Goal: Task Accomplishment & Management: Complete application form

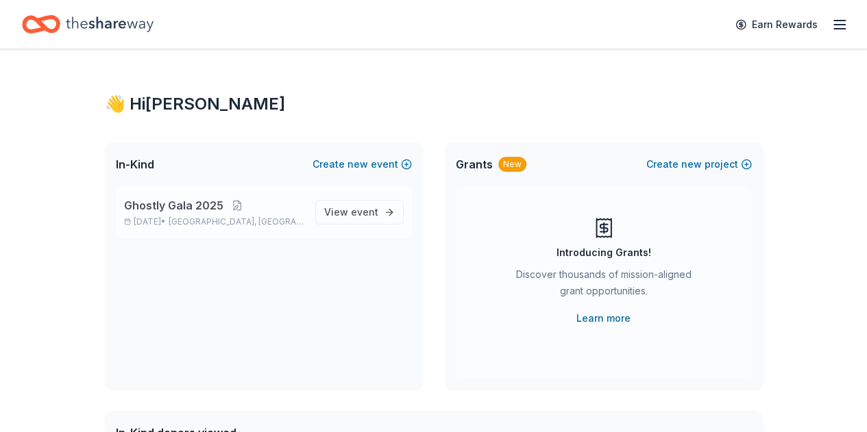
click at [265, 224] on span "Brooklyn Park, MN" at bounding box center [236, 221] width 135 height 11
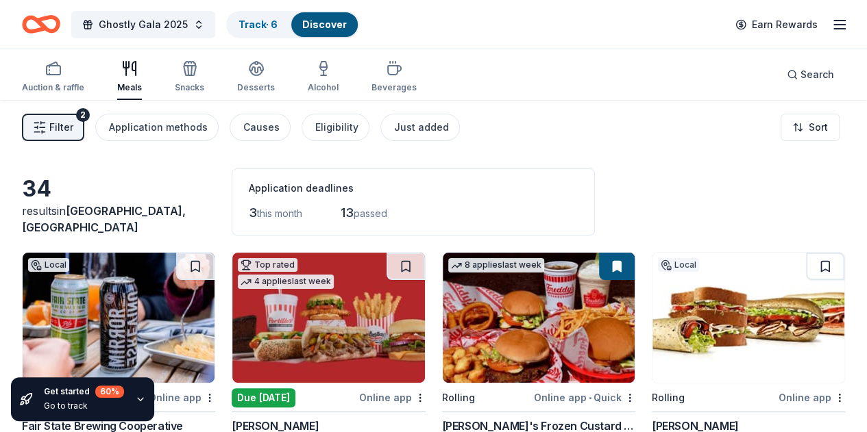
click at [73, 119] on span "Filter" at bounding box center [61, 127] width 24 height 16
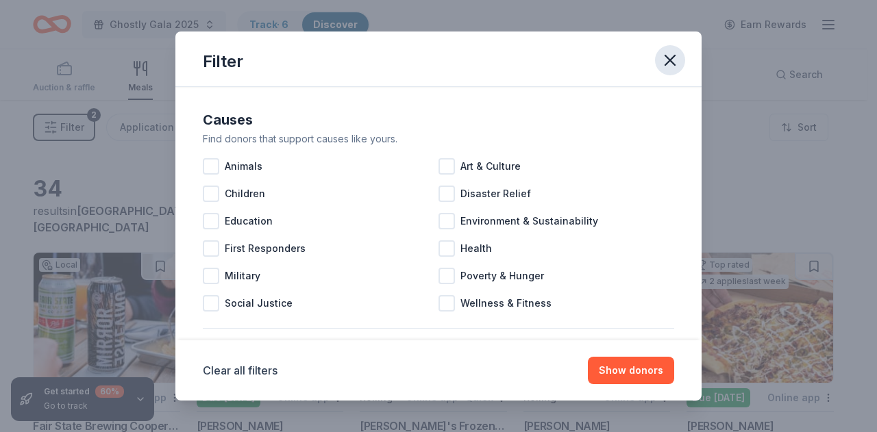
click at [671, 64] on icon "button" at bounding box center [669, 60] width 19 height 19
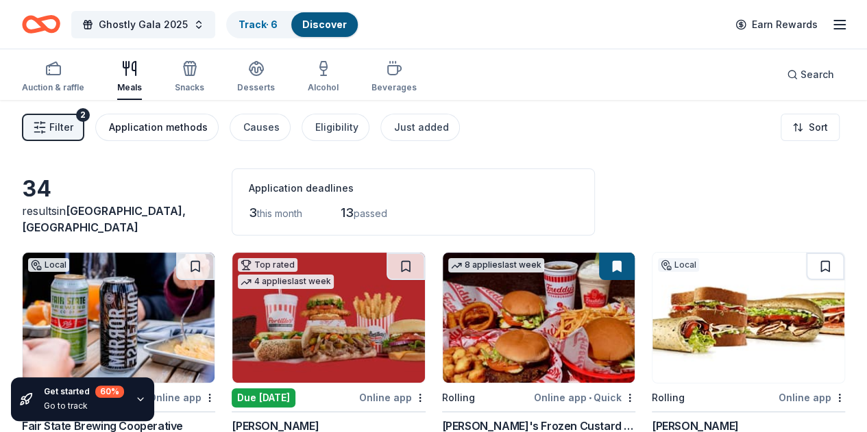
click at [138, 129] on div "Application methods" at bounding box center [158, 127] width 99 height 16
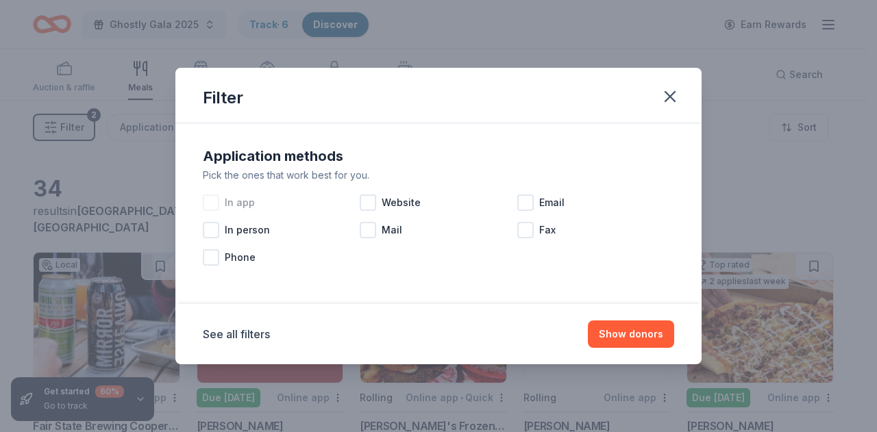
click at [249, 205] on span "In app" at bounding box center [240, 203] width 30 height 16
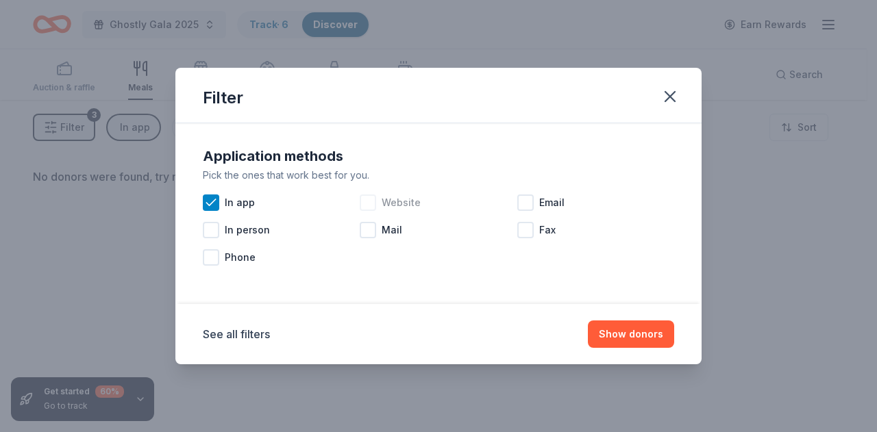
click at [393, 197] on span "Website" at bounding box center [401, 203] width 39 height 16
click at [629, 330] on button "Show donors" at bounding box center [631, 334] width 86 height 27
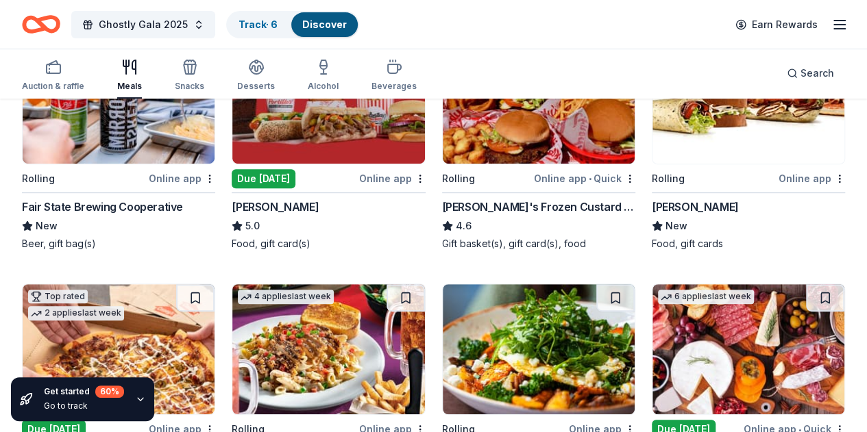
scroll to position [181, 0]
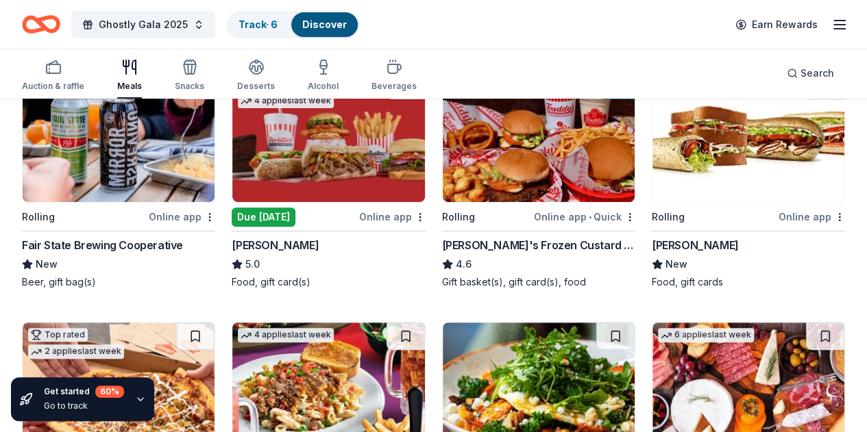
click at [104, 151] on img at bounding box center [119, 137] width 192 height 130
click at [283, 155] on img at bounding box center [328, 137] width 192 height 130
click at [443, 151] on img at bounding box center [539, 137] width 192 height 130
click at [652, 156] on img at bounding box center [748, 137] width 192 height 130
click at [214, 323] on img at bounding box center [119, 388] width 192 height 130
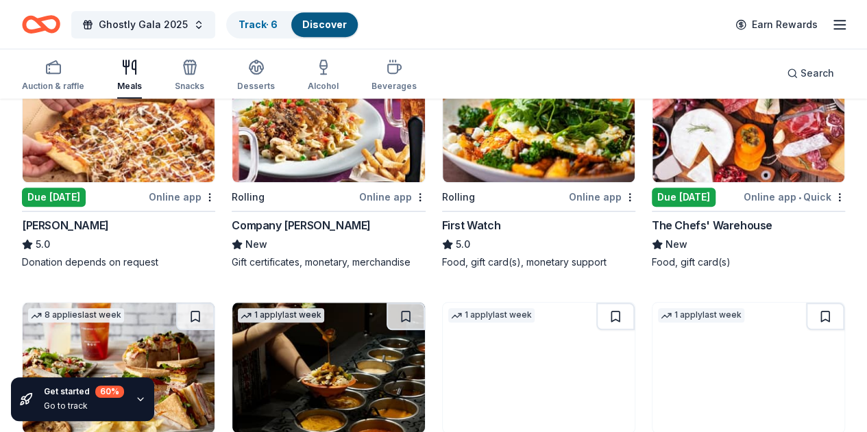
scroll to position [455, 0]
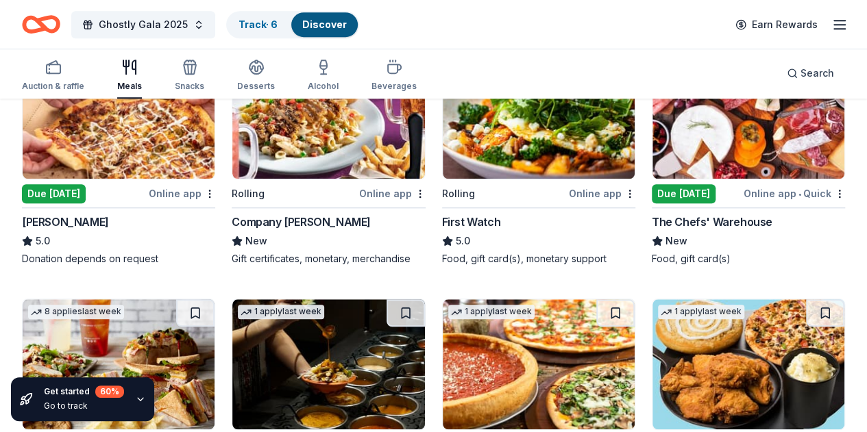
click at [232, 147] on img at bounding box center [328, 114] width 192 height 130
click at [443, 127] on img at bounding box center [539, 114] width 192 height 130
click at [652, 142] on img at bounding box center [748, 114] width 192 height 130
click at [214, 299] on img at bounding box center [119, 364] width 192 height 130
click at [424, 299] on img at bounding box center [328, 364] width 192 height 130
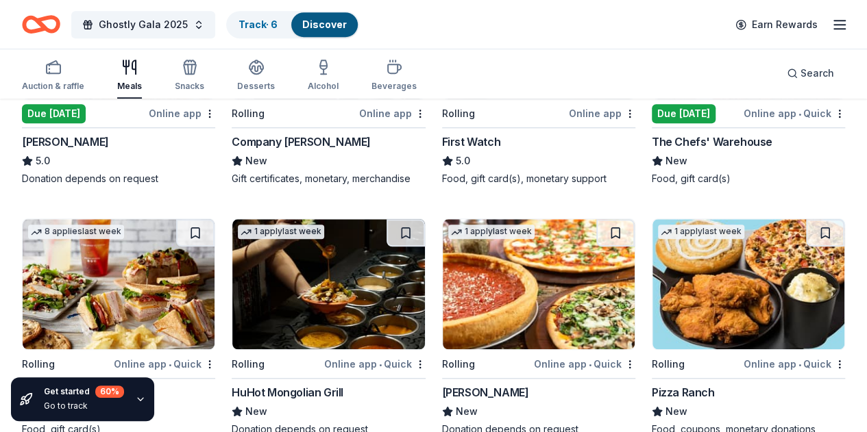
scroll to position [592, 0]
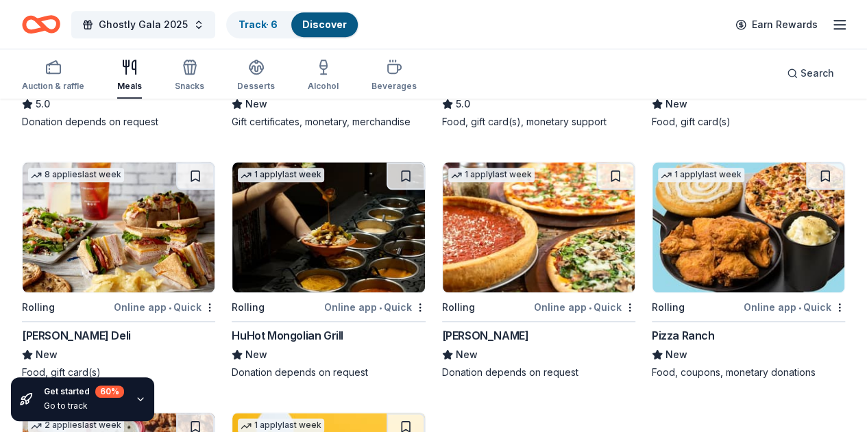
click at [443, 258] on img at bounding box center [539, 227] width 192 height 130
click at [652, 225] on img at bounding box center [748, 227] width 192 height 130
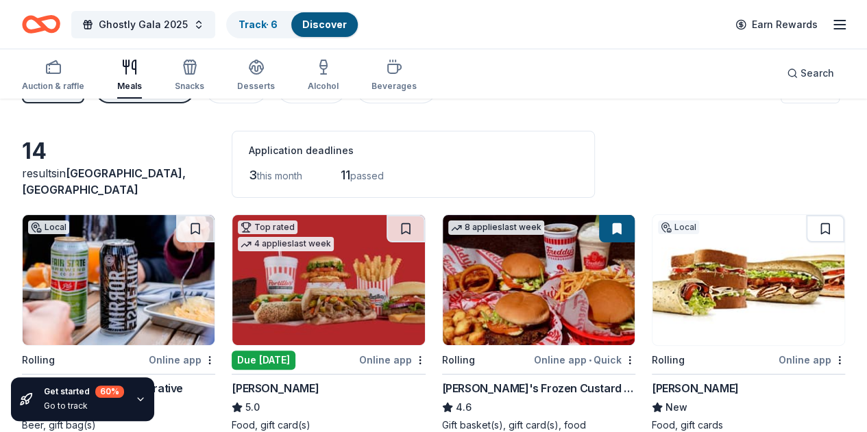
scroll to position [0, 0]
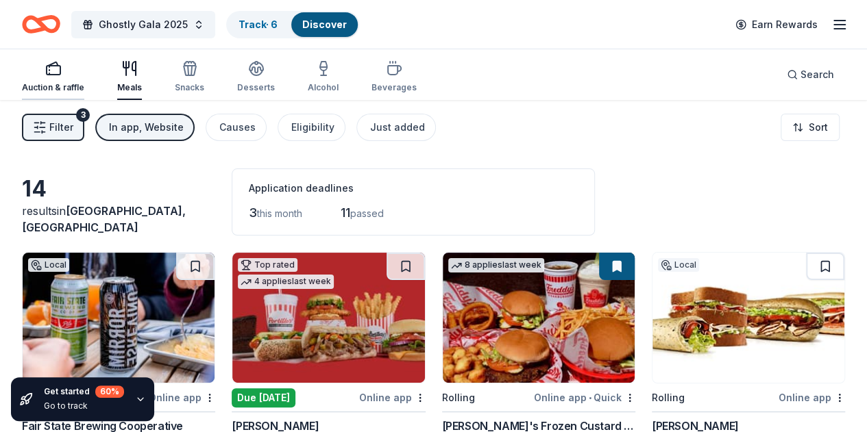
click at [58, 62] on icon "button" at bounding box center [53, 63] width 10 height 3
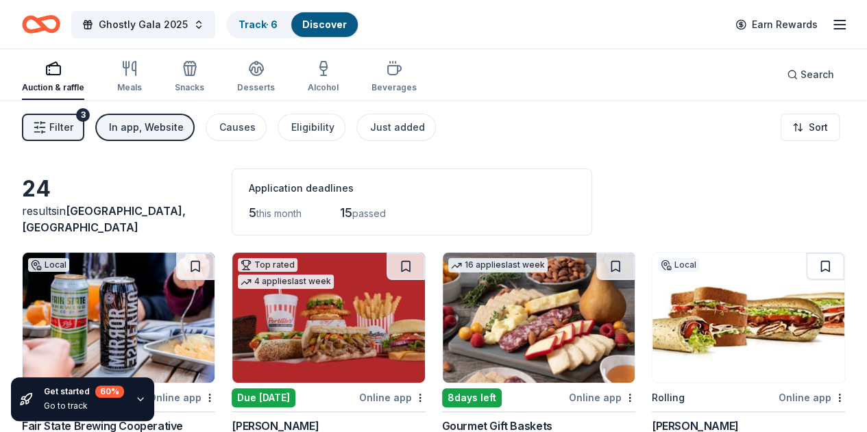
click at [293, 334] on img at bounding box center [328, 318] width 192 height 130
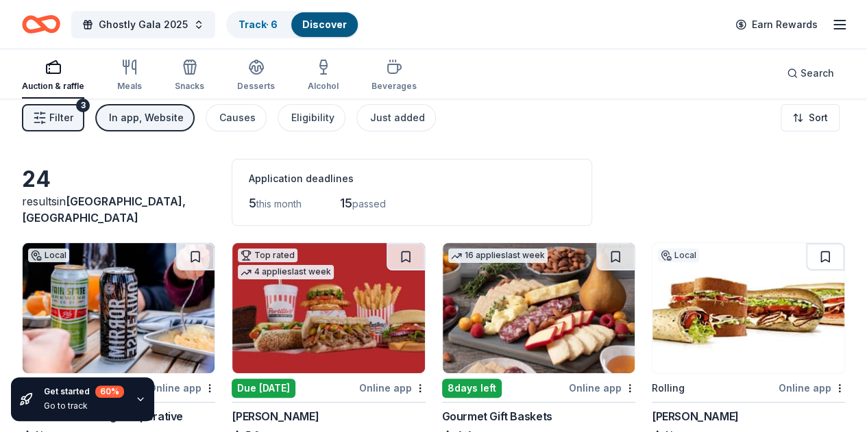
scroll to position [69, 0]
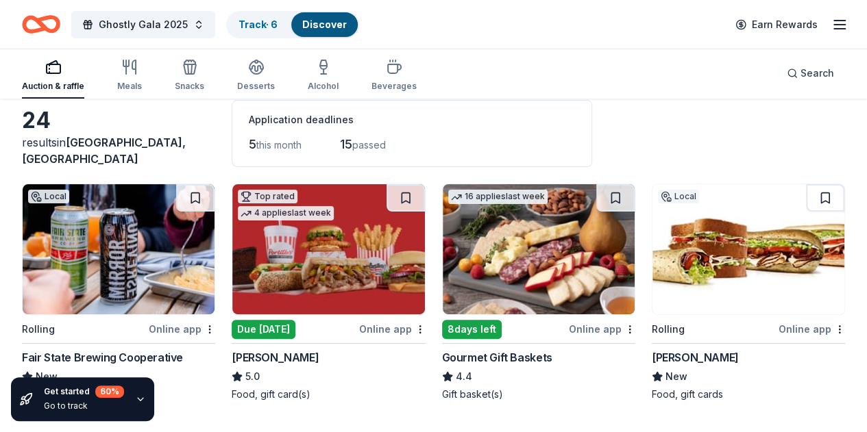
click at [443, 245] on img at bounding box center [539, 249] width 192 height 130
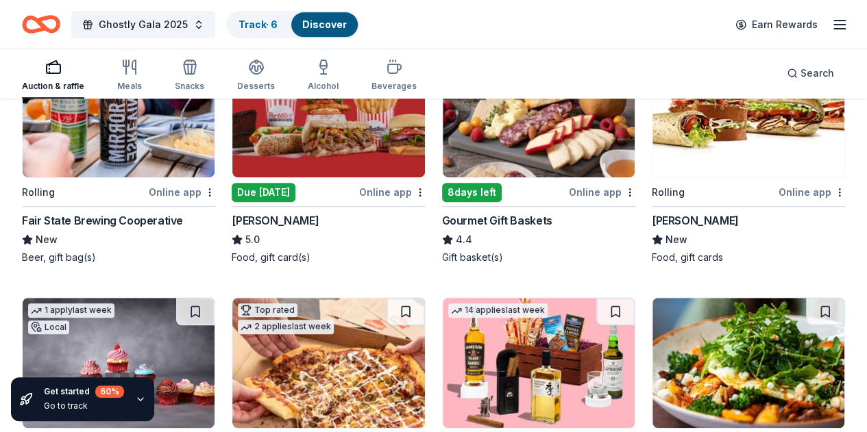
click at [214, 298] on img at bounding box center [119, 363] width 192 height 130
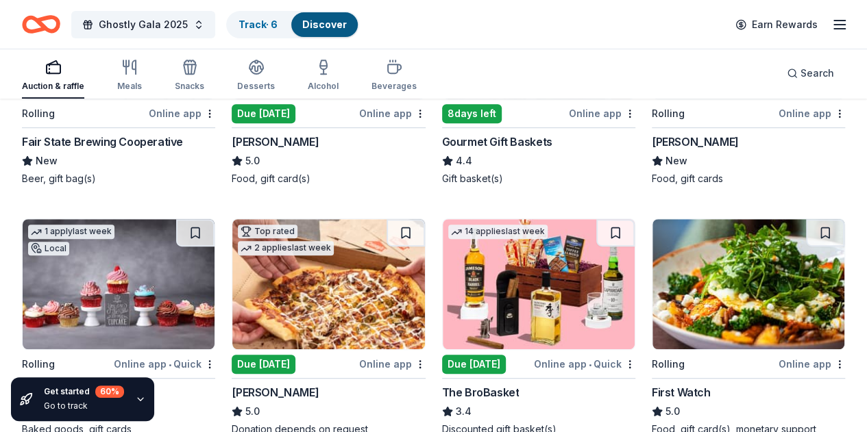
scroll to position [343, 0]
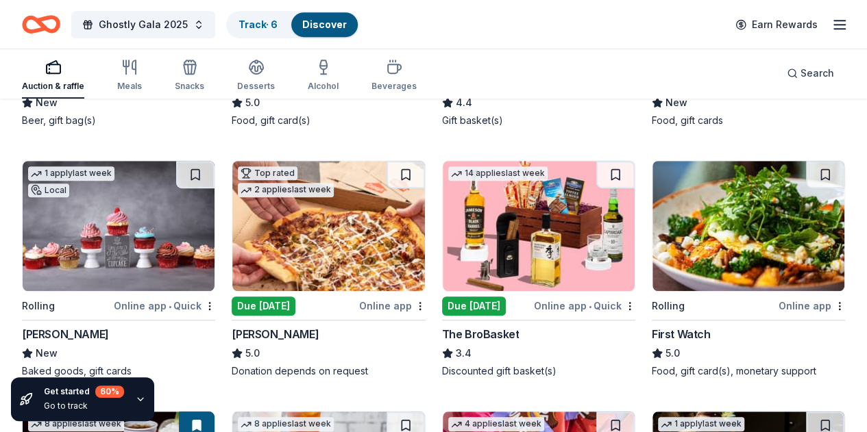
click at [443, 237] on img at bounding box center [539, 226] width 192 height 130
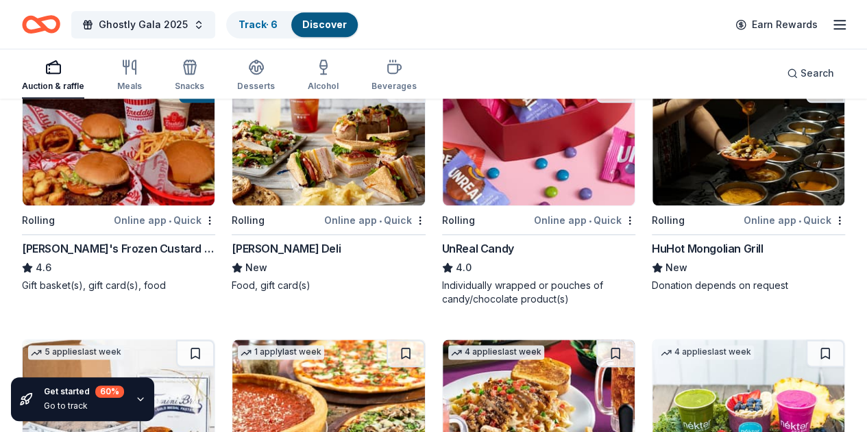
scroll to position [685, 0]
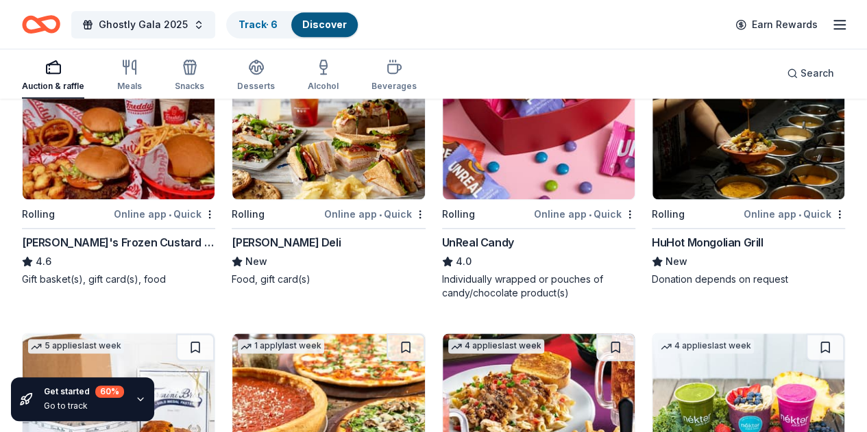
click at [443, 172] on img at bounding box center [539, 134] width 192 height 130
click at [214, 334] on img at bounding box center [119, 399] width 192 height 130
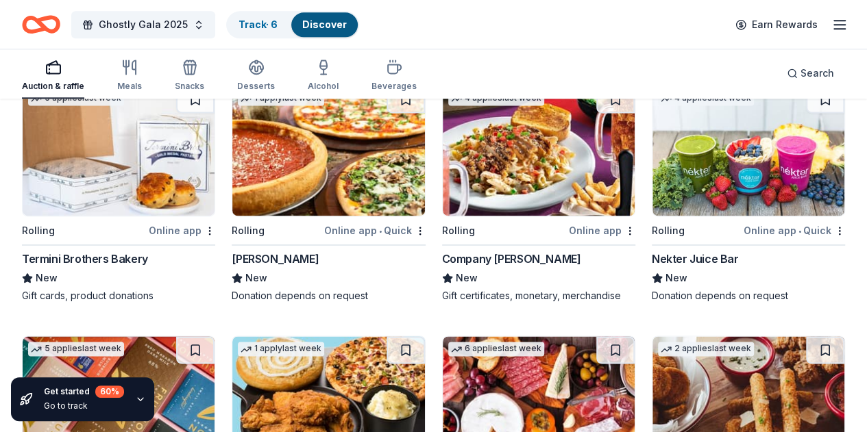
scroll to position [939, 0]
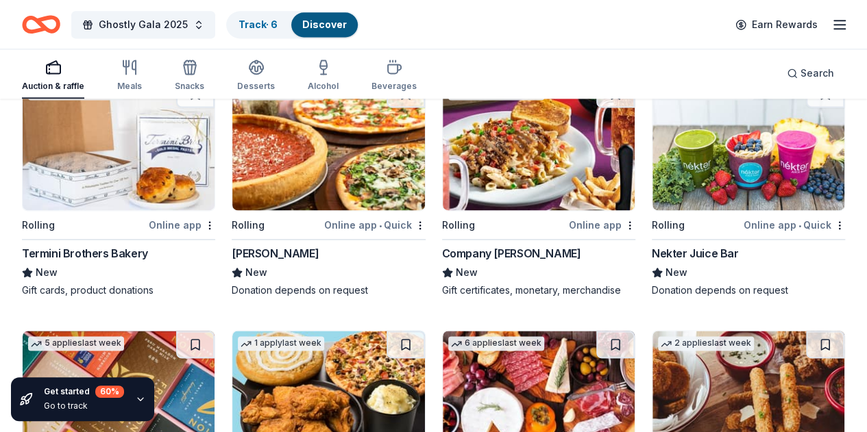
click at [652, 171] on img at bounding box center [748, 145] width 192 height 130
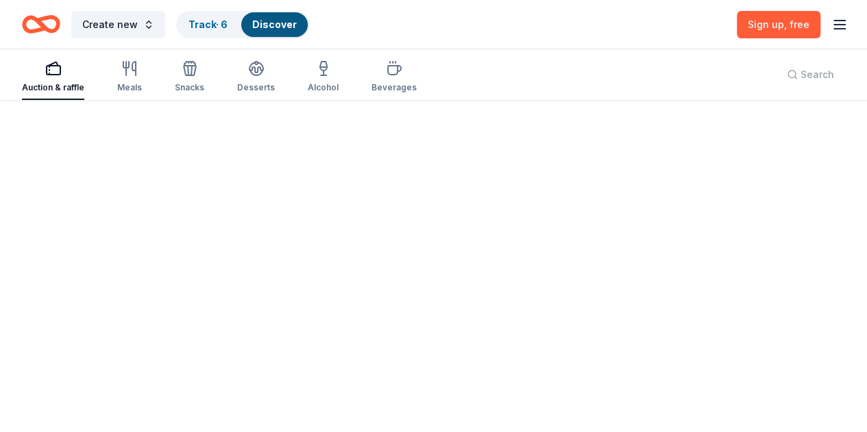
scroll to position [0, 0]
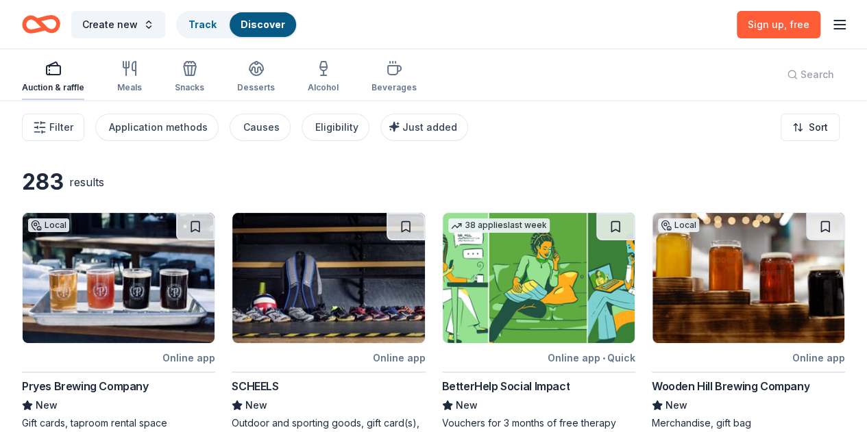
click at [56, 77] on div "Auction & raffle" at bounding box center [53, 76] width 62 height 33
click at [762, 13] on link "Sign up , free" at bounding box center [778, 24] width 84 height 27
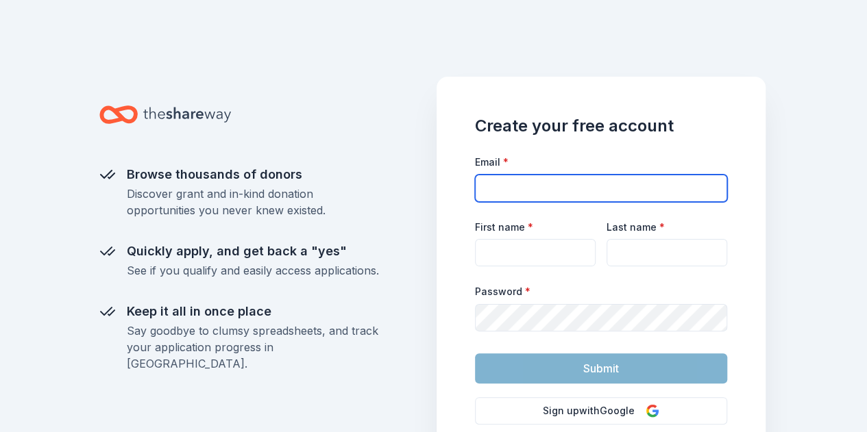
click at [532, 192] on input "Email *" at bounding box center [601, 188] width 252 height 27
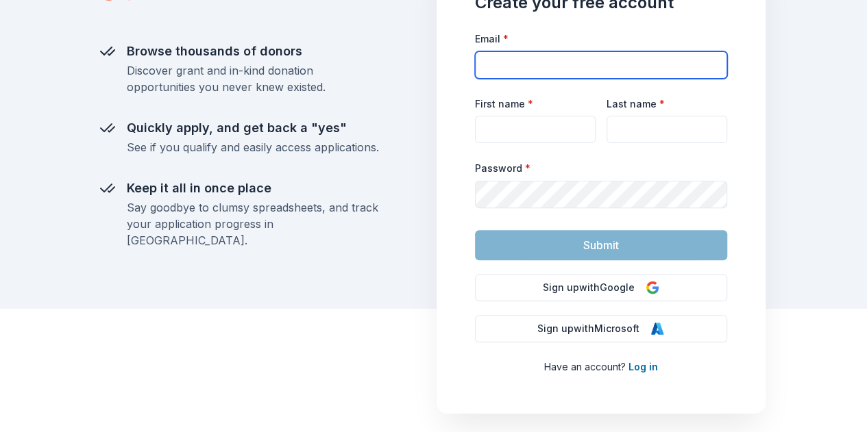
scroll to position [153, 0]
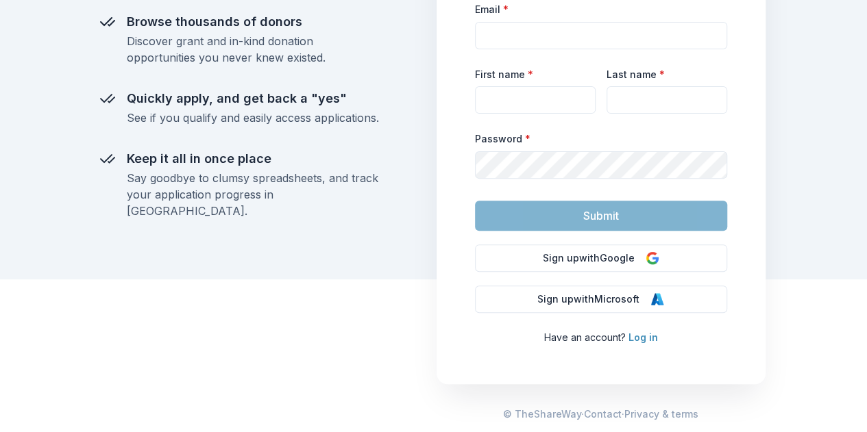
click at [640, 337] on link "Log in" at bounding box center [642, 338] width 29 height 12
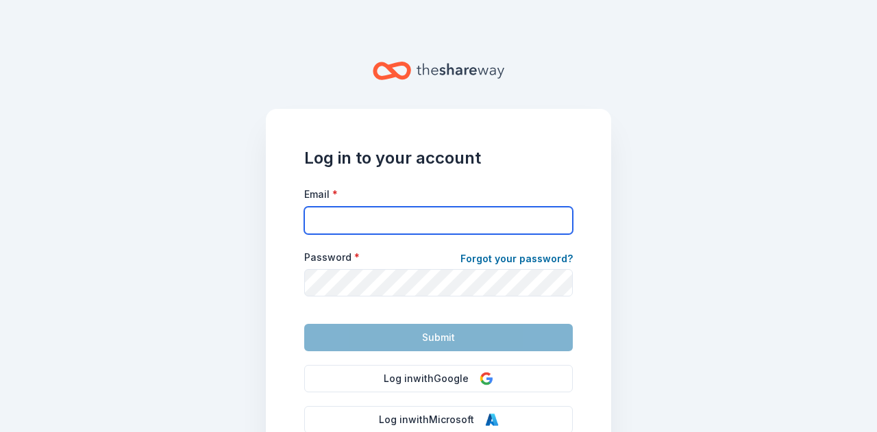
type input "bmclaughlin@reachforresources.org"
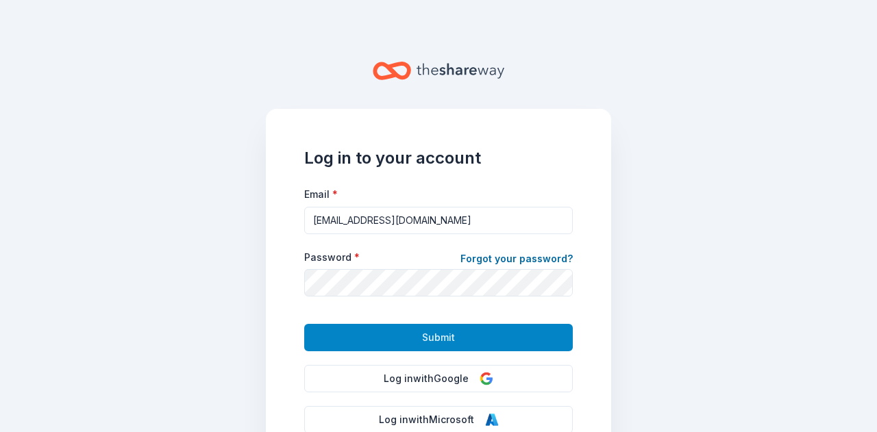
click at [459, 330] on button "Submit" at bounding box center [438, 337] width 269 height 27
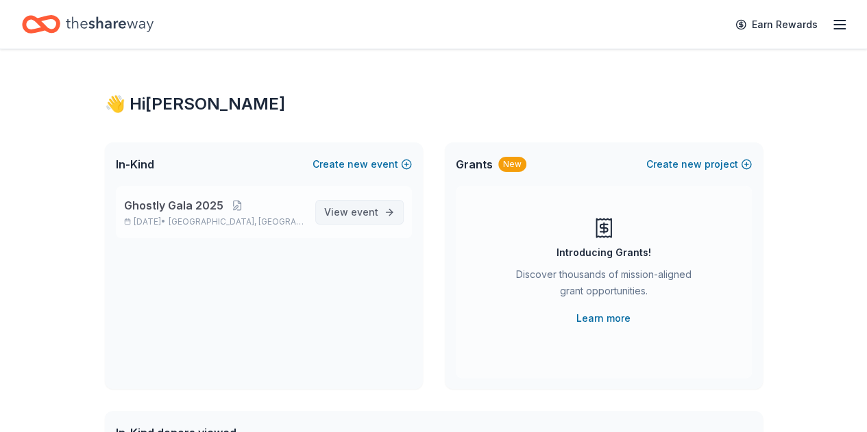
click at [345, 217] on span "View event" at bounding box center [351, 212] width 54 height 16
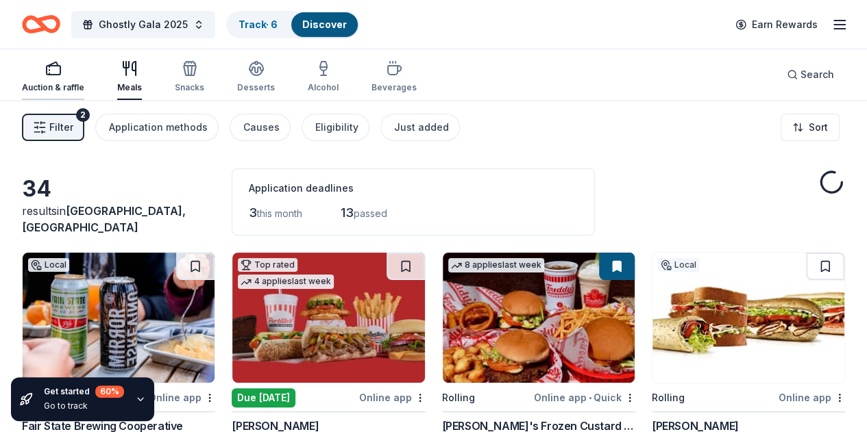
click at [45, 84] on div "Auction & raffle" at bounding box center [53, 87] width 62 height 11
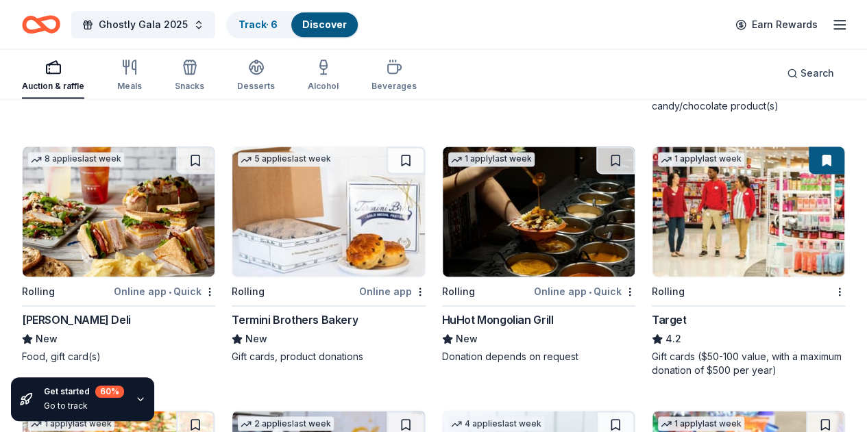
scroll to position [891, 0]
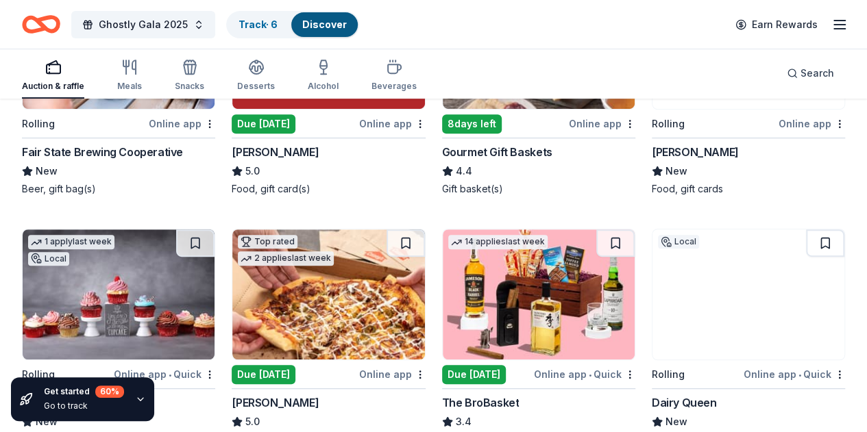
scroll to position [0, 0]
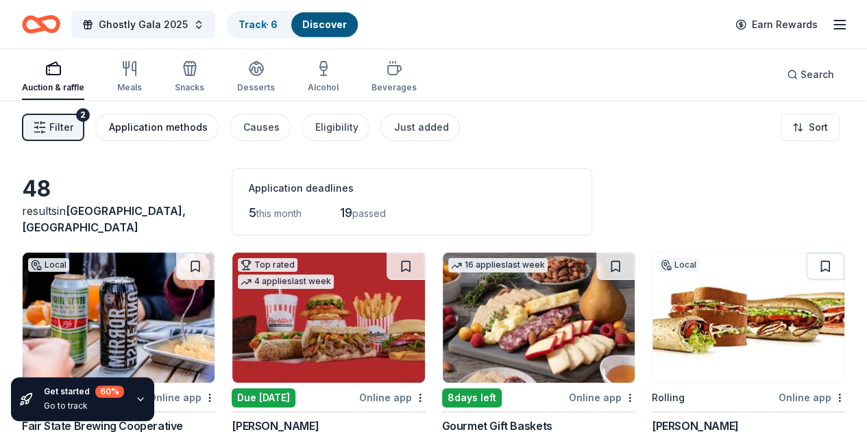
click at [153, 132] on div "Application methods" at bounding box center [158, 127] width 99 height 16
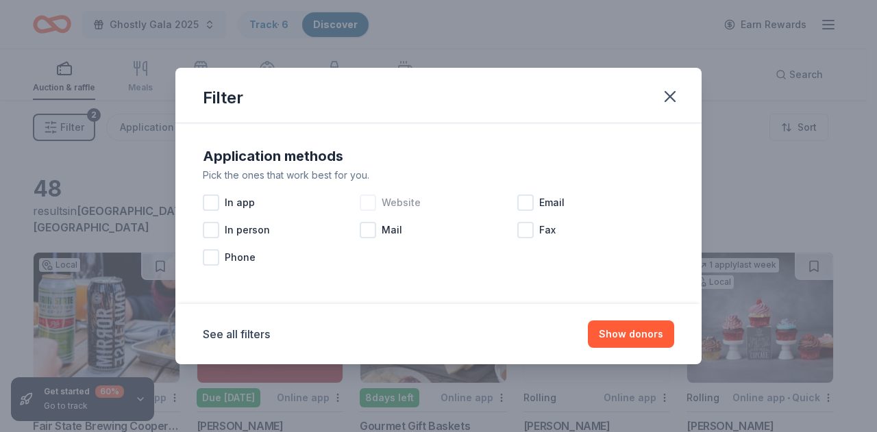
click at [403, 203] on span "Website" at bounding box center [401, 203] width 39 height 16
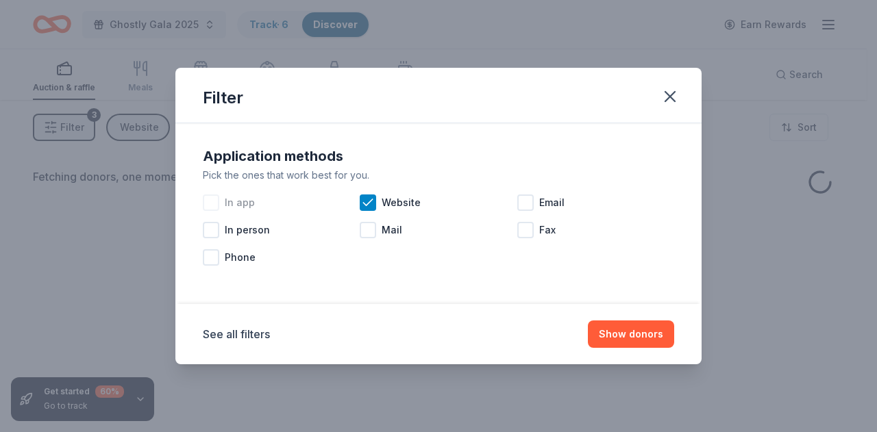
click at [238, 201] on span "In app" at bounding box center [240, 203] width 30 height 16
click at [644, 327] on button "Show donors" at bounding box center [631, 334] width 86 height 27
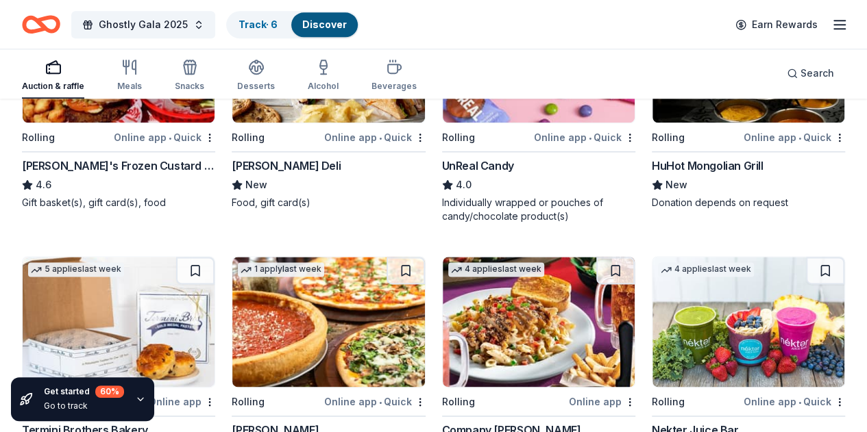
scroll to position [891, 0]
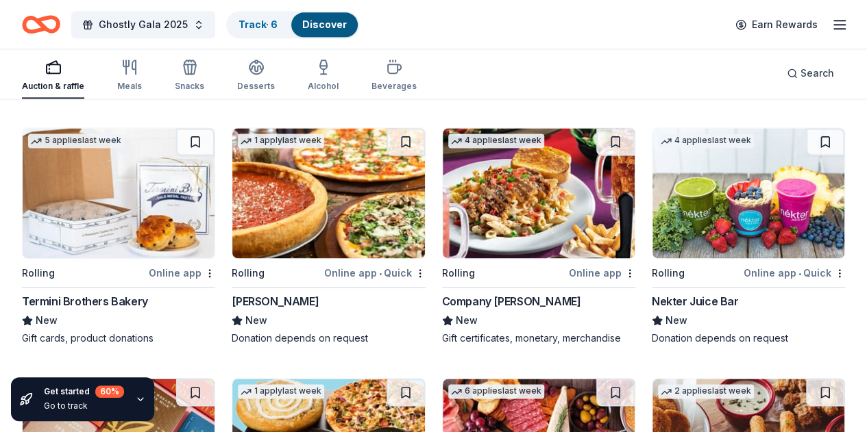
drag, startPoint x: 285, startPoint y: 225, endPoint x: 232, endPoint y: 235, distance: 54.3
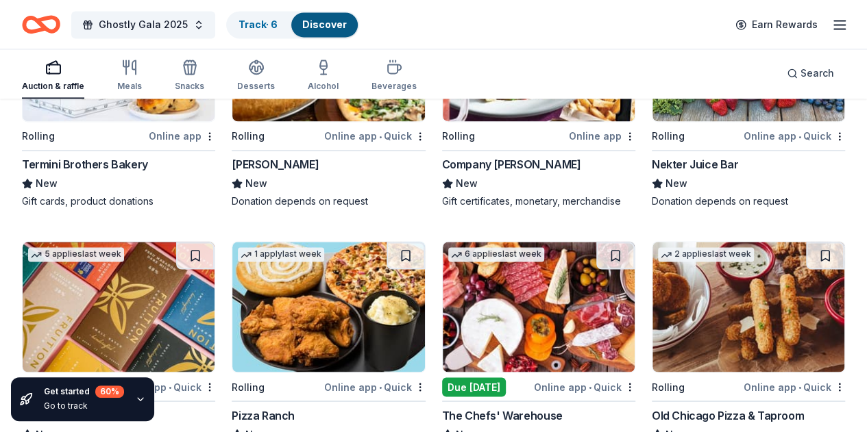
scroll to position [1121, 0]
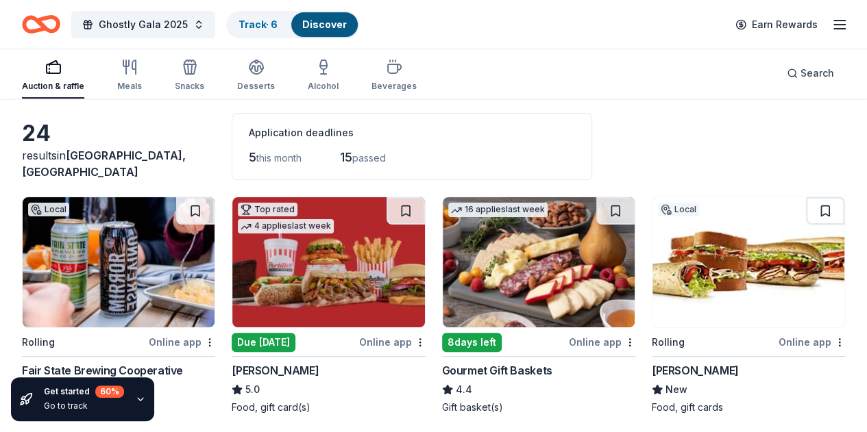
scroll to position [0, 0]
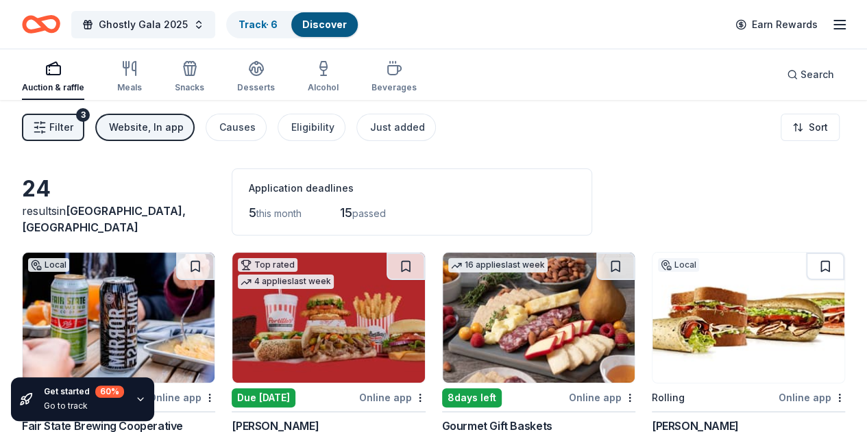
click at [219, 84] on div "Auction & raffle Meals Snacks Desserts Alcohol Beverages" at bounding box center [219, 77] width 395 height 45
click at [201, 82] on div "Snacks" at bounding box center [189, 87] width 29 height 11
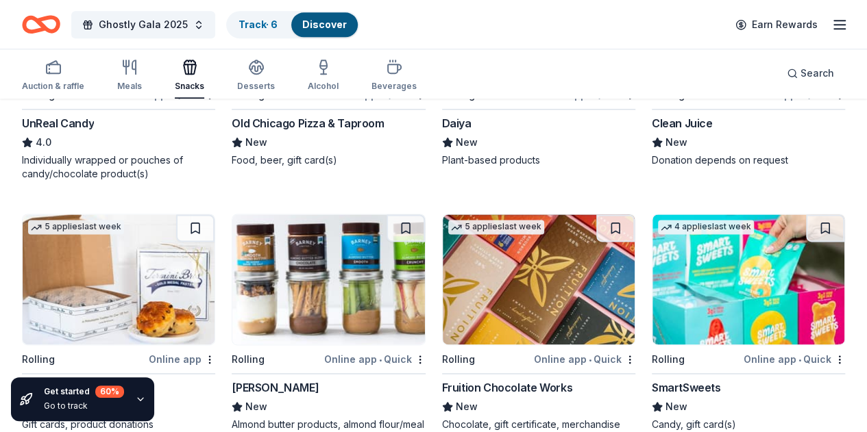
scroll to position [856, 0]
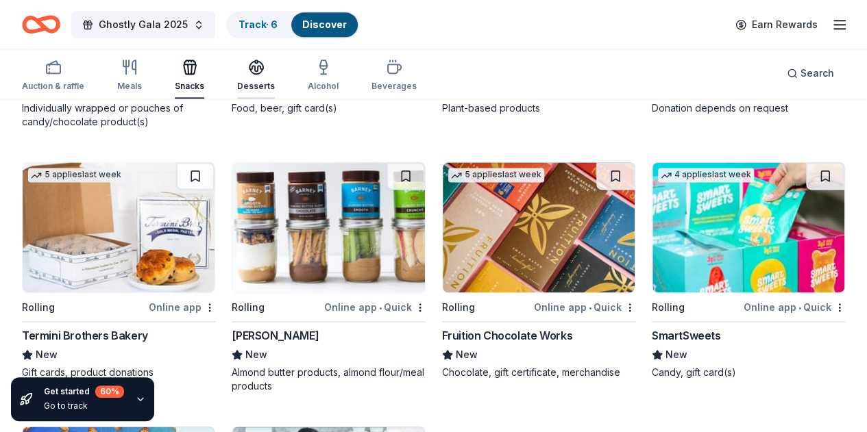
click at [262, 79] on div "Desserts" at bounding box center [256, 75] width 38 height 33
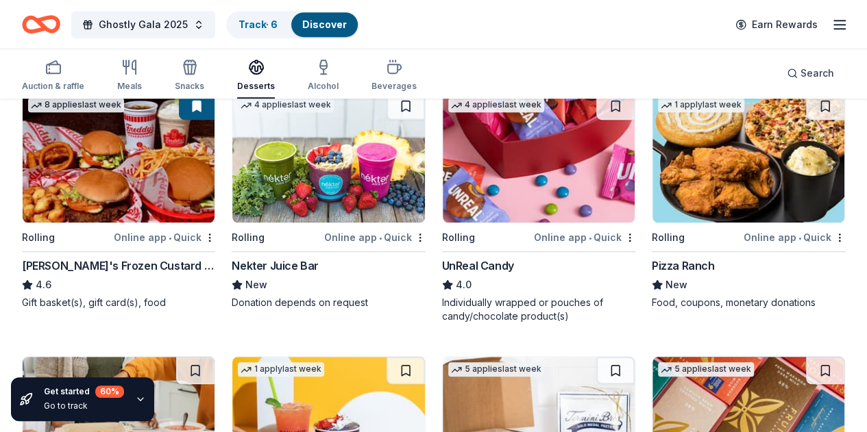
scroll to position [592, 0]
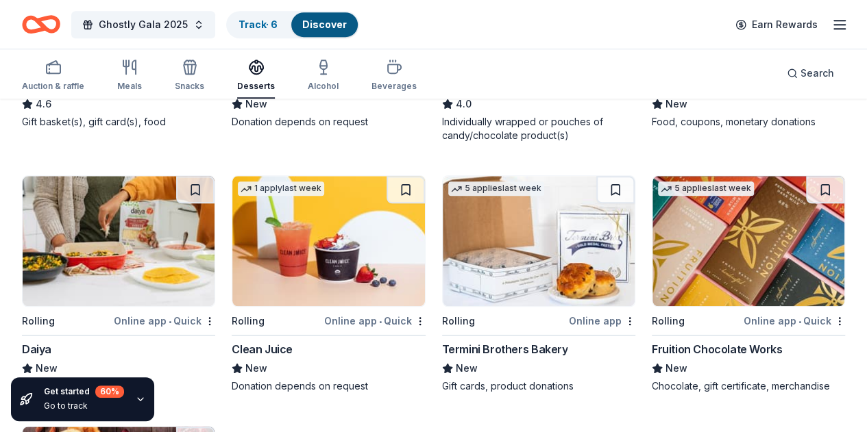
click at [345, 77] on div "Auction & raffle Meals Snacks Desserts Alcohol Beverages" at bounding box center [219, 75] width 395 height 45
click at [329, 76] on div "Alcohol" at bounding box center [323, 75] width 31 height 33
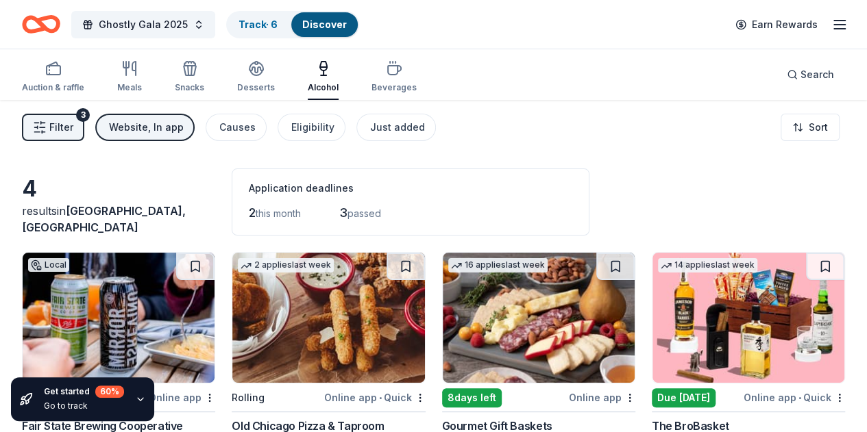
scroll to position [100, 0]
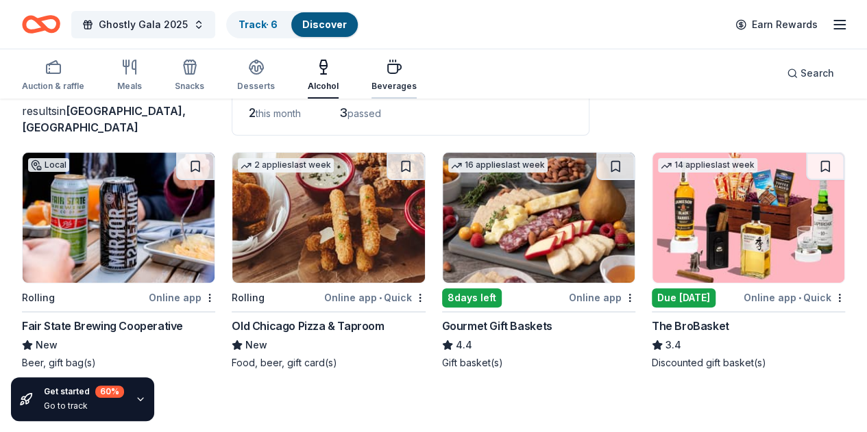
click at [410, 73] on div "button" at bounding box center [393, 67] width 45 height 16
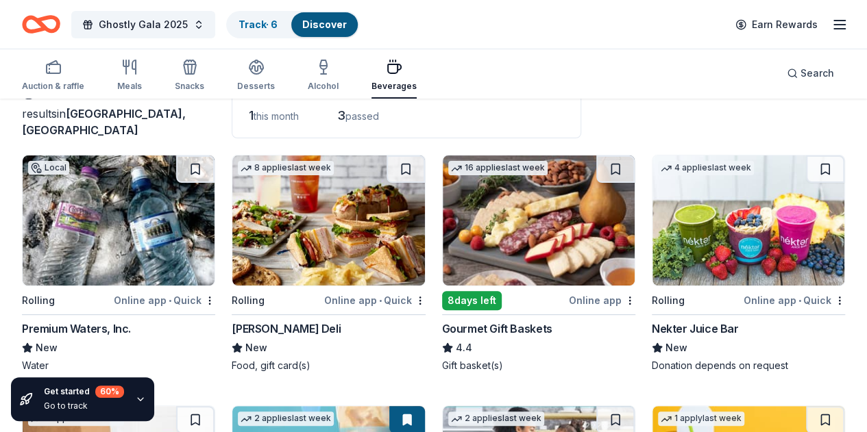
scroll to position [206, 0]
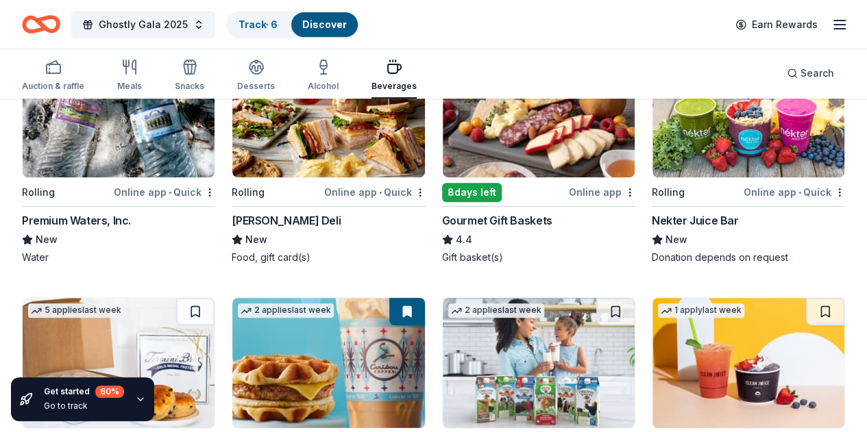
click at [111, 165] on img at bounding box center [119, 112] width 192 height 130
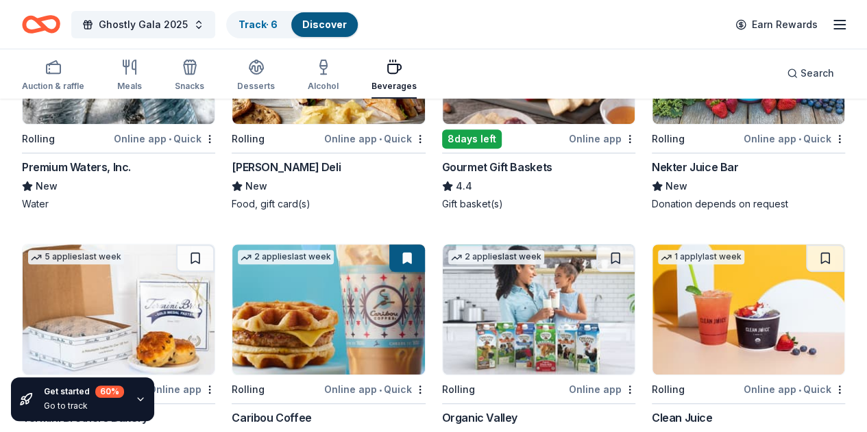
scroll to position [260, 0]
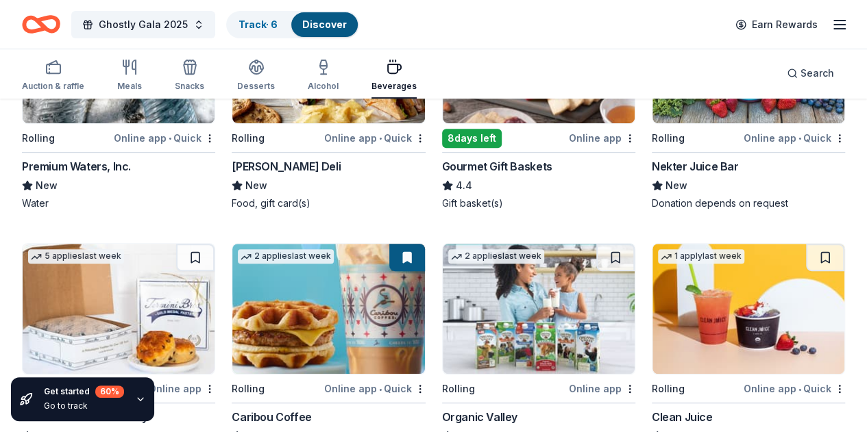
click at [232, 286] on img at bounding box center [328, 309] width 192 height 130
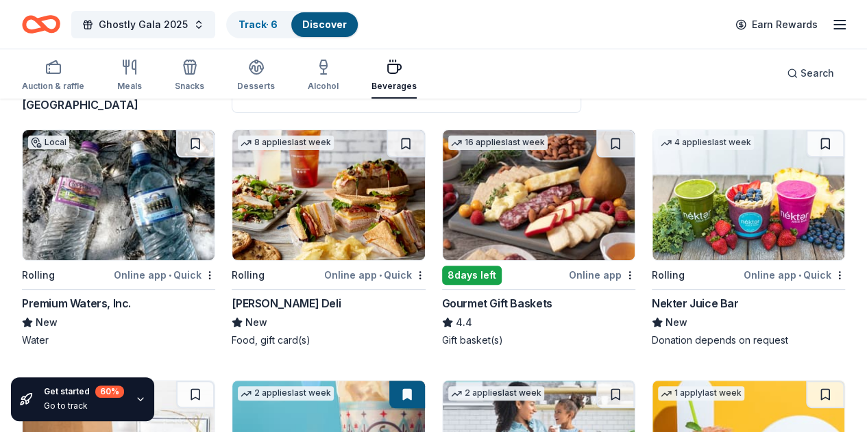
scroll to position [0, 0]
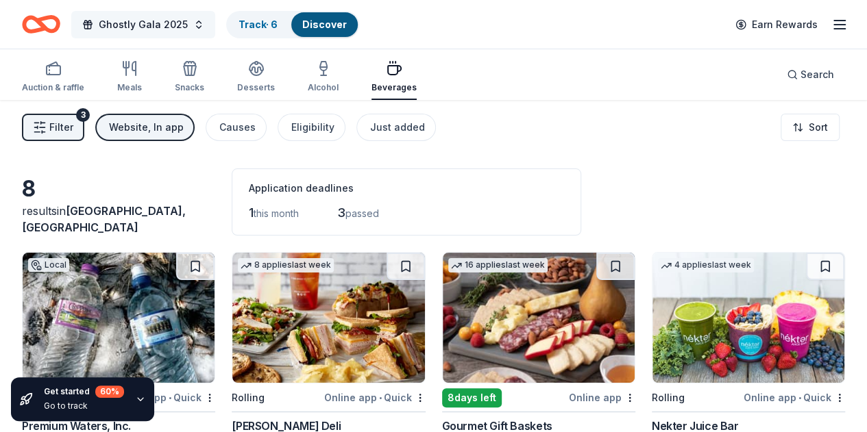
click at [208, 20] on button "Ghostly Gala 2025" at bounding box center [143, 24] width 144 height 27
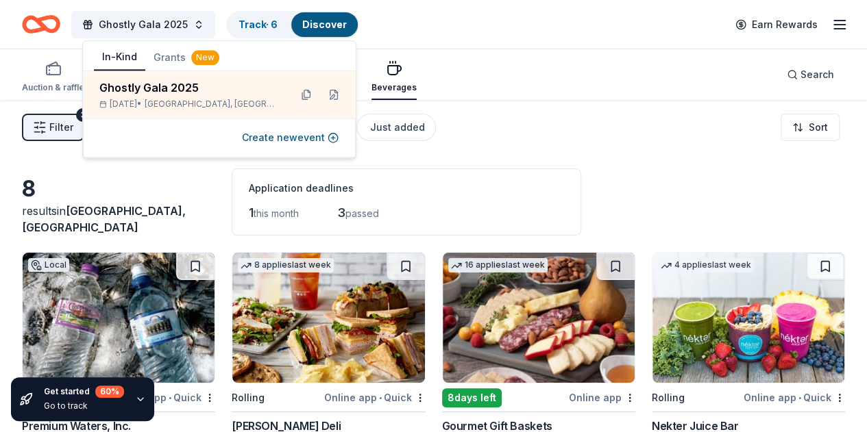
click at [631, 120] on div "Filter 3 Website, In app Causes Eligibility Just added Sort" at bounding box center [433, 127] width 867 height 55
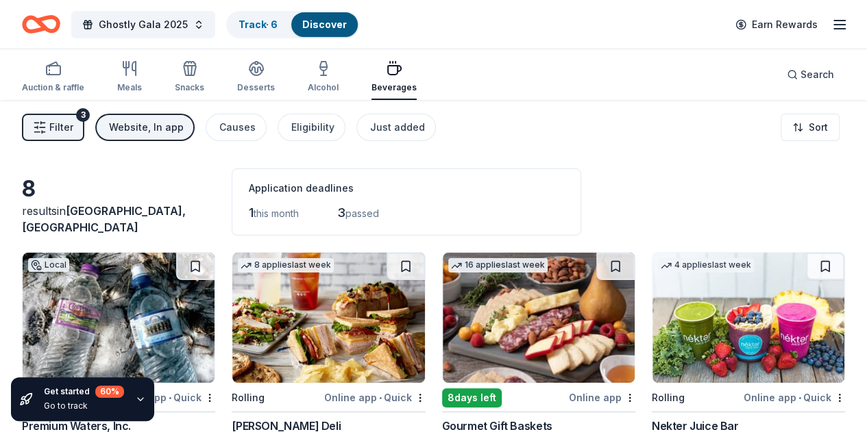
click at [832, 30] on icon "button" at bounding box center [839, 24] width 16 height 16
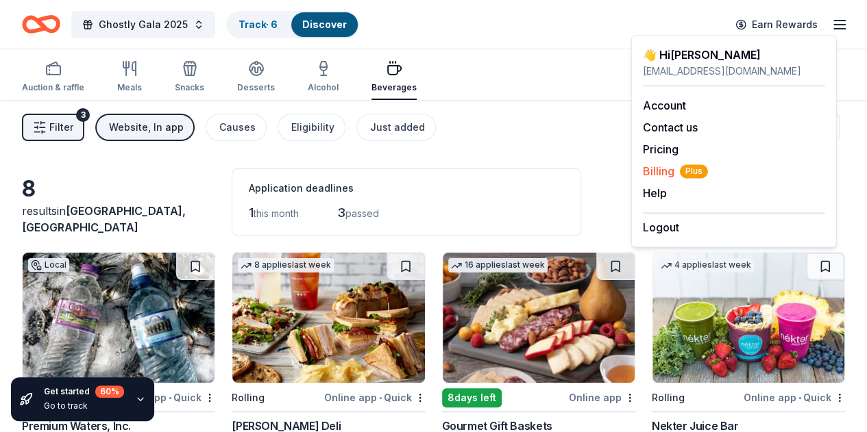
click at [669, 171] on span "Billing Plus" at bounding box center [675, 171] width 65 height 16
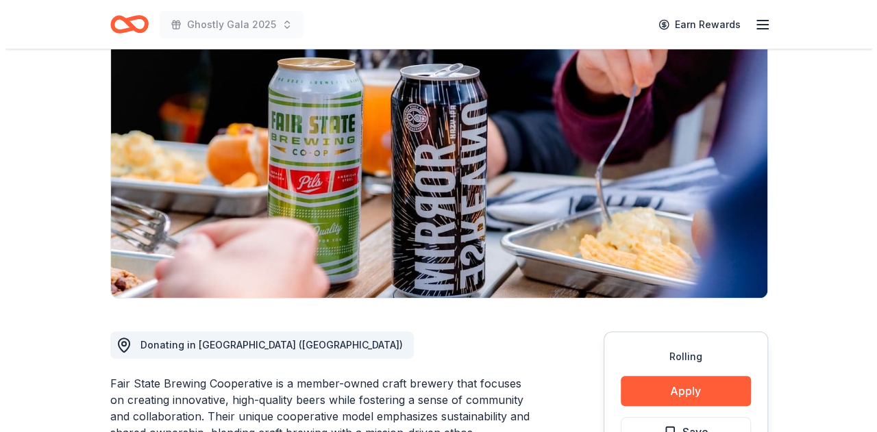
scroll to position [206, 0]
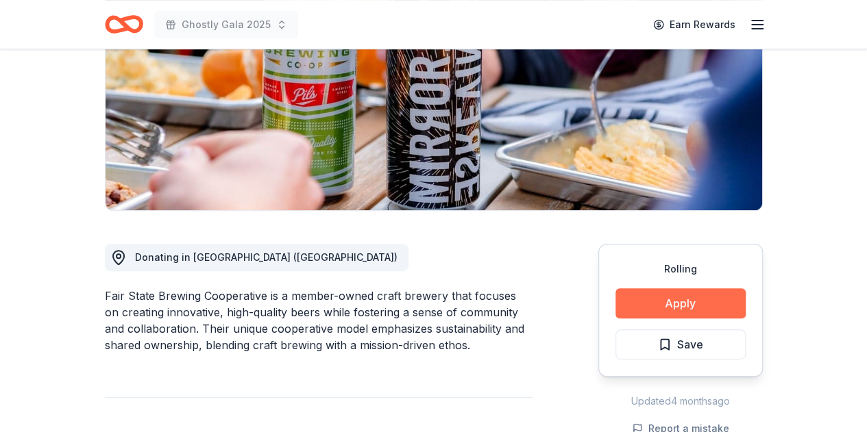
click at [688, 303] on button "Apply" at bounding box center [680, 303] width 130 height 30
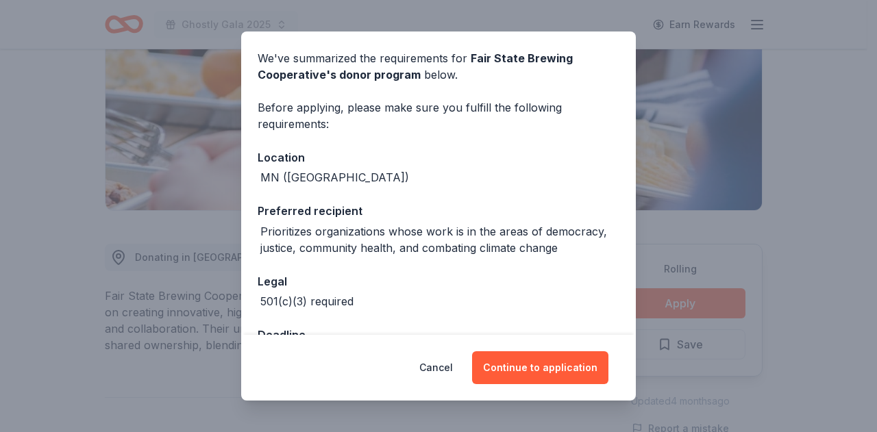
scroll to position [95, 0]
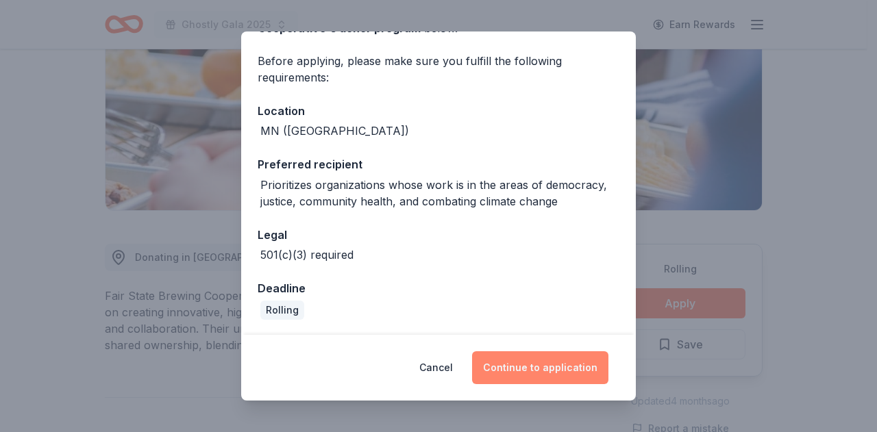
click at [556, 368] on button "Continue to application" at bounding box center [540, 367] width 136 height 33
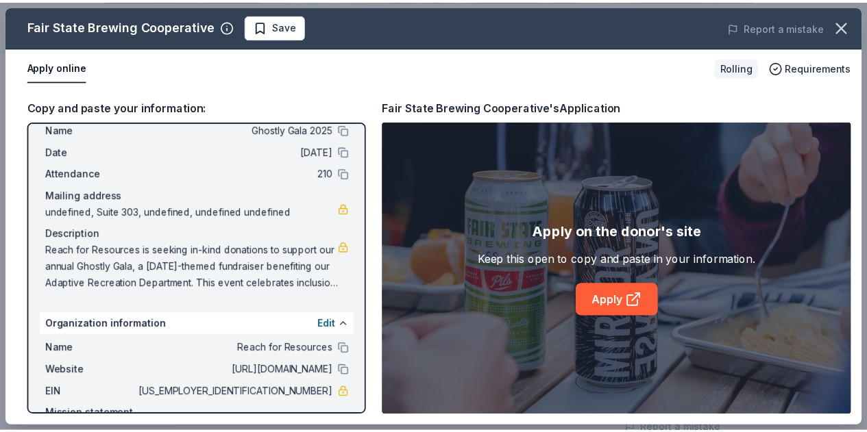
scroll to position [97, 0]
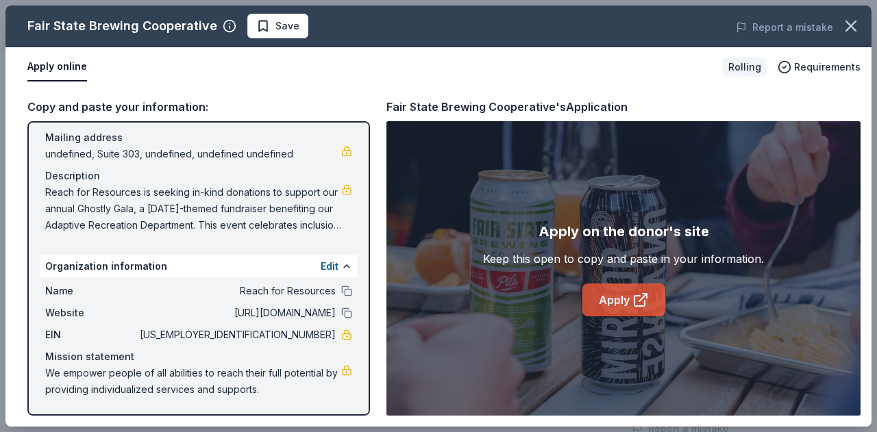
click at [622, 298] on link "Apply" at bounding box center [623, 300] width 83 height 33
click at [850, 34] on icon "button" at bounding box center [850, 25] width 19 height 19
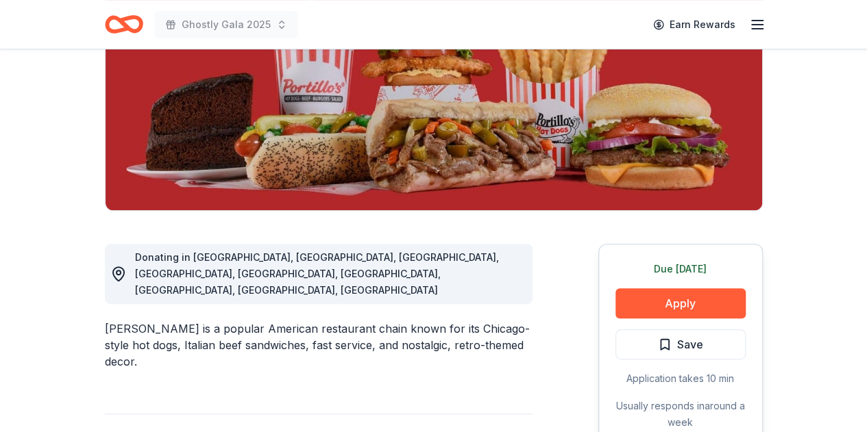
scroll to position [411, 0]
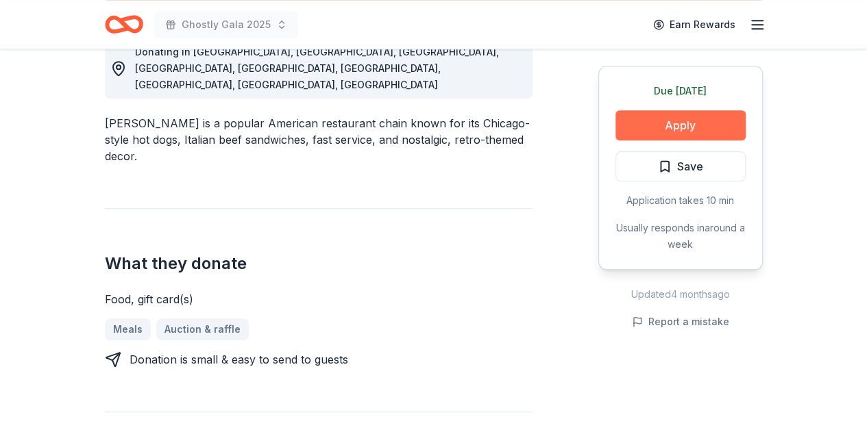
click at [669, 119] on button "Apply" at bounding box center [680, 125] width 130 height 30
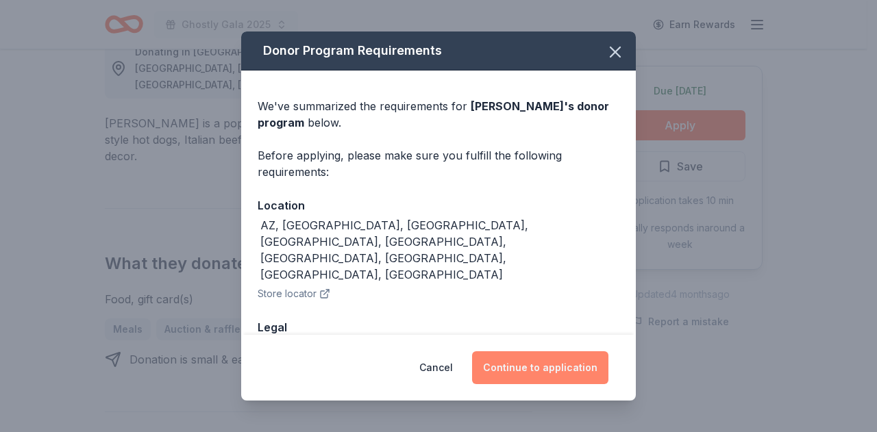
click at [581, 366] on button "Continue to application" at bounding box center [540, 367] width 136 height 33
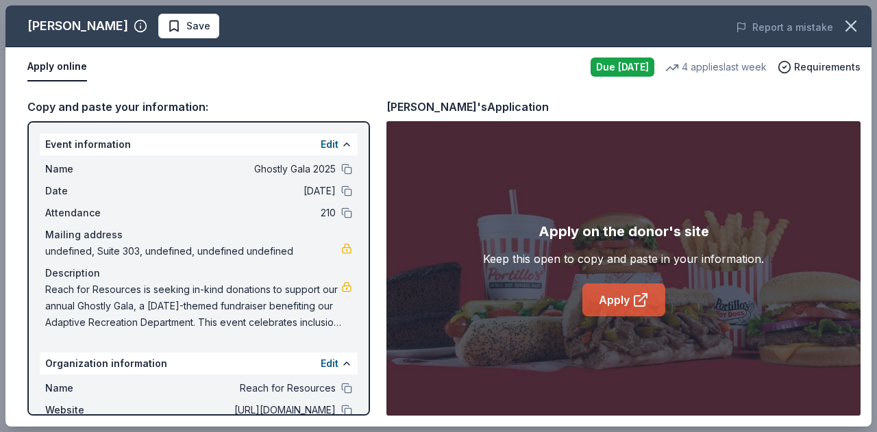
click at [634, 310] on link "Apply" at bounding box center [623, 300] width 83 height 33
click at [856, 23] on icon "button" at bounding box center [850, 25] width 19 height 19
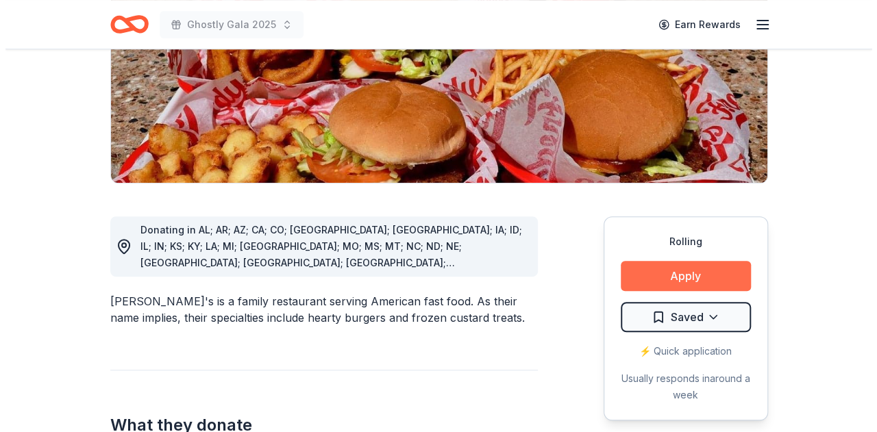
scroll to position [274, 0]
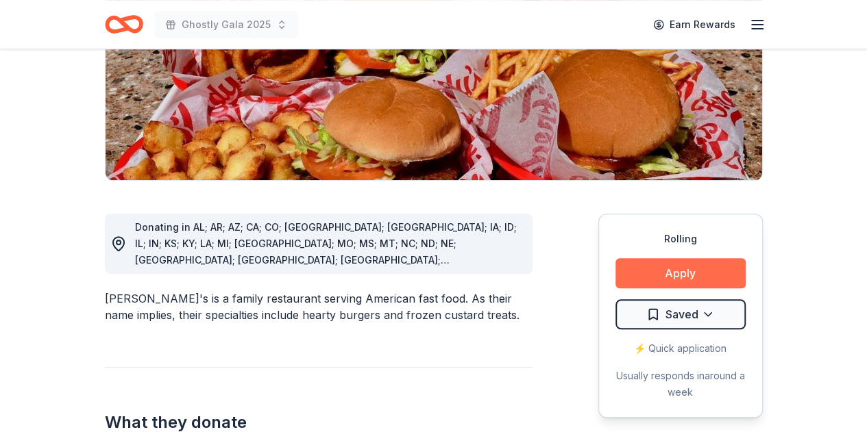
click at [702, 258] on button "Apply" at bounding box center [680, 273] width 130 height 30
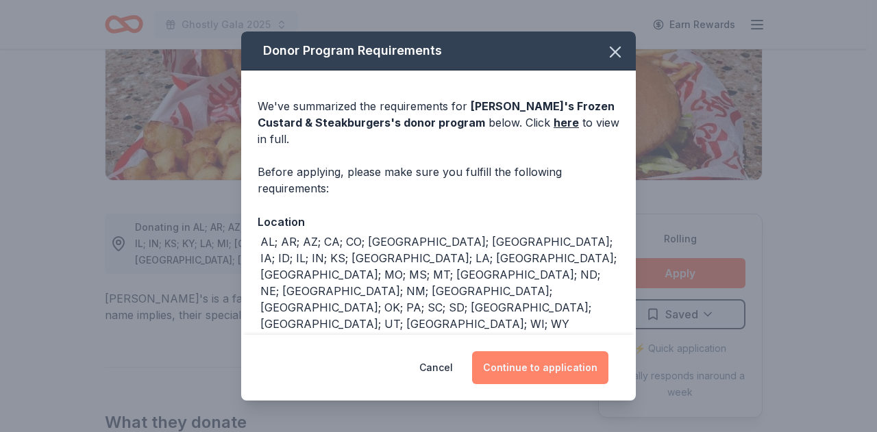
click at [519, 369] on button "Continue to application" at bounding box center [540, 367] width 136 height 33
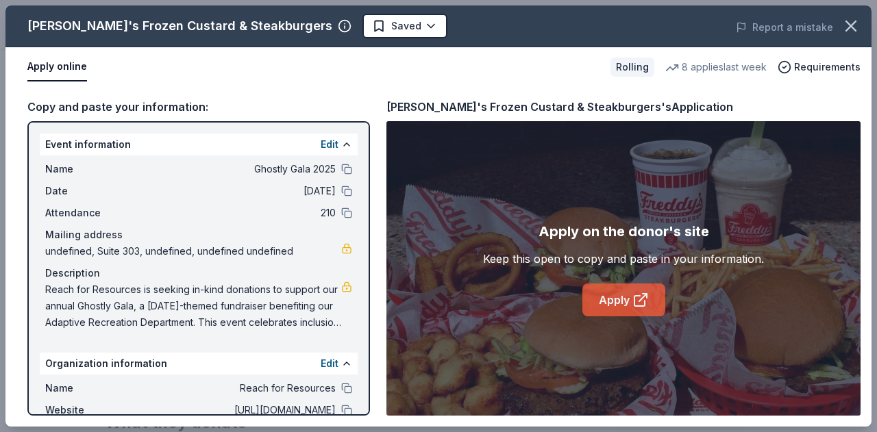
click at [638, 290] on link "Apply" at bounding box center [623, 300] width 83 height 33
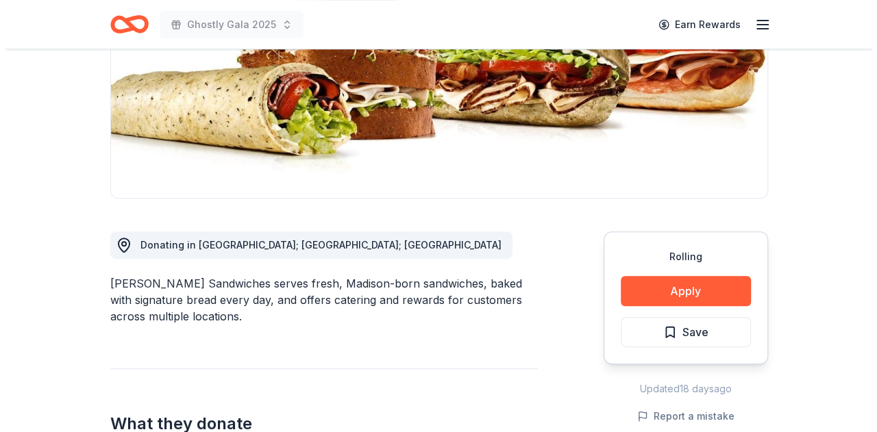
scroll to position [274, 0]
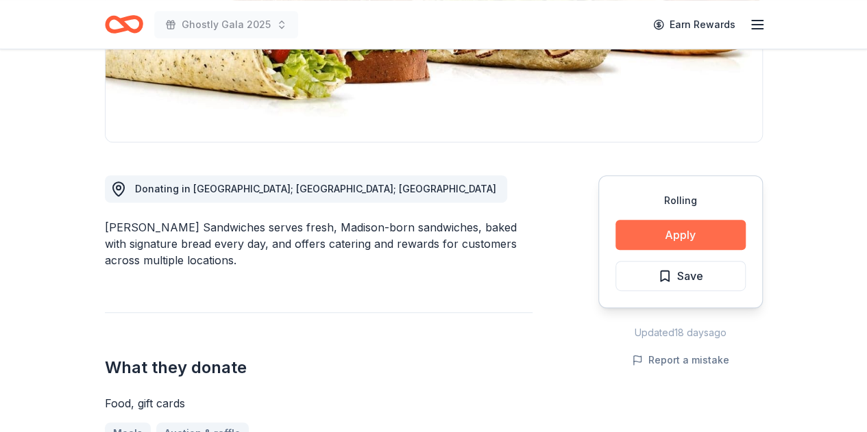
click at [638, 238] on button "Apply" at bounding box center [680, 235] width 130 height 30
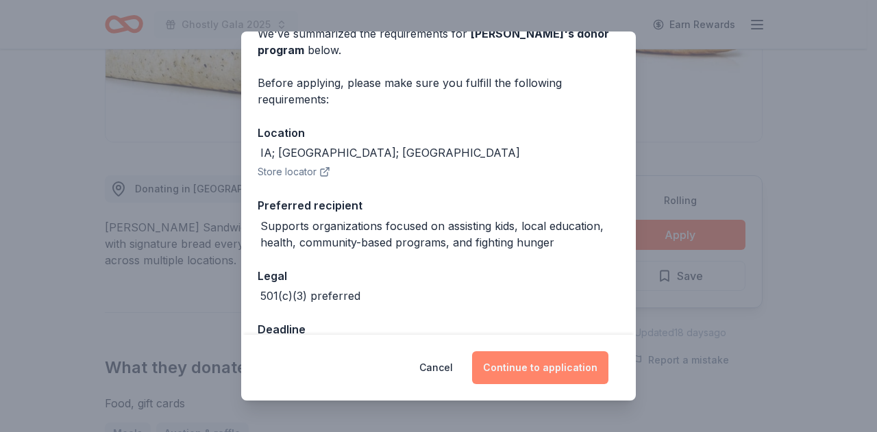
scroll to position [114, 0]
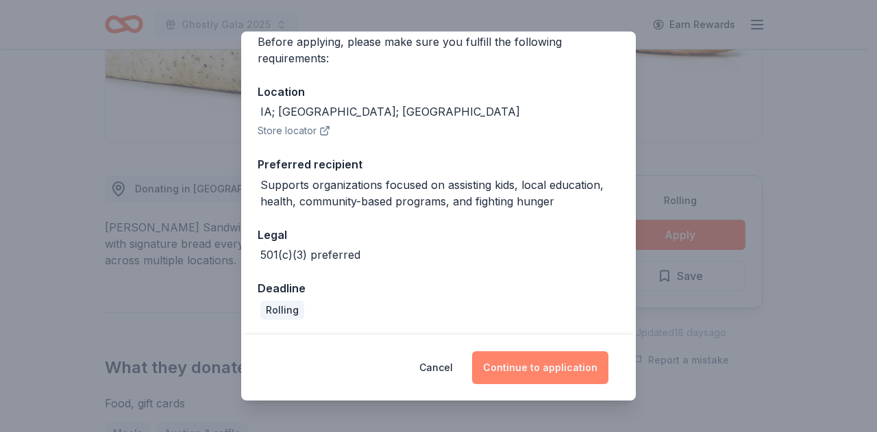
click at [569, 368] on button "Continue to application" at bounding box center [540, 367] width 136 height 33
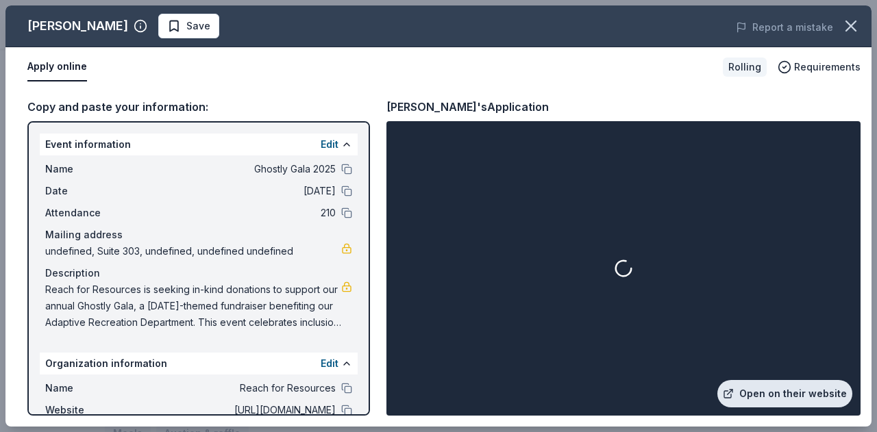
click at [775, 390] on link "Open on their website" at bounding box center [784, 393] width 135 height 27
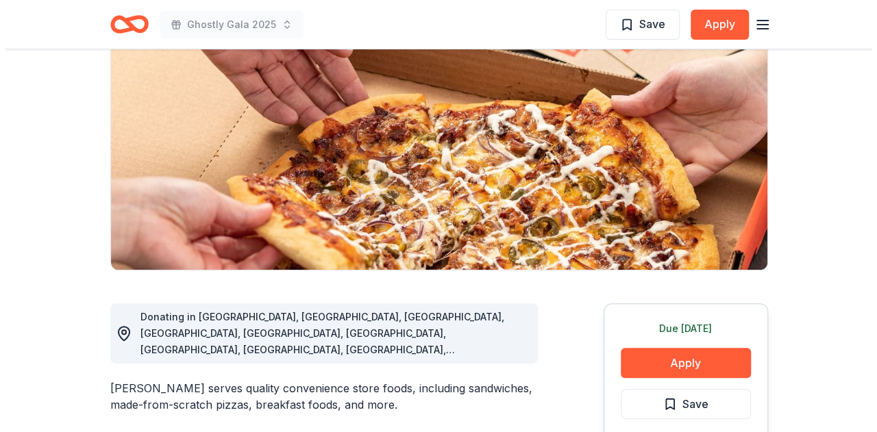
scroll to position [206, 0]
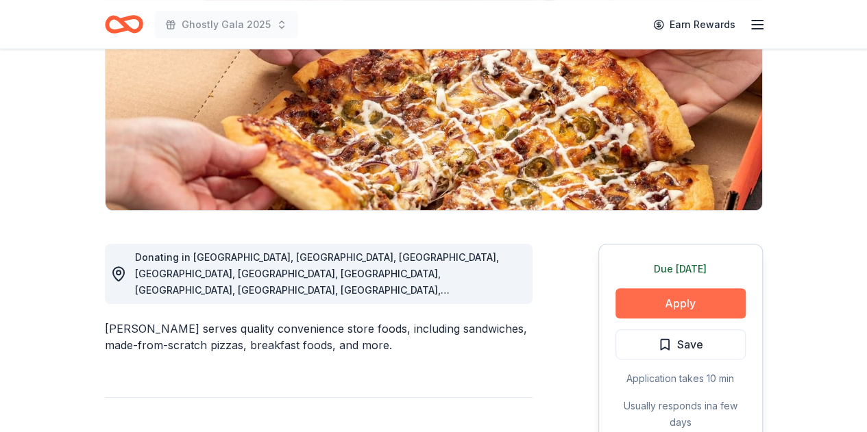
click at [671, 298] on button "Apply" at bounding box center [680, 303] width 130 height 30
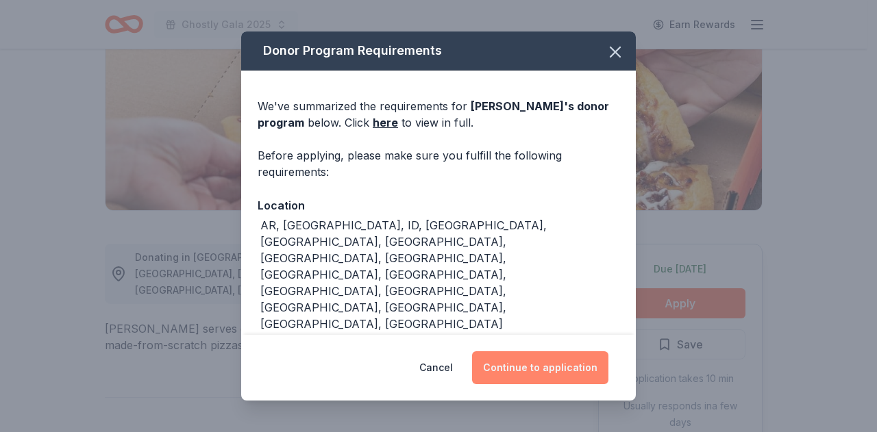
click at [576, 368] on button "Continue to application" at bounding box center [540, 367] width 136 height 33
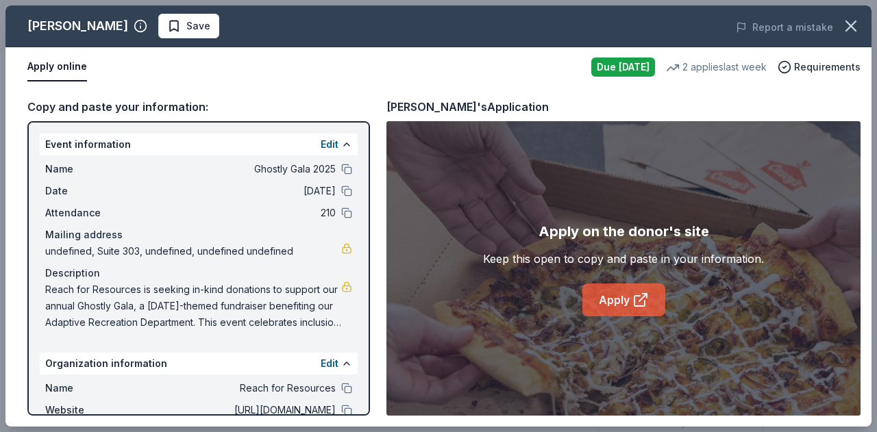
click at [623, 303] on link "Apply" at bounding box center [623, 300] width 83 height 33
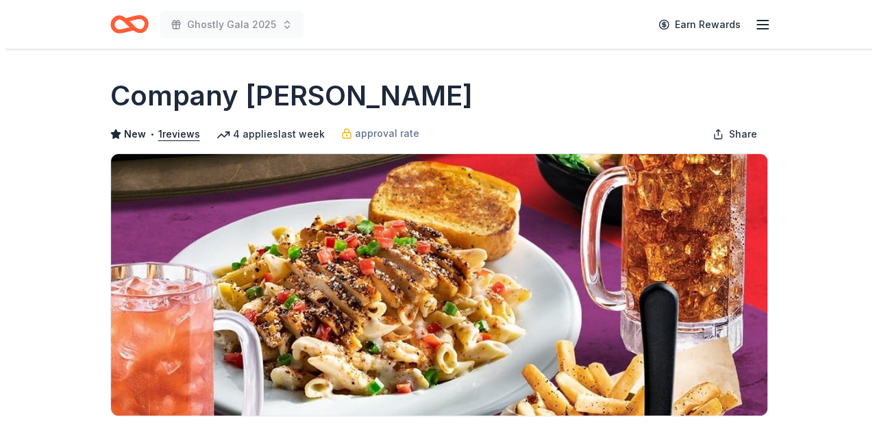
scroll to position [206, 0]
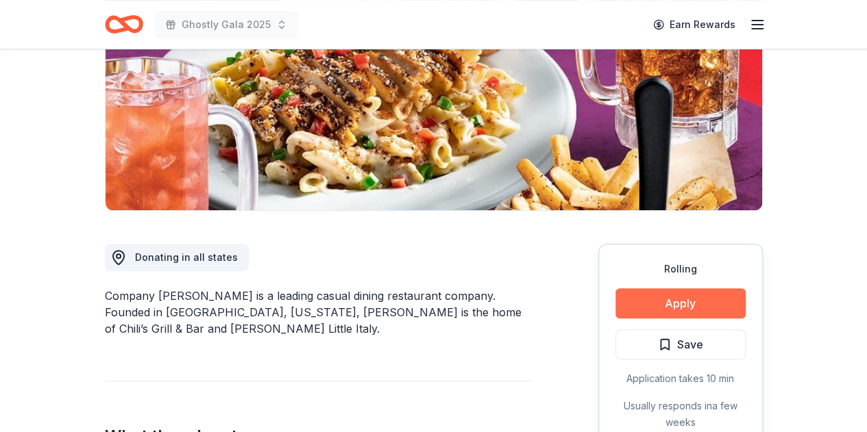
click at [703, 298] on button "Apply" at bounding box center [680, 303] width 130 height 30
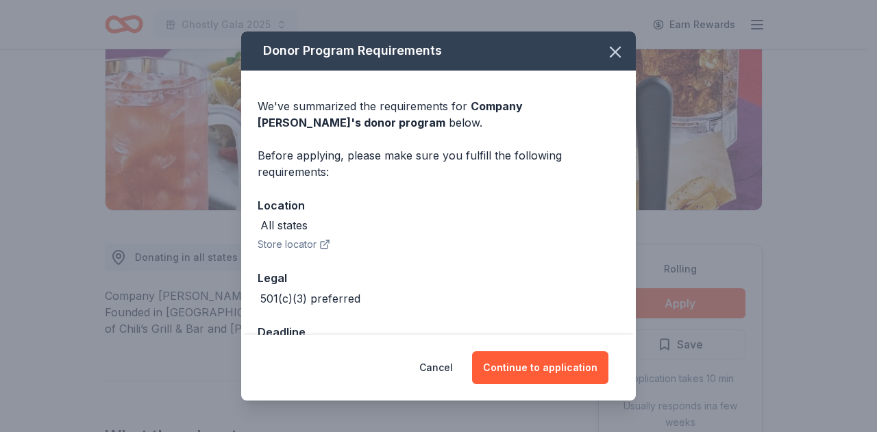
scroll to position [44, 0]
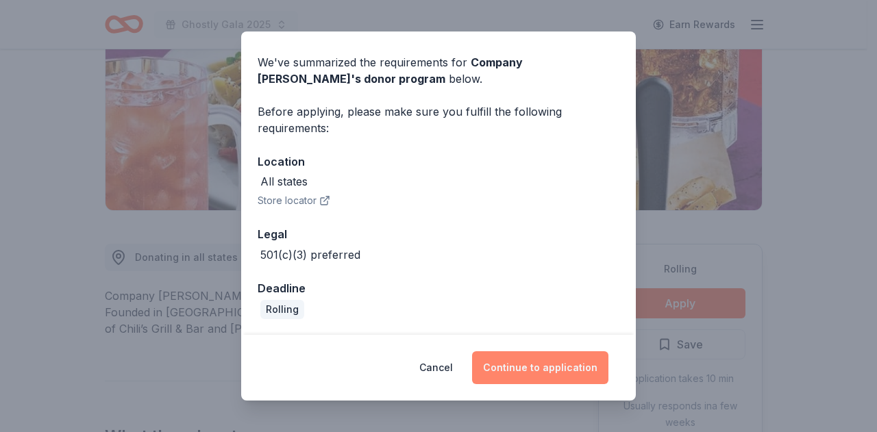
click at [538, 364] on button "Continue to application" at bounding box center [540, 367] width 136 height 33
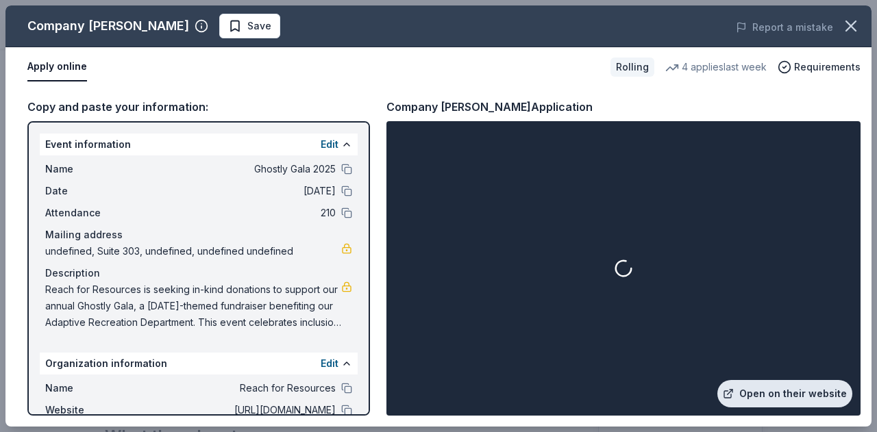
click at [763, 383] on link "Open on their website" at bounding box center [784, 393] width 135 height 27
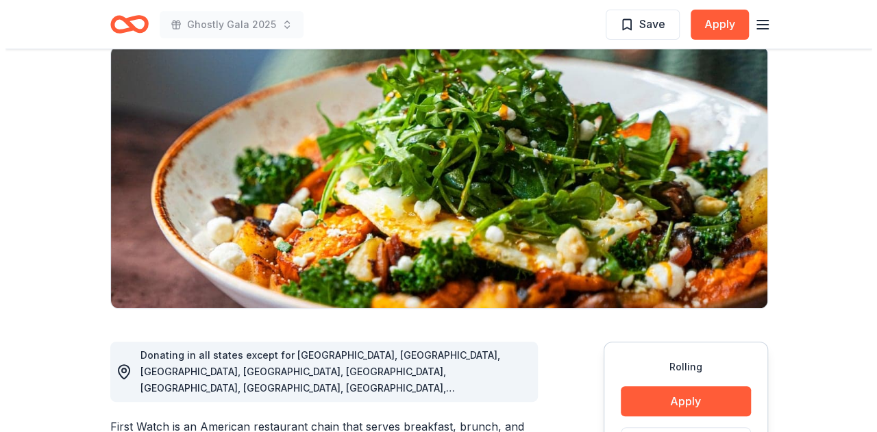
scroll to position [206, 0]
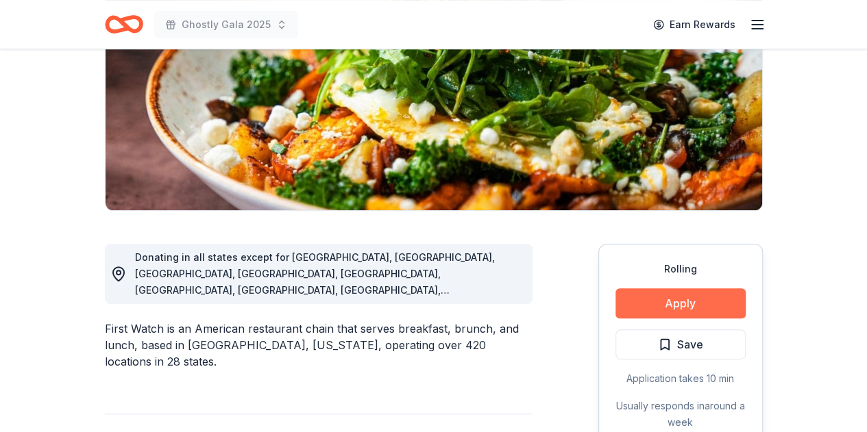
click at [644, 303] on button "Apply" at bounding box center [680, 303] width 130 height 30
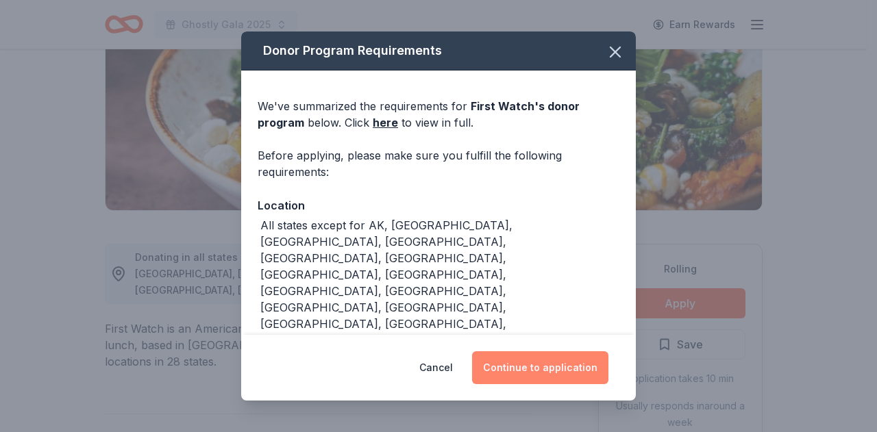
click at [548, 373] on button "Continue to application" at bounding box center [540, 367] width 136 height 33
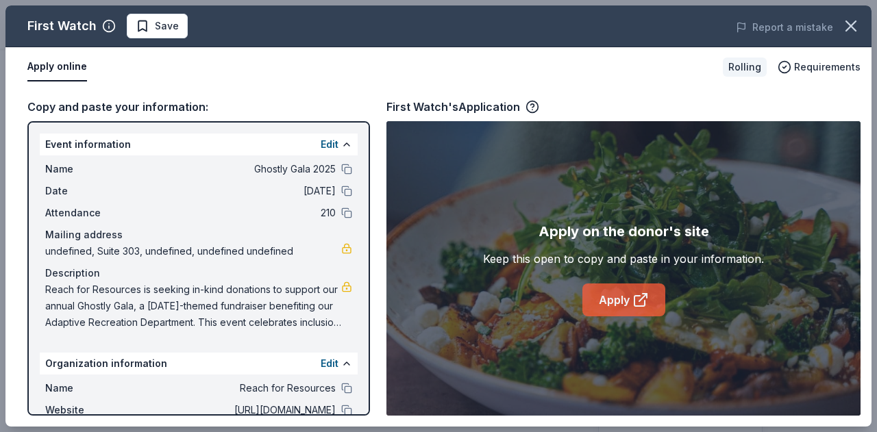
click at [589, 299] on link "Apply" at bounding box center [623, 300] width 83 height 33
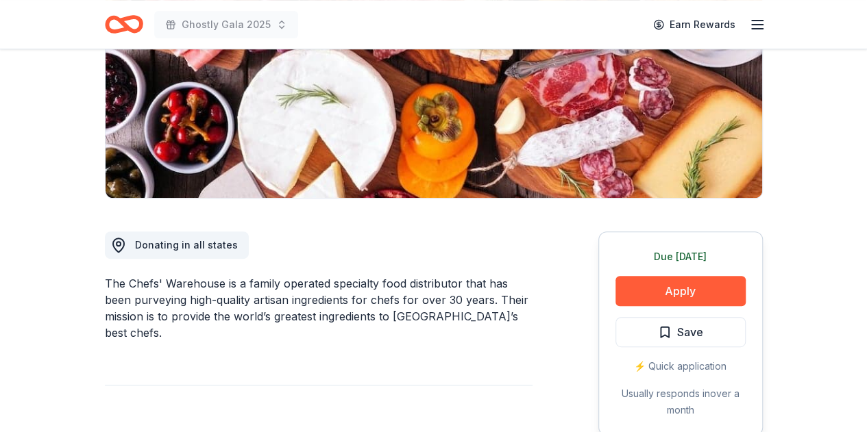
scroll to position [206, 0]
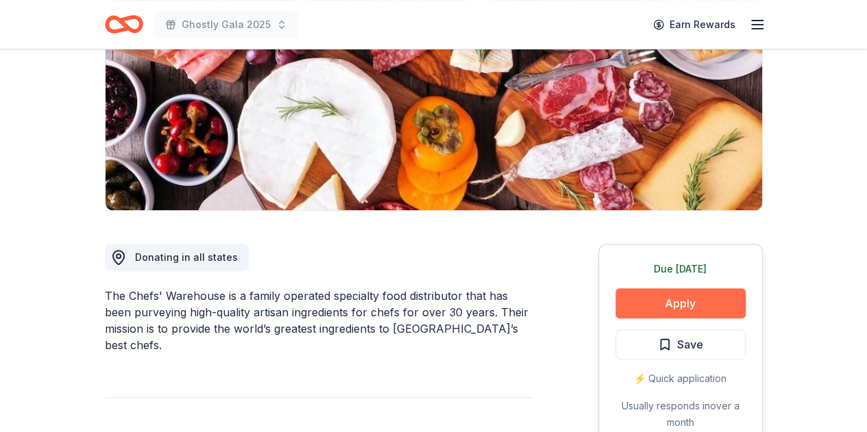
click at [643, 291] on button "Apply" at bounding box center [680, 303] width 130 height 30
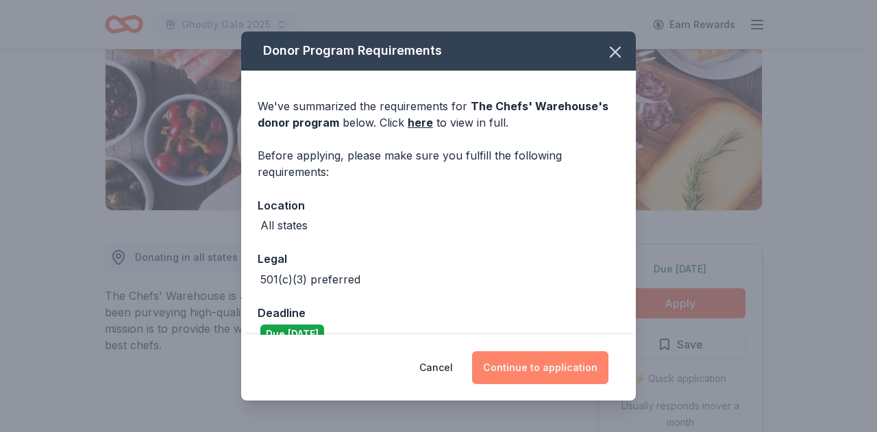
click at [536, 367] on button "Continue to application" at bounding box center [540, 367] width 136 height 33
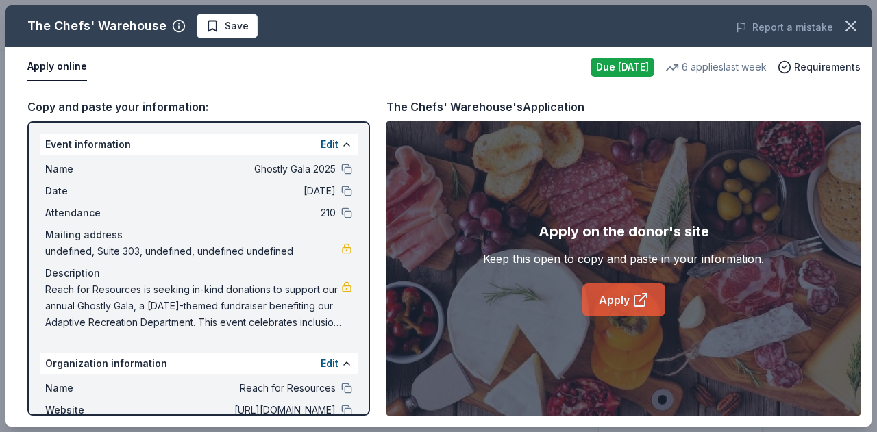
click at [618, 295] on link "Apply" at bounding box center [623, 300] width 83 height 33
click at [854, 24] on icon "button" at bounding box center [851, 26] width 10 height 10
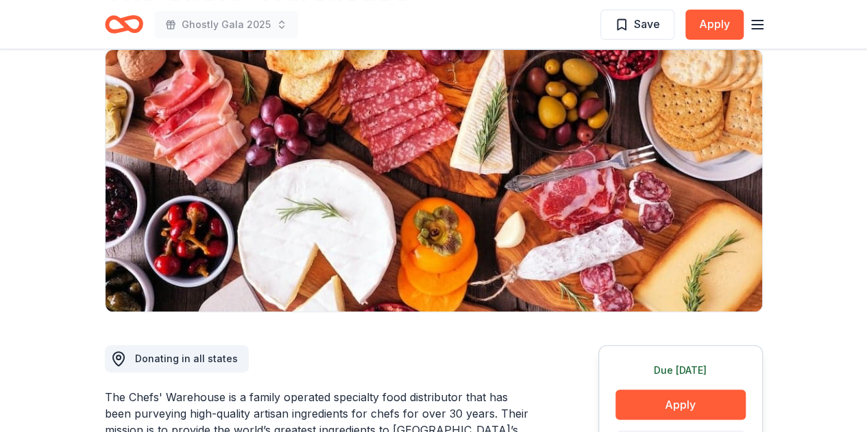
scroll to position [0, 0]
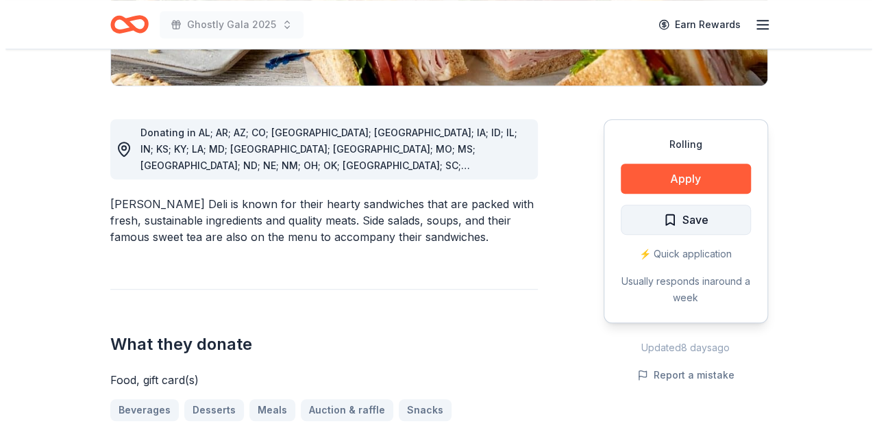
scroll to position [343, 0]
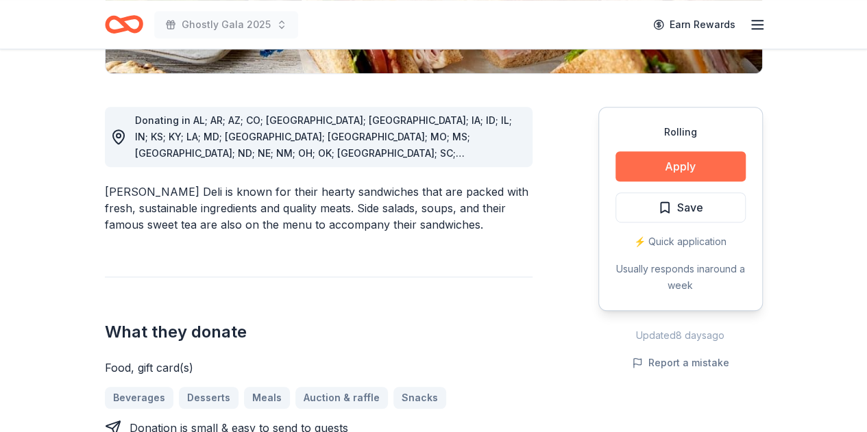
click at [673, 164] on button "Apply" at bounding box center [680, 166] width 130 height 30
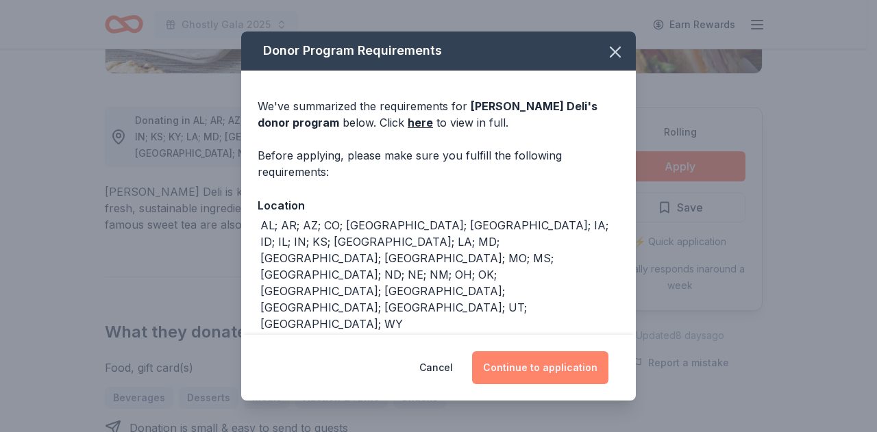
click at [521, 371] on button "Continue to application" at bounding box center [540, 367] width 136 height 33
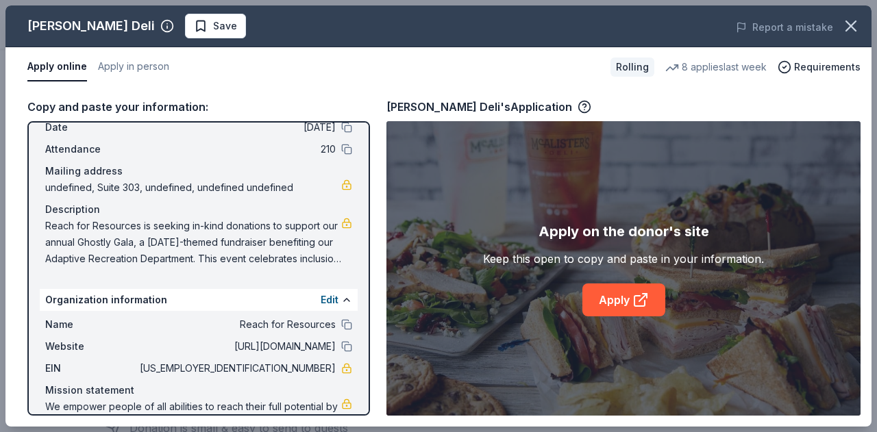
scroll to position [97, 0]
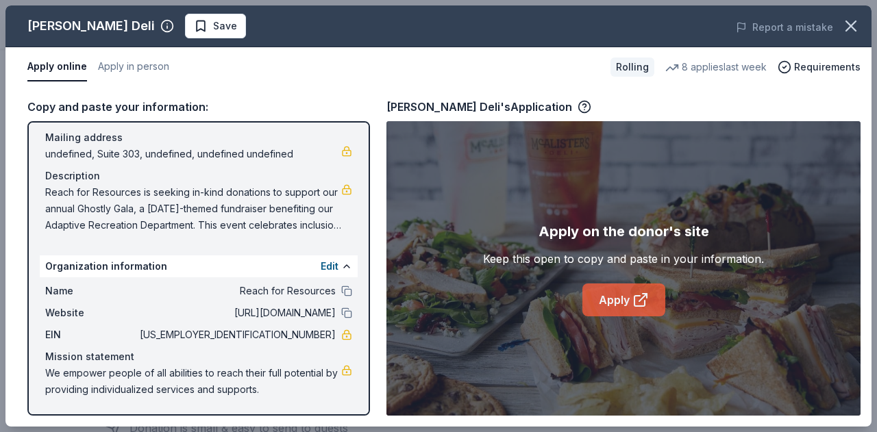
click at [632, 308] on icon at bounding box center [640, 300] width 16 height 16
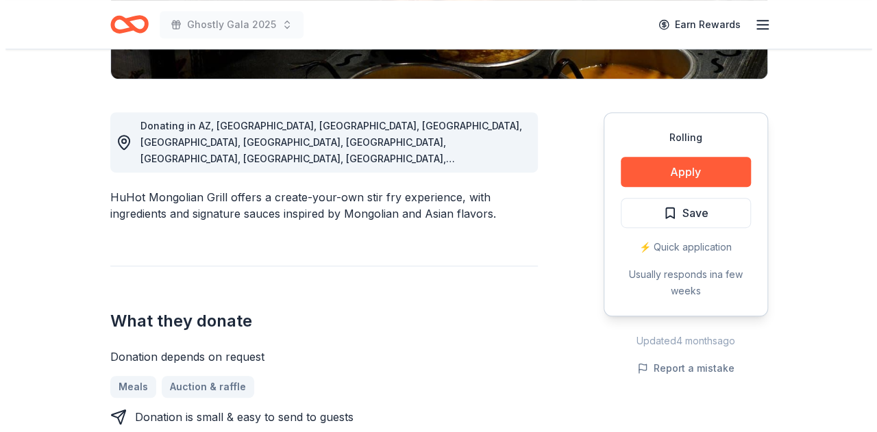
scroll to position [343, 0]
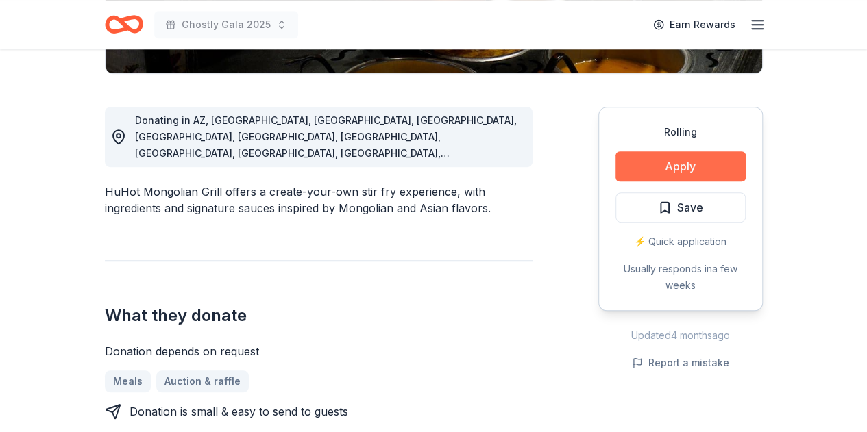
click at [636, 153] on button "Apply" at bounding box center [680, 166] width 130 height 30
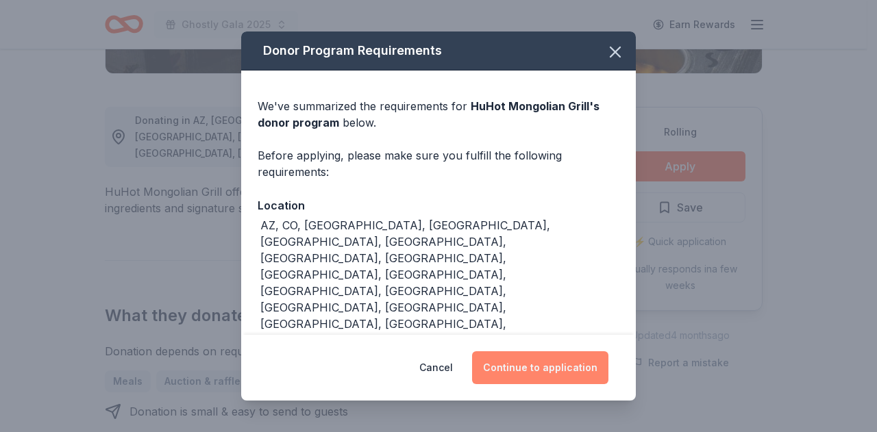
click at [558, 358] on button "Continue to application" at bounding box center [540, 367] width 136 height 33
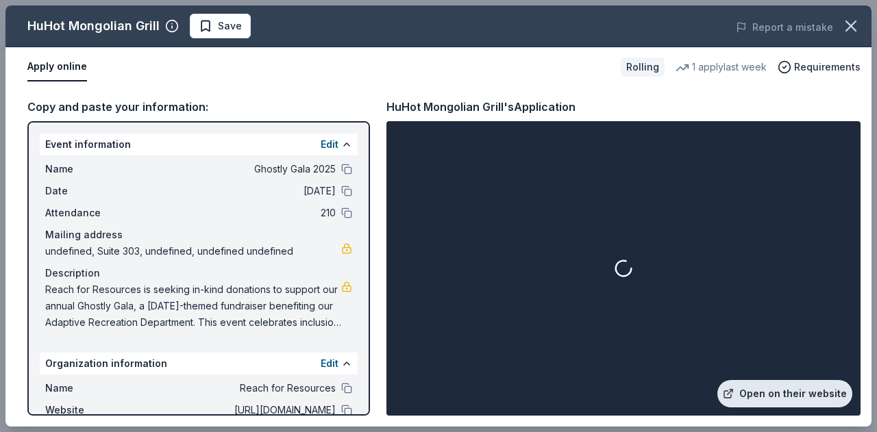
click at [806, 399] on link "Open on their website" at bounding box center [784, 393] width 135 height 27
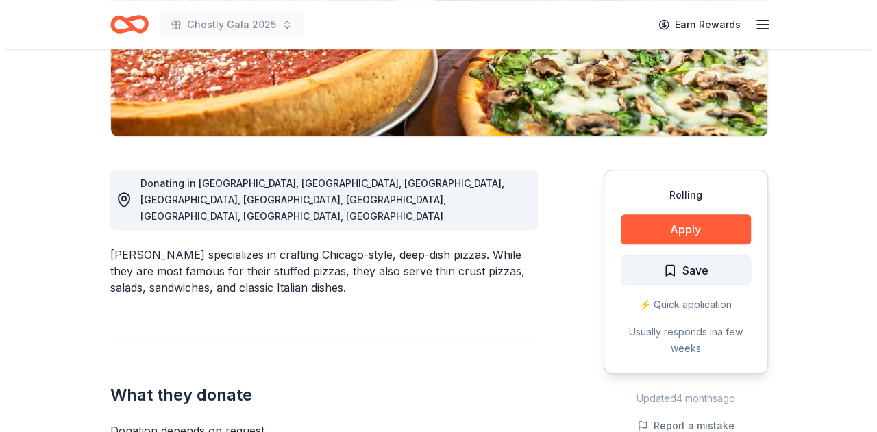
scroll to position [343, 0]
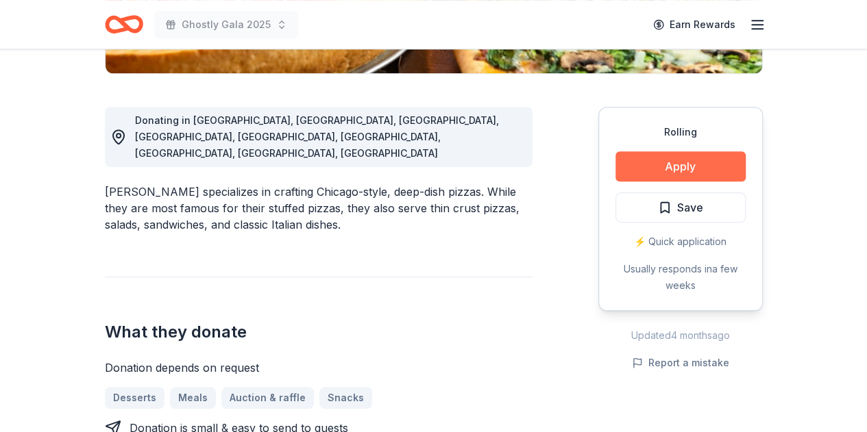
click at [659, 162] on button "Apply" at bounding box center [680, 166] width 130 height 30
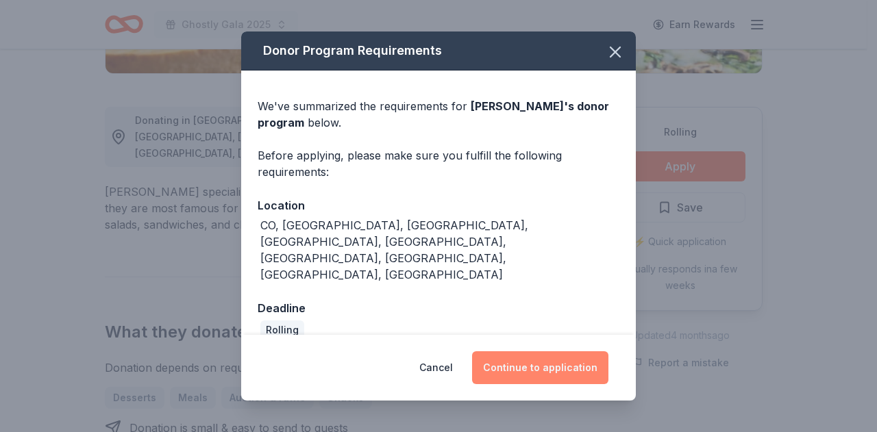
click at [538, 356] on button "Continue to application" at bounding box center [540, 367] width 136 height 33
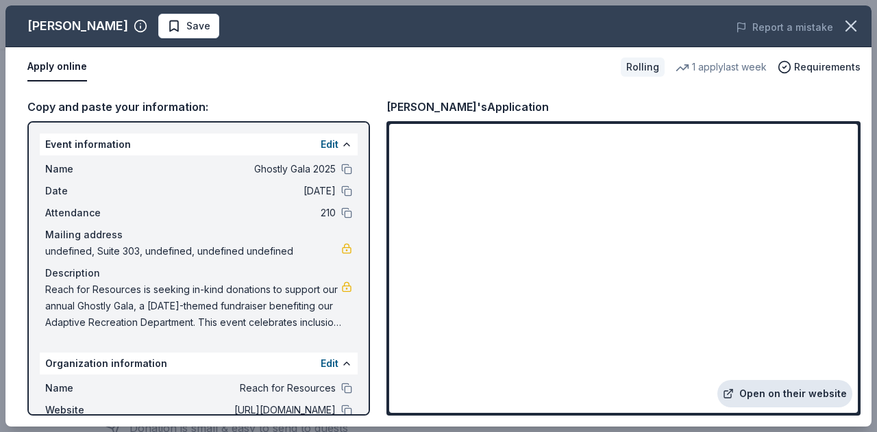
click at [808, 390] on link "Open on their website" at bounding box center [784, 393] width 135 height 27
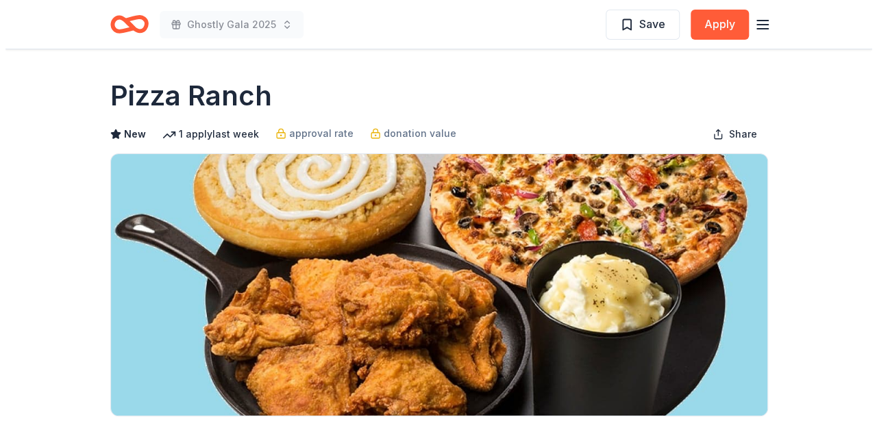
scroll to position [206, 0]
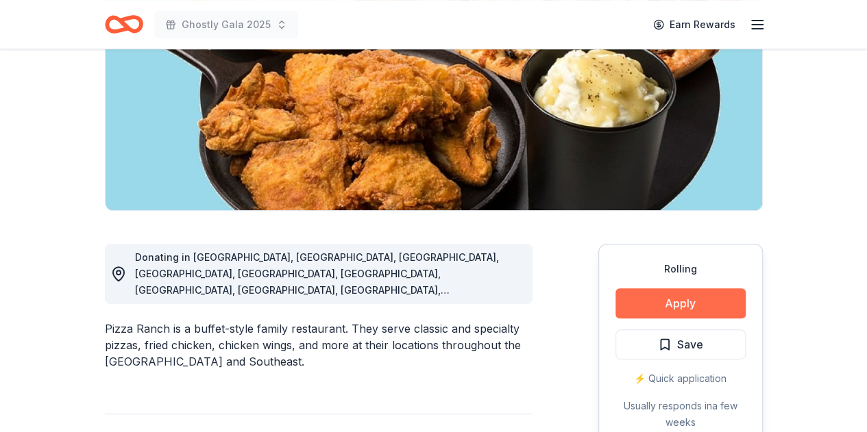
click at [680, 294] on button "Apply" at bounding box center [680, 303] width 130 height 30
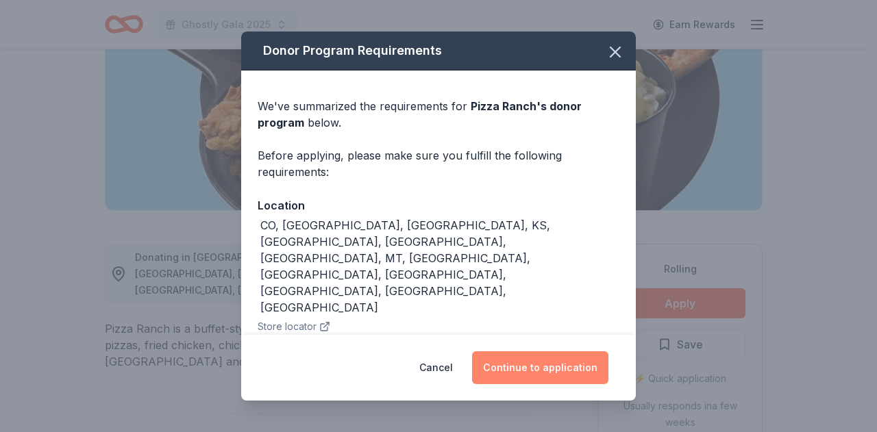
click at [590, 360] on button "Continue to application" at bounding box center [540, 367] width 136 height 33
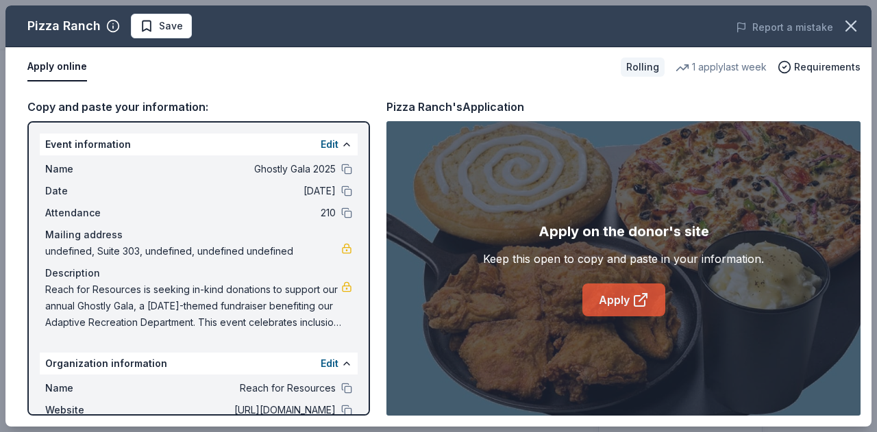
click at [603, 290] on link "Apply" at bounding box center [623, 300] width 83 height 33
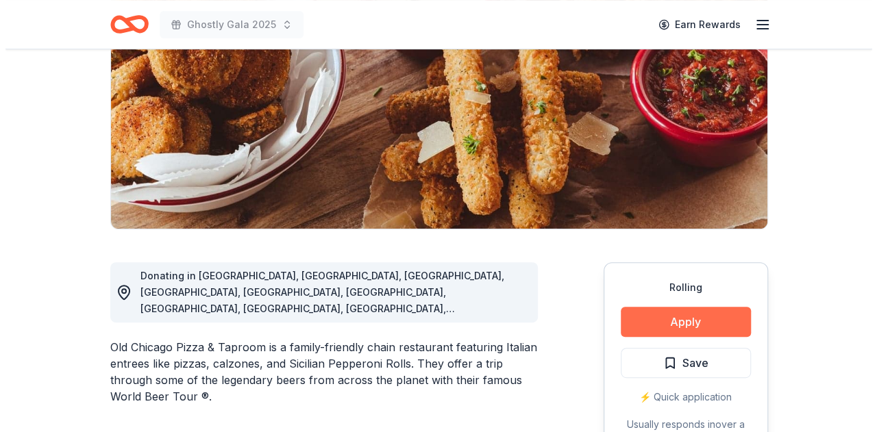
scroll to position [274, 0]
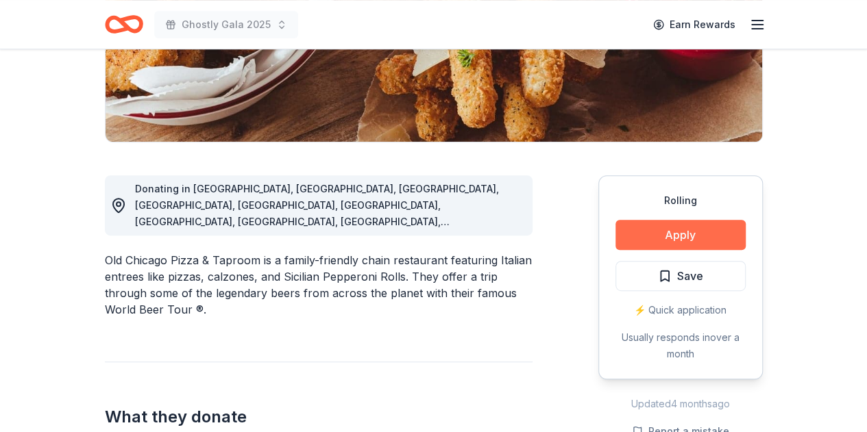
click at [660, 235] on button "Apply" at bounding box center [680, 235] width 130 height 30
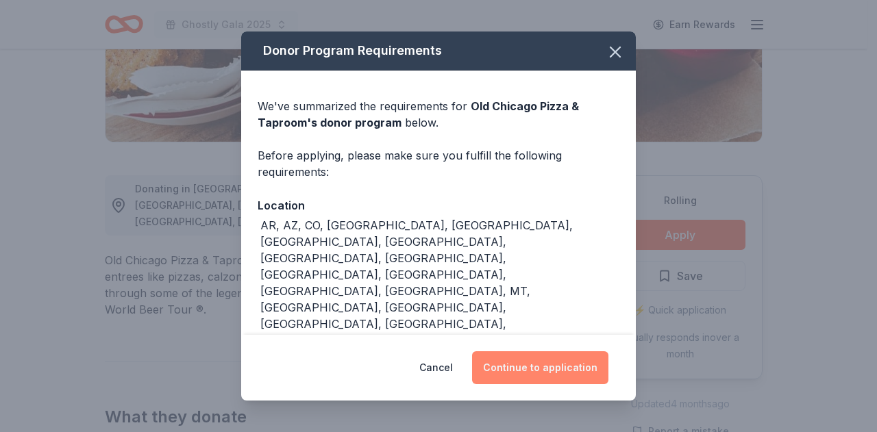
click at [529, 353] on button "Continue to application" at bounding box center [540, 367] width 136 height 33
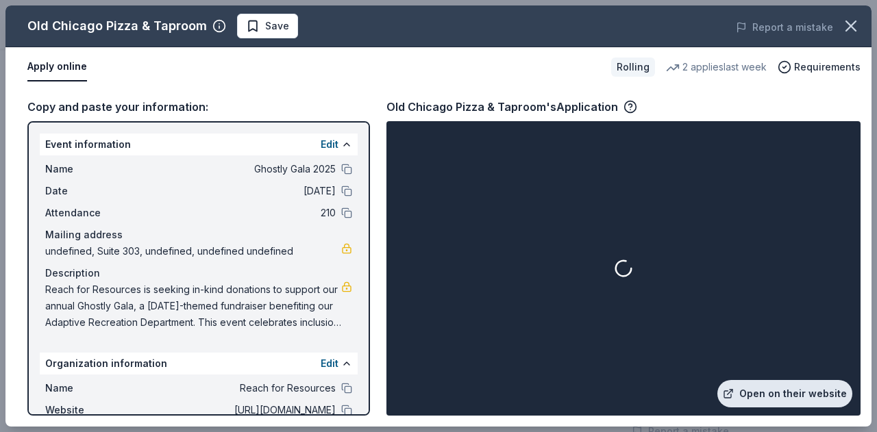
click at [767, 393] on link "Open on their website" at bounding box center [784, 393] width 135 height 27
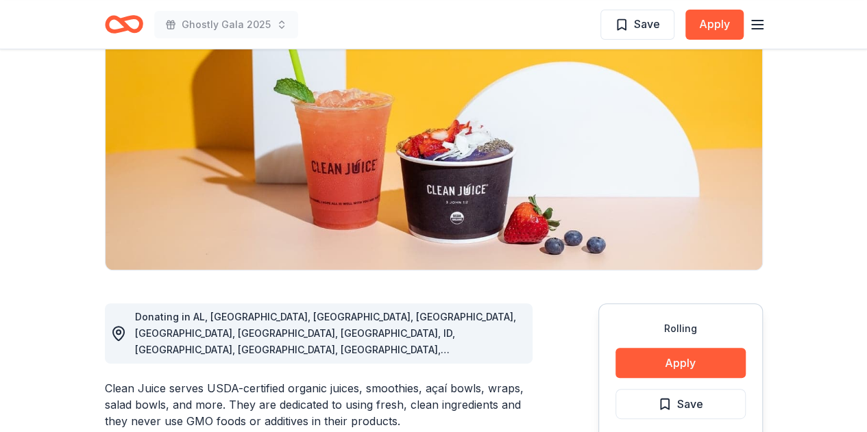
scroll to position [206, 0]
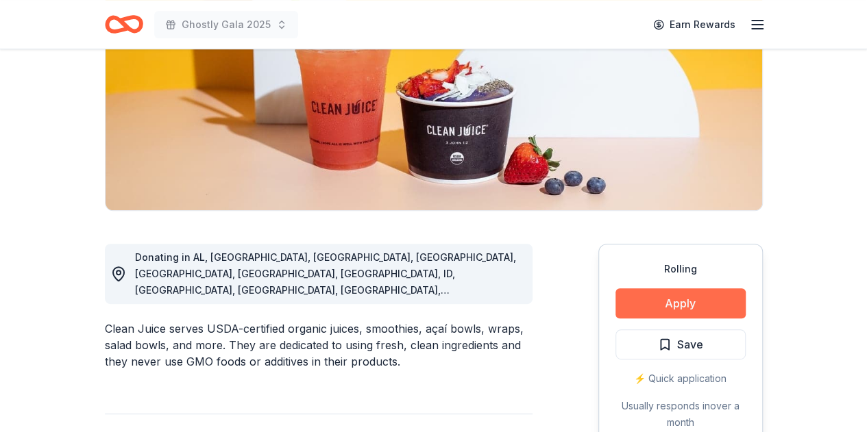
click at [671, 302] on button "Apply" at bounding box center [680, 303] width 130 height 30
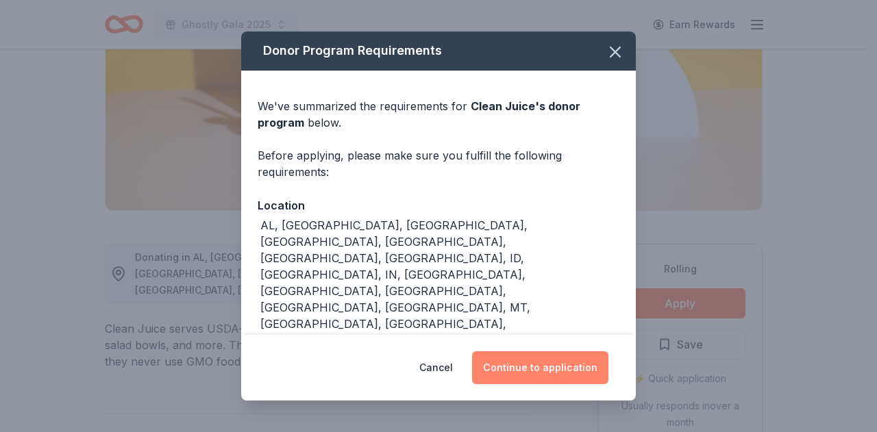
click at [519, 377] on button "Continue to application" at bounding box center [540, 367] width 136 height 33
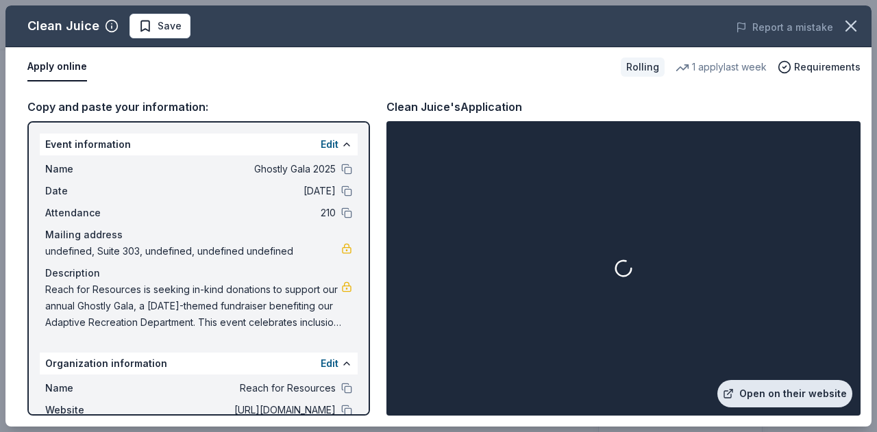
click at [770, 404] on link "Open on their website" at bounding box center [784, 393] width 135 height 27
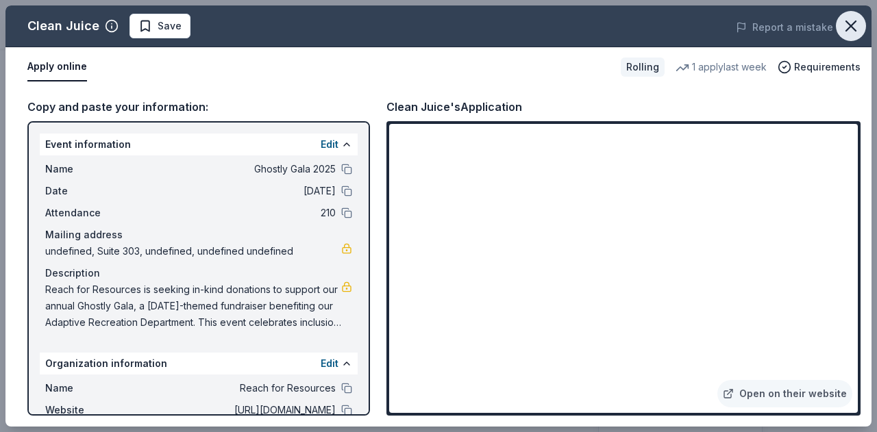
click at [851, 23] on icon "button" at bounding box center [850, 25] width 19 height 19
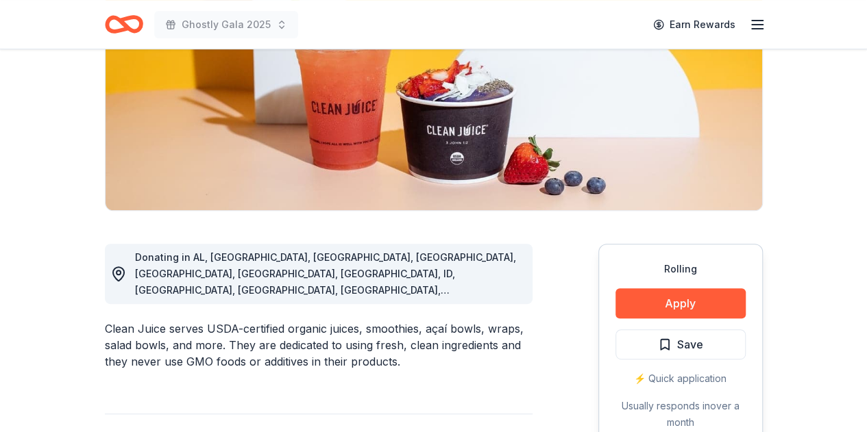
drag, startPoint x: 330, startPoint y: 276, endPoint x: 193, endPoint y: 260, distance: 138.0
click at [193, 260] on div "Donating in AL, AZ, CA, CO, CT, FL, GA, ID, IL, IN, KY, LA, MD, MI, MN, MT, NC,…" at bounding box center [328, 273] width 386 height 49
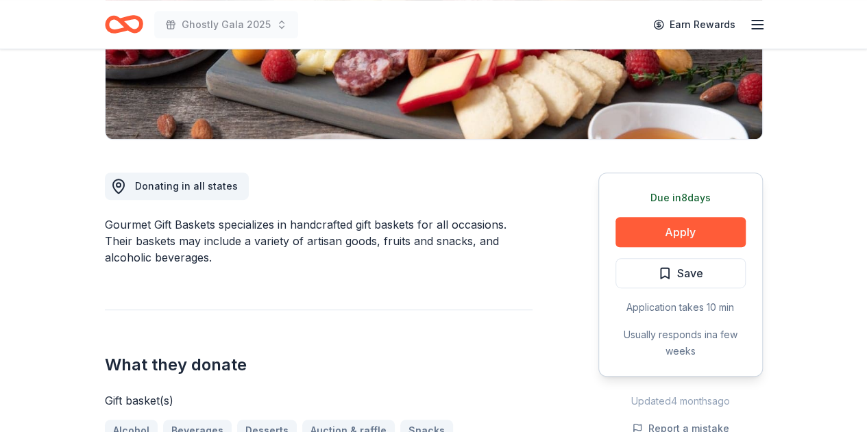
scroll to position [343, 0]
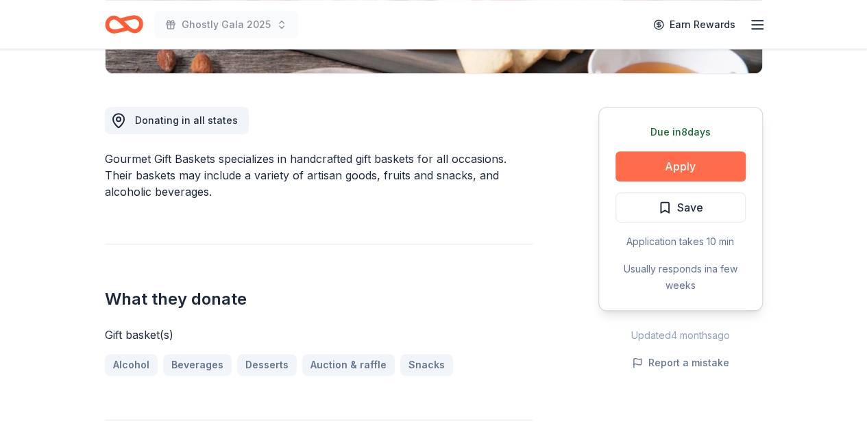
click at [643, 164] on button "Apply" at bounding box center [680, 166] width 130 height 30
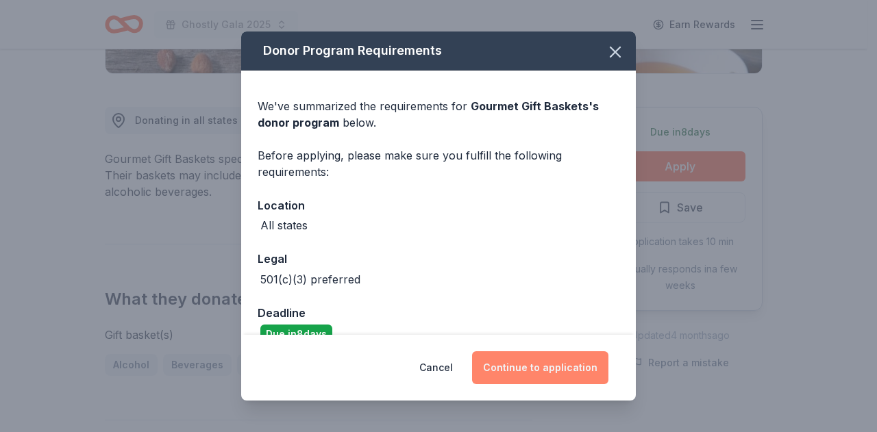
click at [525, 366] on button "Continue to application" at bounding box center [540, 367] width 136 height 33
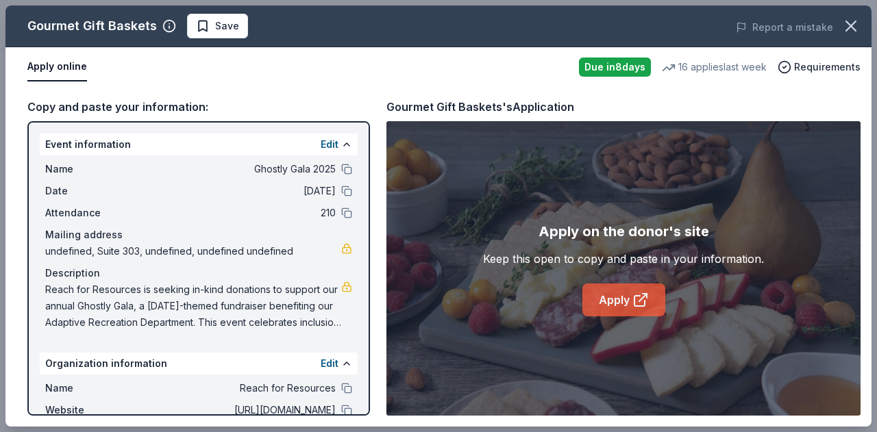
click at [628, 305] on link "Apply" at bounding box center [623, 300] width 83 height 33
click at [838, 24] on button "button" at bounding box center [851, 26] width 30 height 30
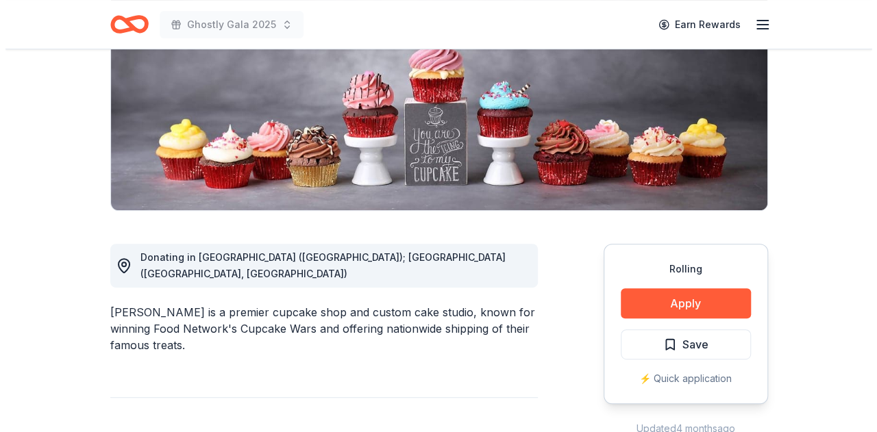
scroll to position [343, 0]
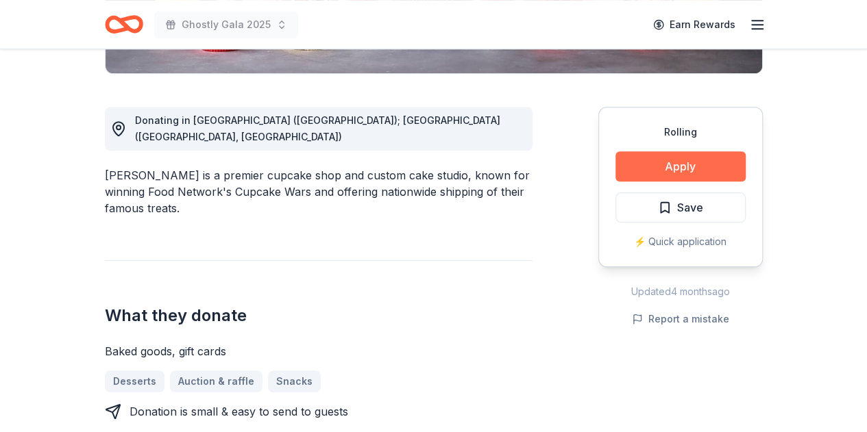
click at [678, 156] on button "Apply" at bounding box center [680, 166] width 130 height 30
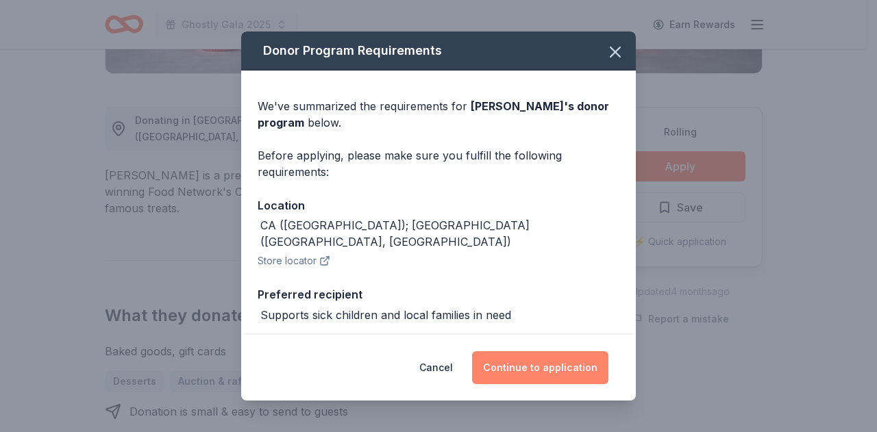
click at [530, 358] on button "Continue to application" at bounding box center [540, 367] width 136 height 33
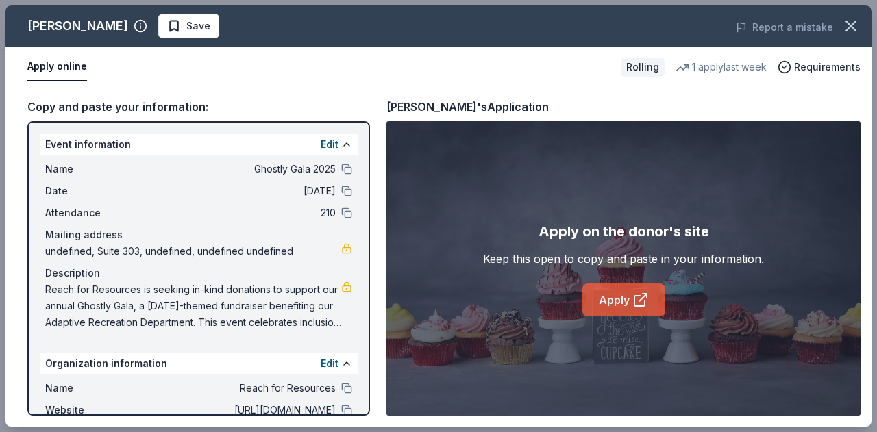
click at [645, 295] on icon at bounding box center [643, 298] width 8 height 8
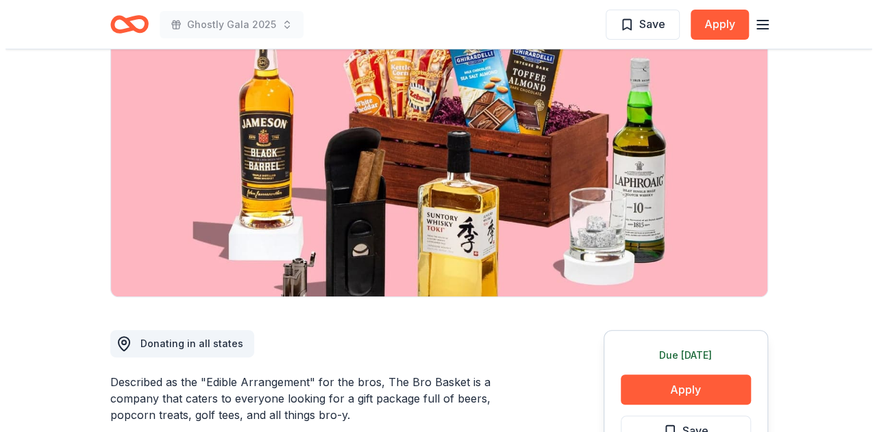
scroll to position [206, 0]
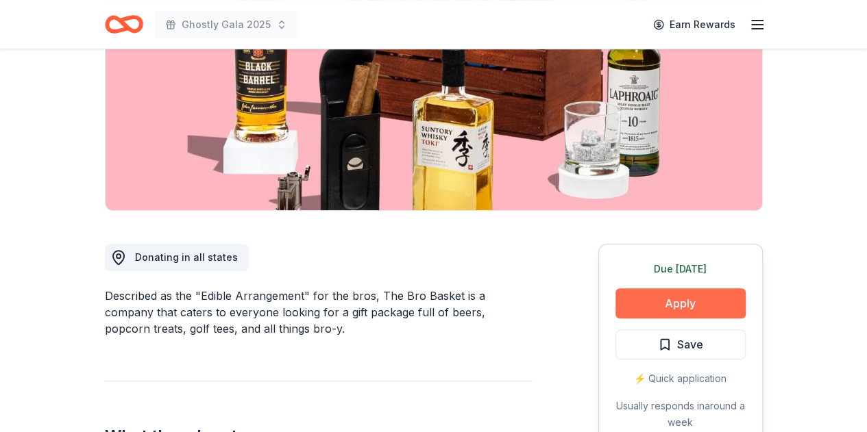
click at [669, 303] on button "Apply" at bounding box center [680, 303] width 130 height 30
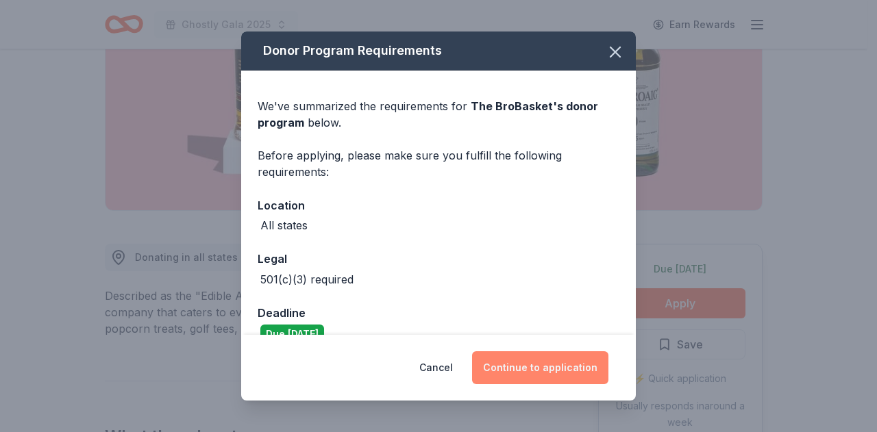
click at [556, 363] on button "Continue to application" at bounding box center [540, 367] width 136 height 33
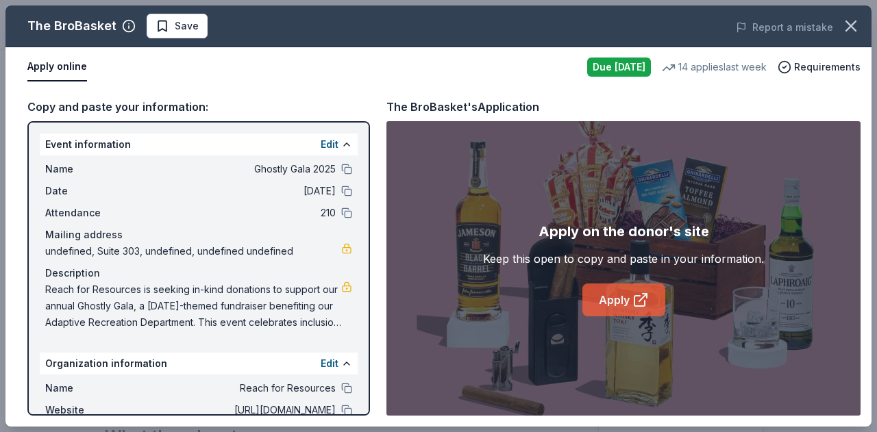
click at [628, 299] on link "Apply" at bounding box center [623, 300] width 83 height 33
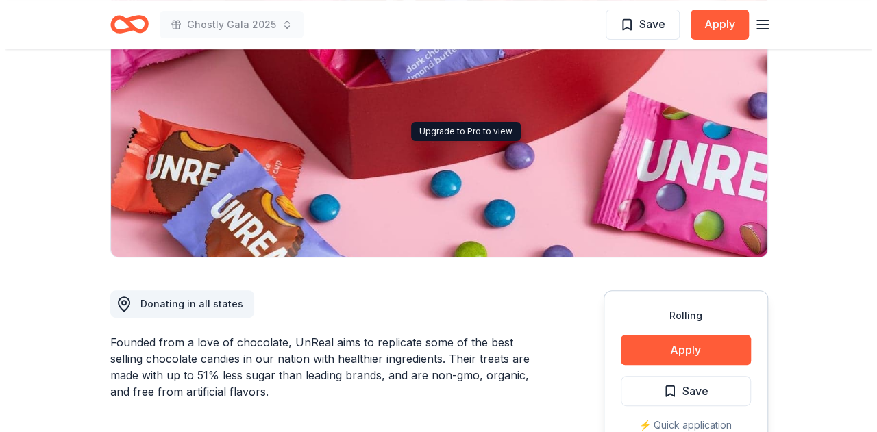
scroll to position [274, 0]
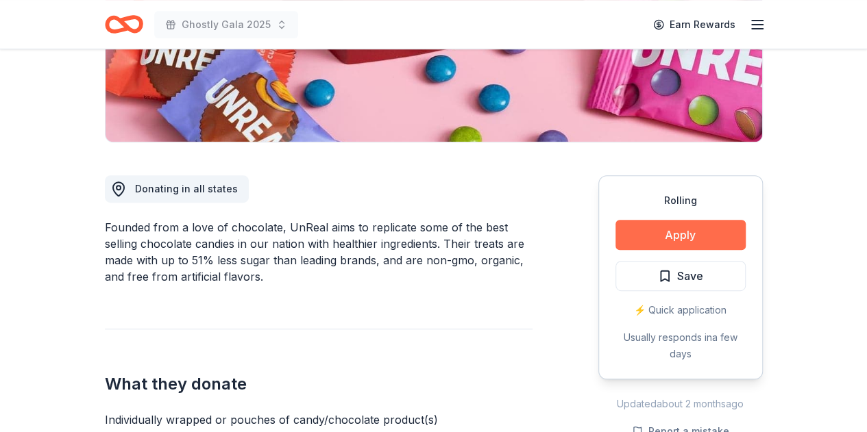
click at [712, 220] on button "Apply" at bounding box center [680, 235] width 130 height 30
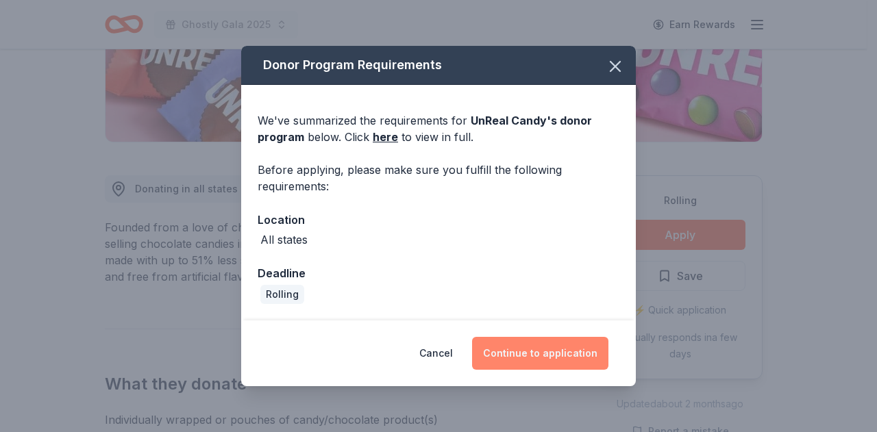
click at [545, 364] on button "Continue to application" at bounding box center [540, 353] width 136 height 33
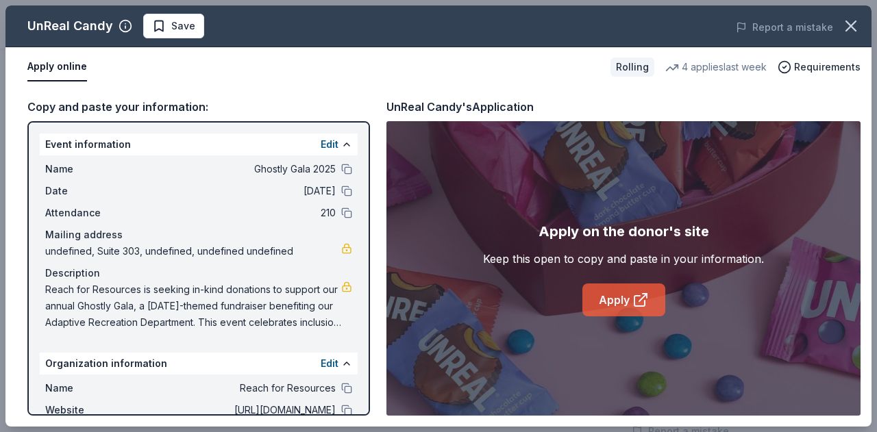
click at [634, 295] on icon at bounding box center [640, 300] width 16 height 16
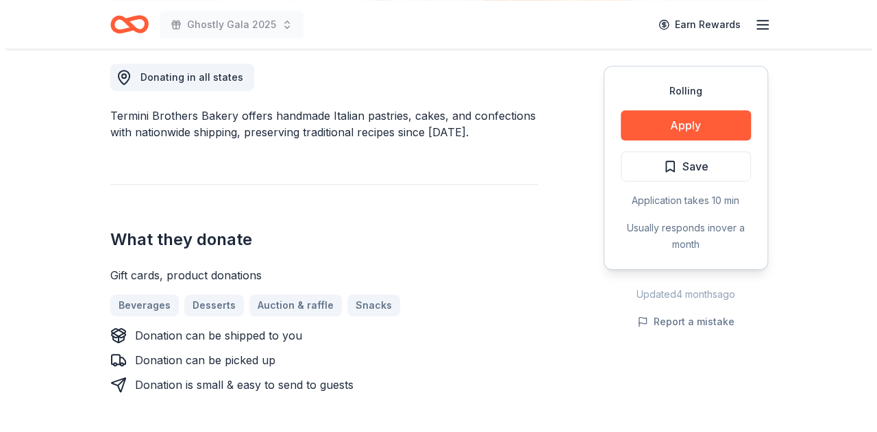
scroll to position [411, 0]
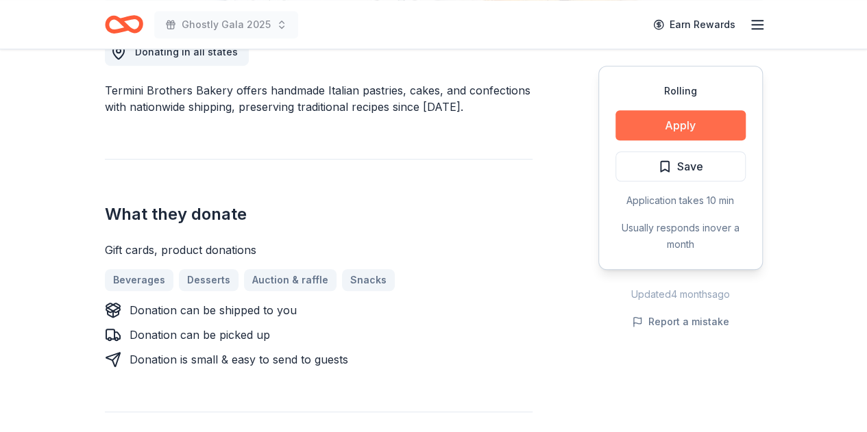
click at [686, 121] on button "Apply" at bounding box center [680, 125] width 130 height 30
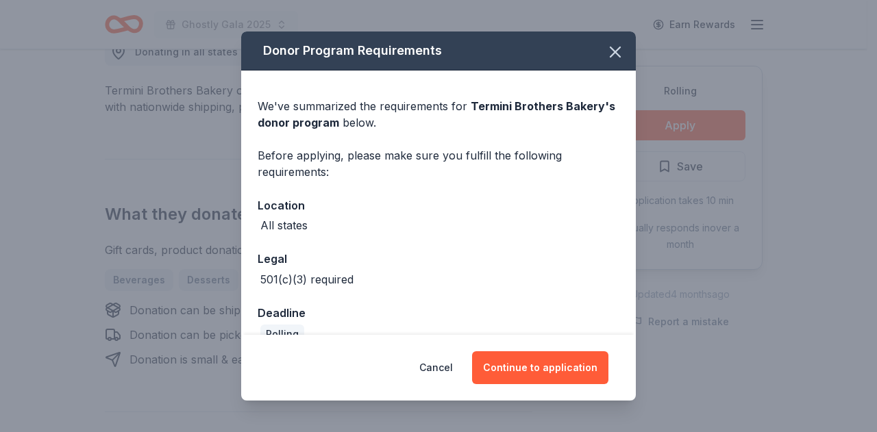
drag, startPoint x: 569, startPoint y: 357, endPoint x: 569, endPoint y: 347, distance: 9.6
click at [569, 356] on button "Continue to application" at bounding box center [540, 367] width 136 height 33
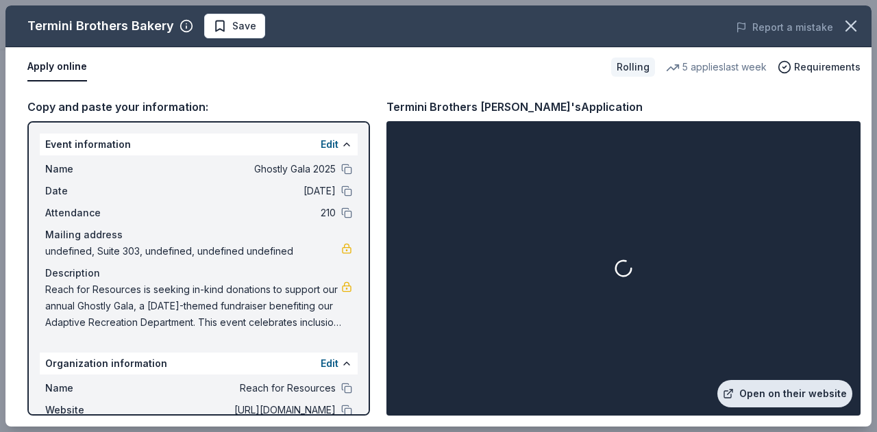
click at [772, 389] on link "Open on their website" at bounding box center [784, 393] width 135 height 27
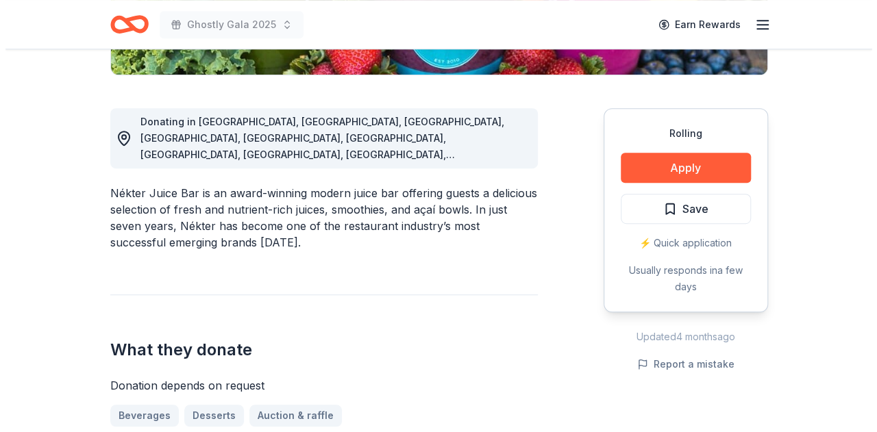
scroll to position [343, 0]
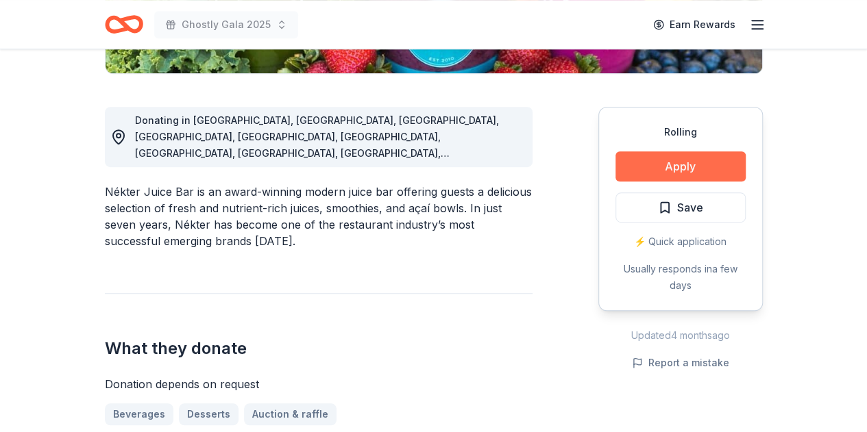
click at [681, 168] on button "Apply" at bounding box center [680, 166] width 130 height 30
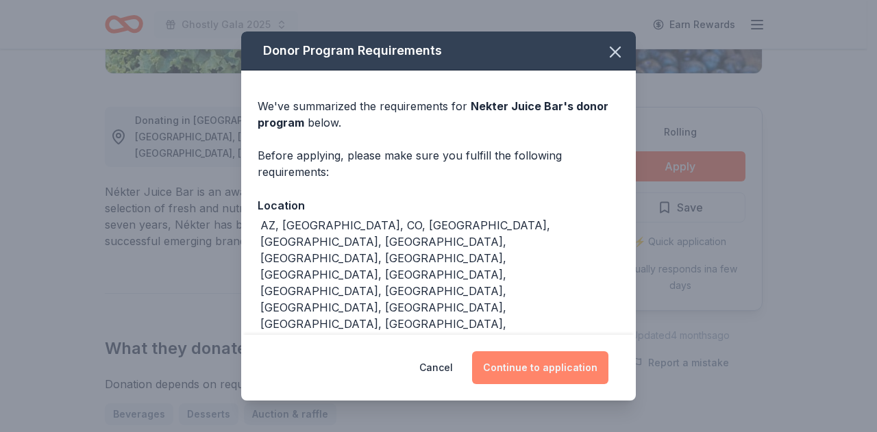
click at [547, 358] on button "Continue to application" at bounding box center [540, 367] width 136 height 33
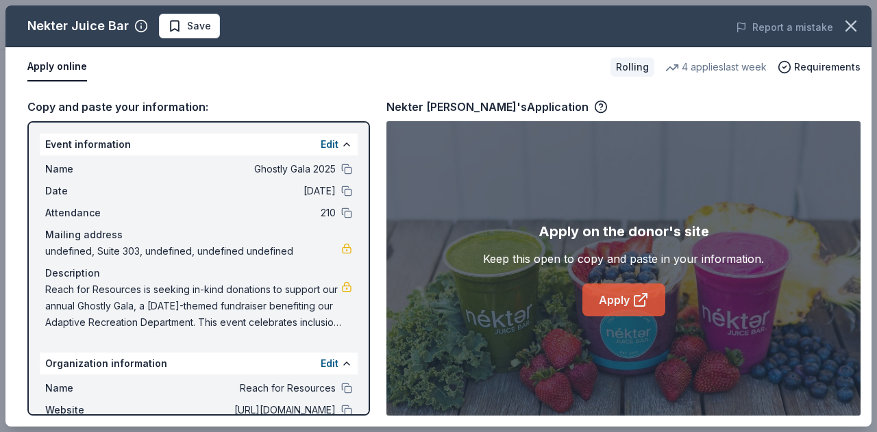
click at [622, 290] on link "Apply" at bounding box center [623, 300] width 83 height 33
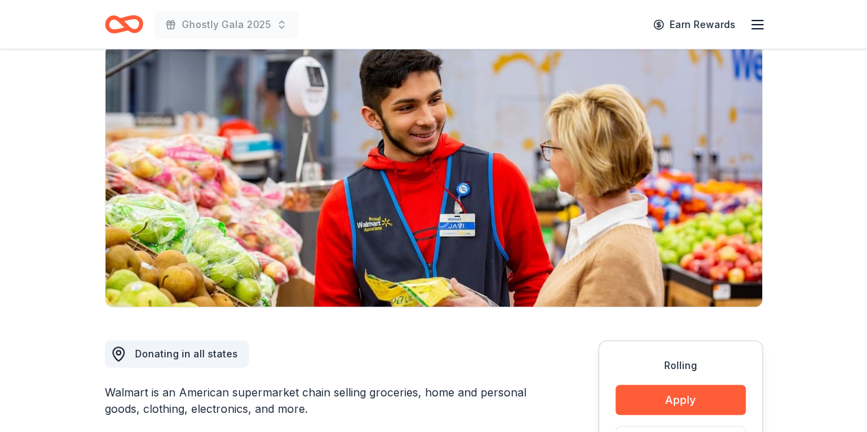
scroll to position [274, 0]
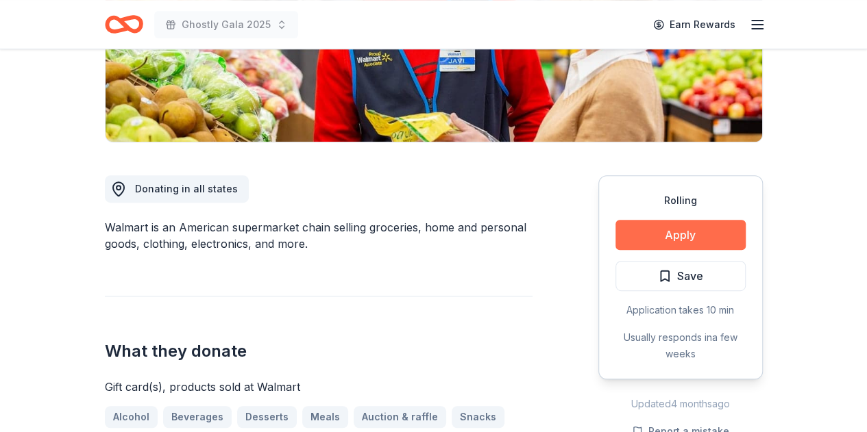
click at [675, 242] on button "Apply" at bounding box center [680, 235] width 130 height 30
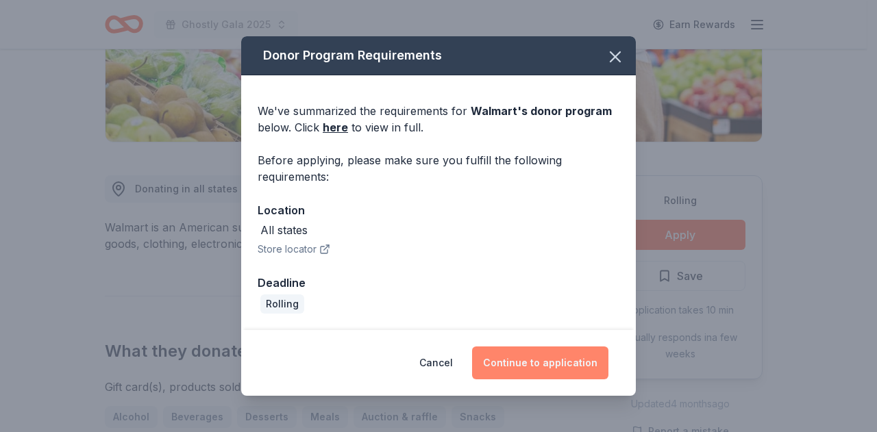
click at [538, 358] on button "Continue to application" at bounding box center [540, 363] width 136 height 33
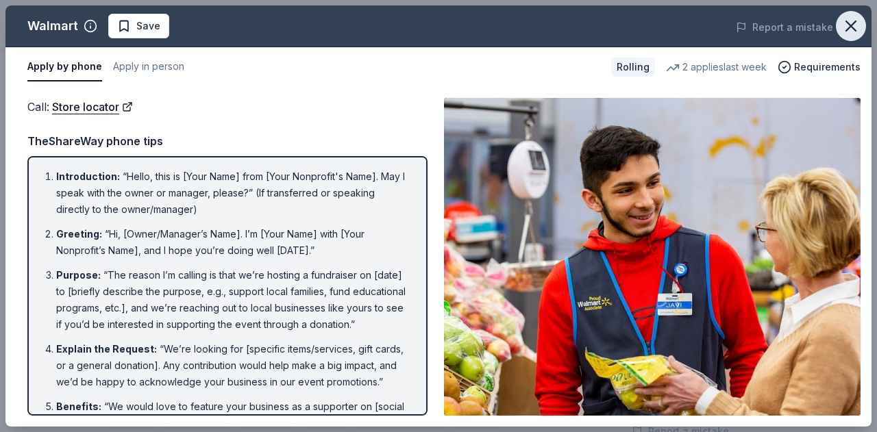
click at [854, 25] on icon "button" at bounding box center [850, 25] width 19 height 19
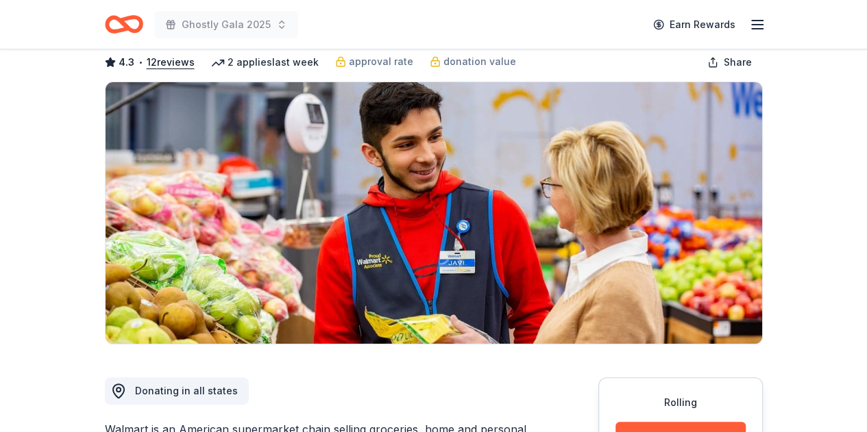
scroll to position [69, 0]
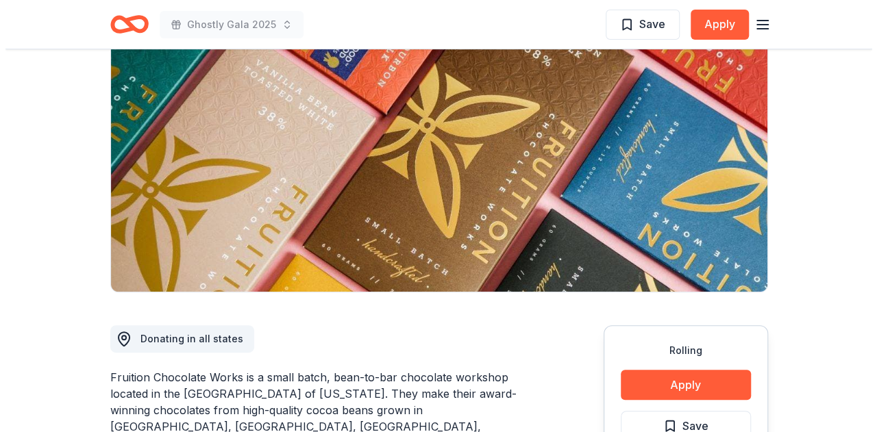
scroll to position [206, 0]
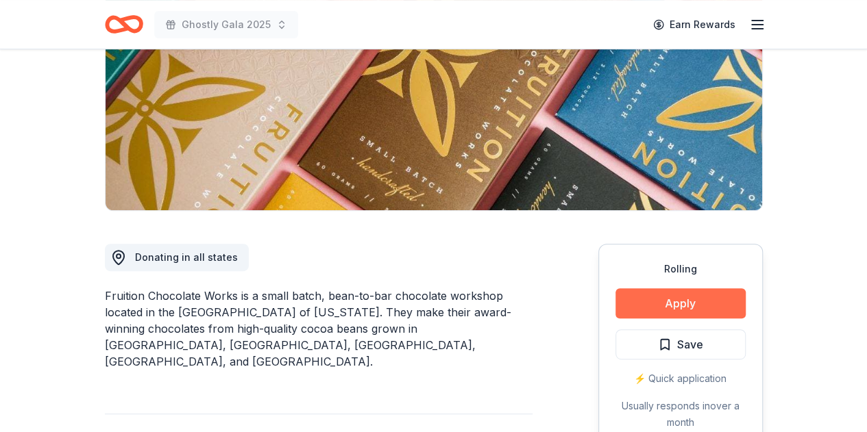
click at [671, 299] on button "Apply" at bounding box center [680, 303] width 130 height 30
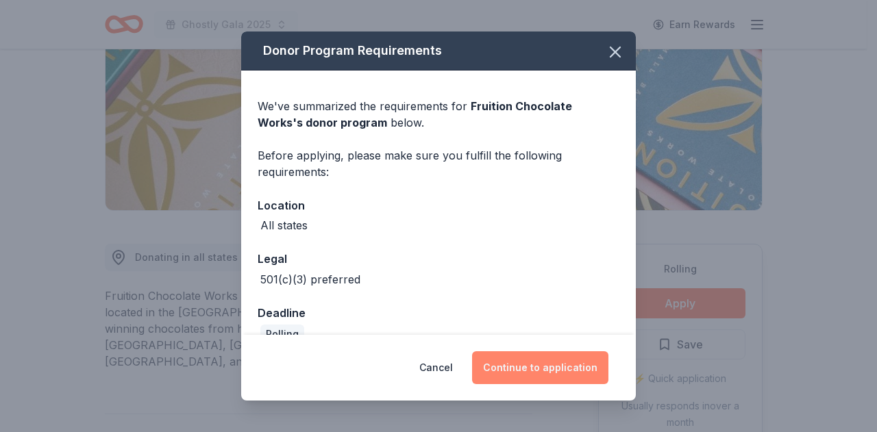
click at [521, 360] on button "Continue to application" at bounding box center [540, 367] width 136 height 33
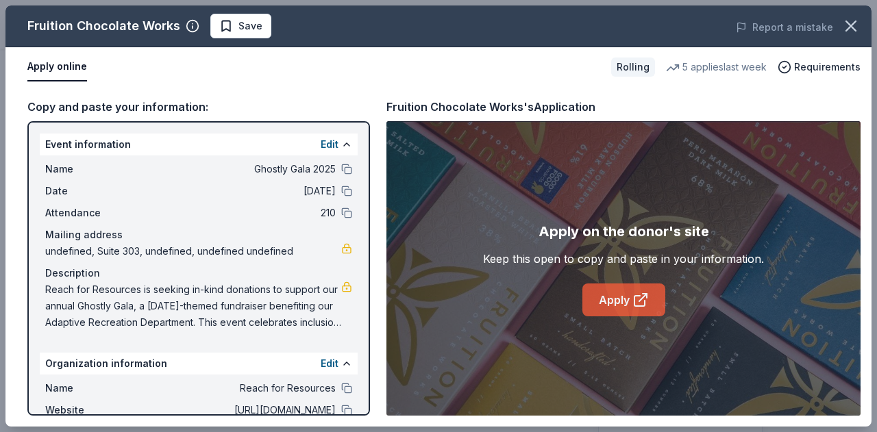
click at [617, 297] on link "Apply" at bounding box center [623, 300] width 83 height 33
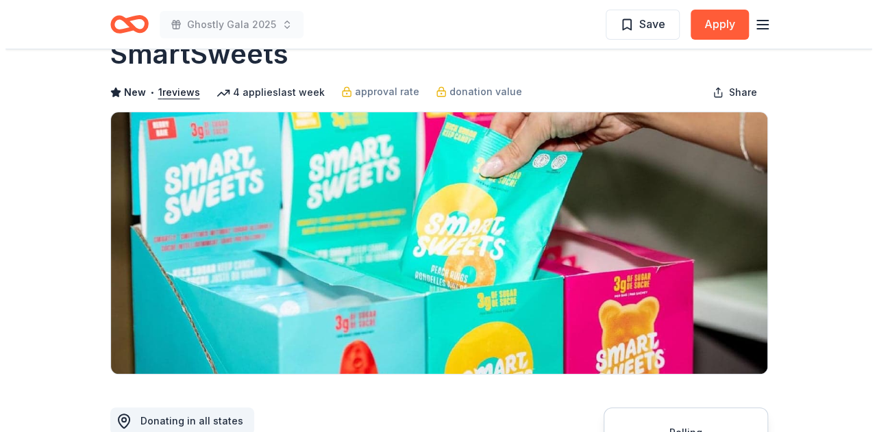
scroll to position [137, 0]
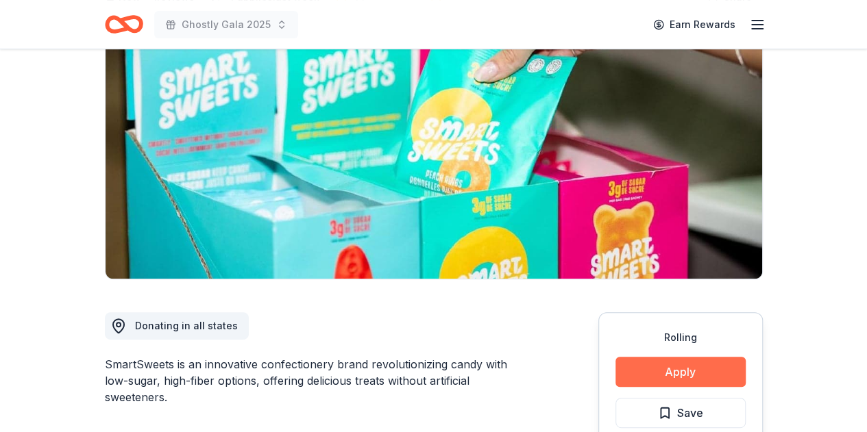
click at [682, 360] on button "Apply" at bounding box center [680, 372] width 130 height 30
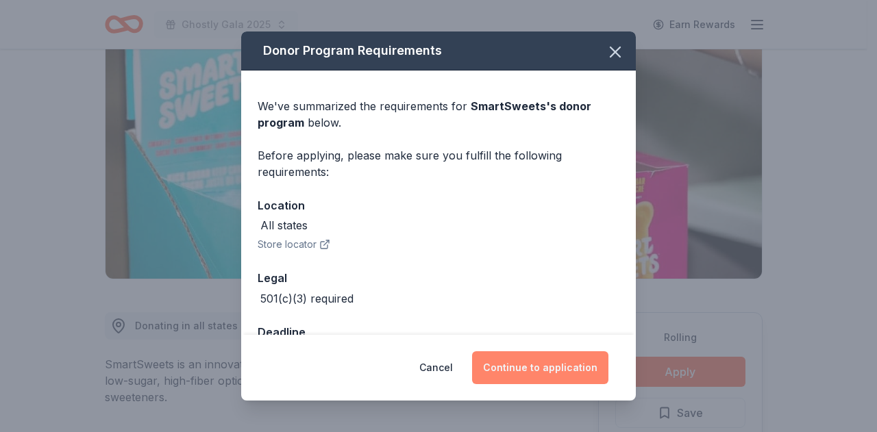
click at [548, 364] on button "Continue to application" at bounding box center [540, 367] width 136 height 33
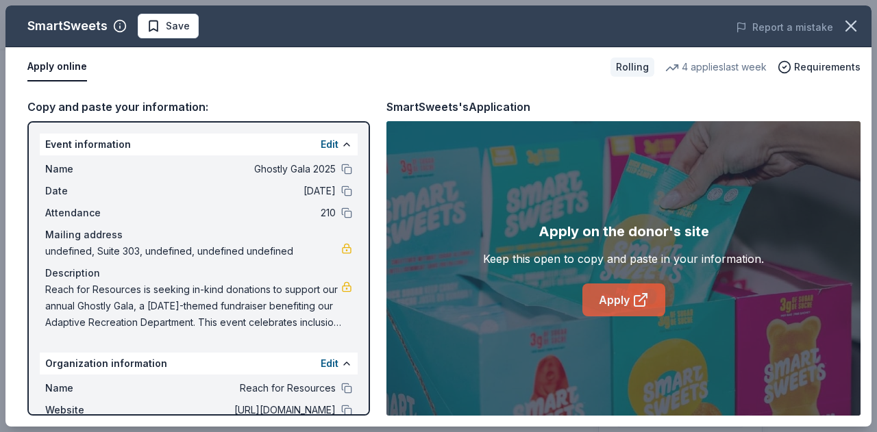
click at [638, 284] on link "Apply" at bounding box center [623, 300] width 83 height 33
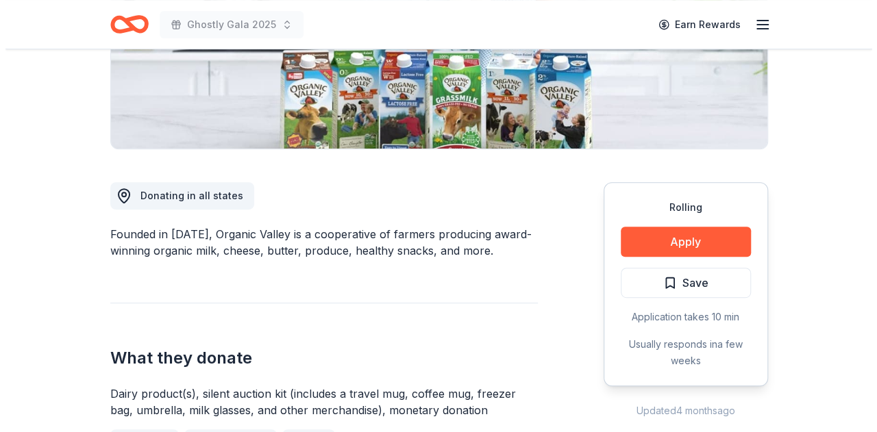
scroll to position [274, 0]
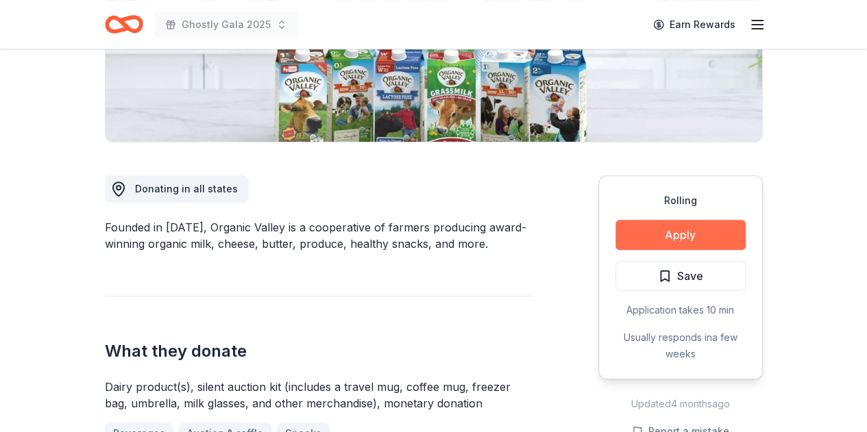
click at [651, 232] on button "Apply" at bounding box center [680, 235] width 130 height 30
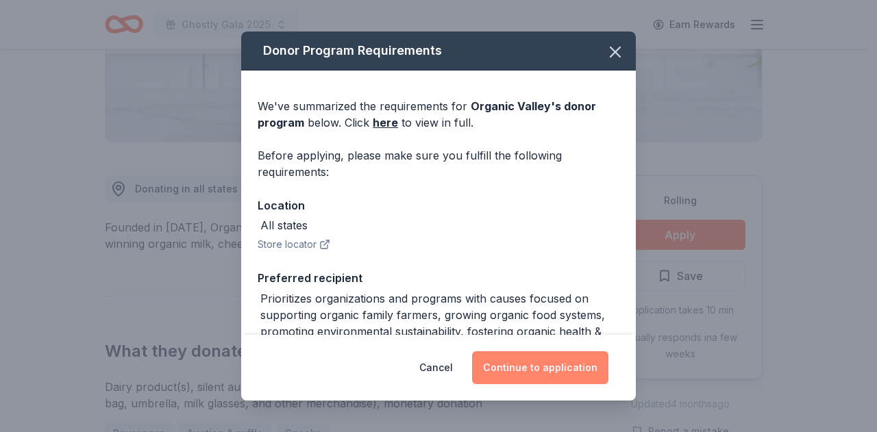
click at [551, 365] on button "Continue to application" at bounding box center [540, 367] width 136 height 33
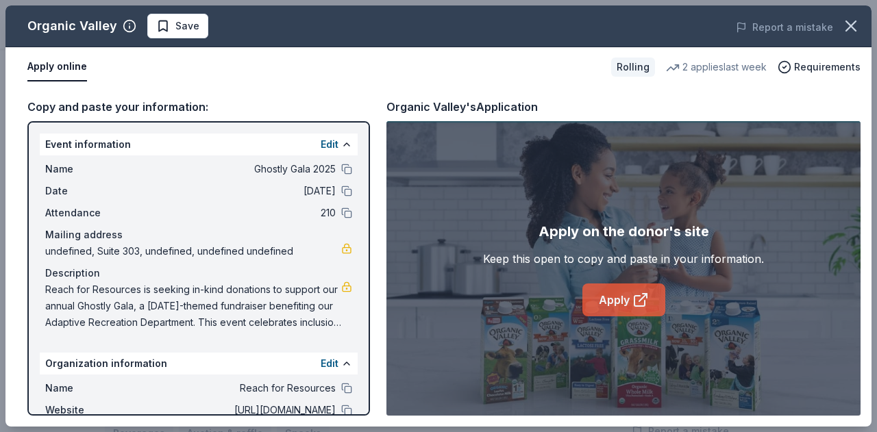
click at [614, 305] on link "Apply" at bounding box center [623, 300] width 83 height 33
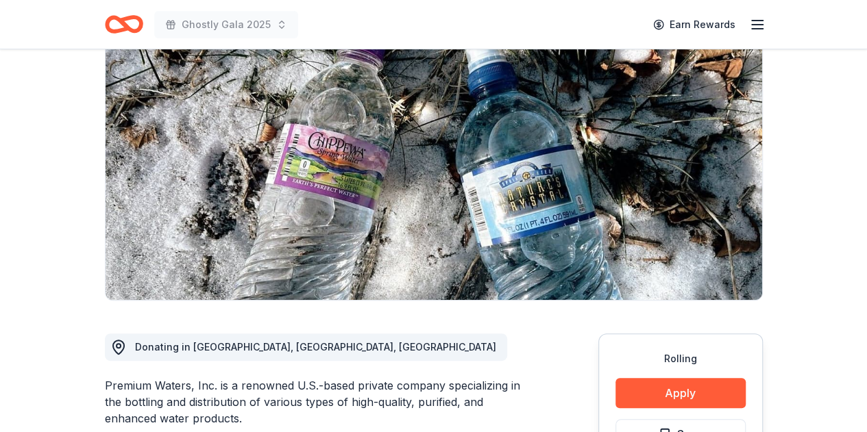
scroll to position [206, 0]
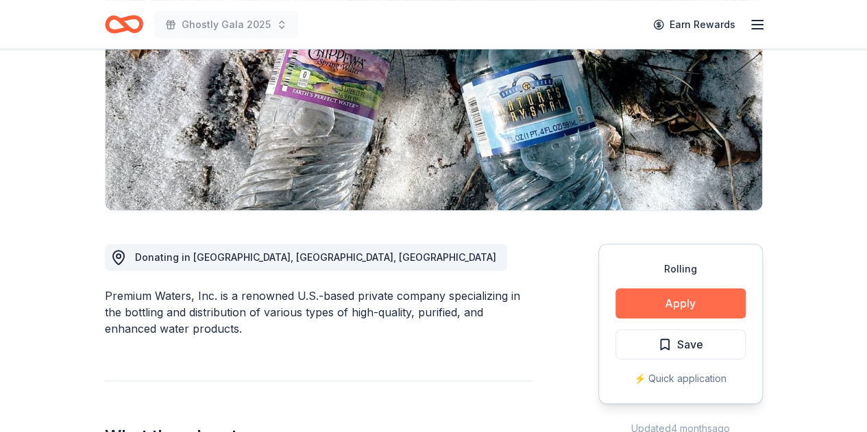
click at [668, 295] on button "Apply" at bounding box center [680, 303] width 130 height 30
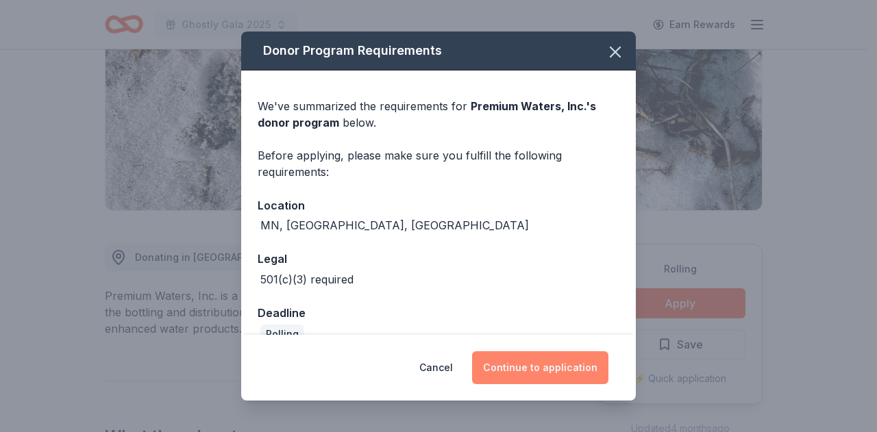
click at [545, 371] on button "Continue to application" at bounding box center [540, 367] width 136 height 33
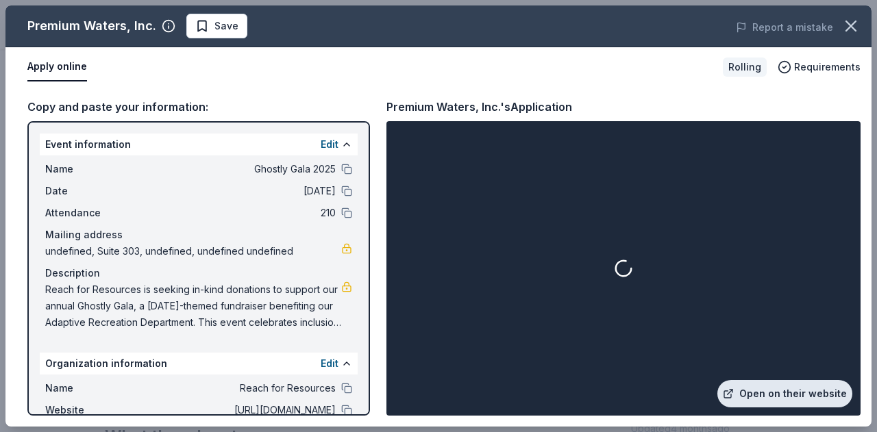
click at [763, 402] on link "Open on their website" at bounding box center [784, 393] width 135 height 27
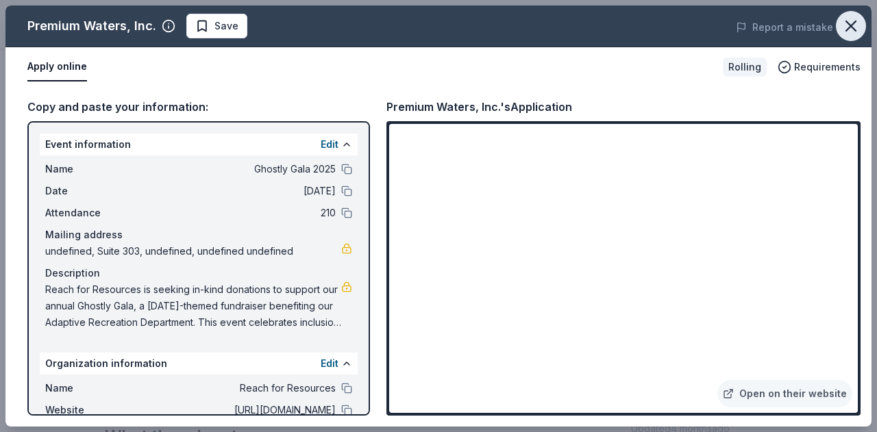
click at [851, 18] on icon "button" at bounding box center [850, 25] width 19 height 19
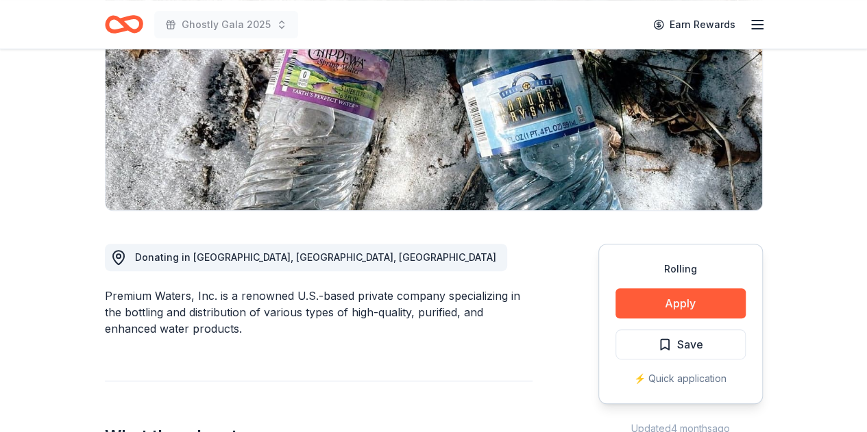
scroll to position [480, 0]
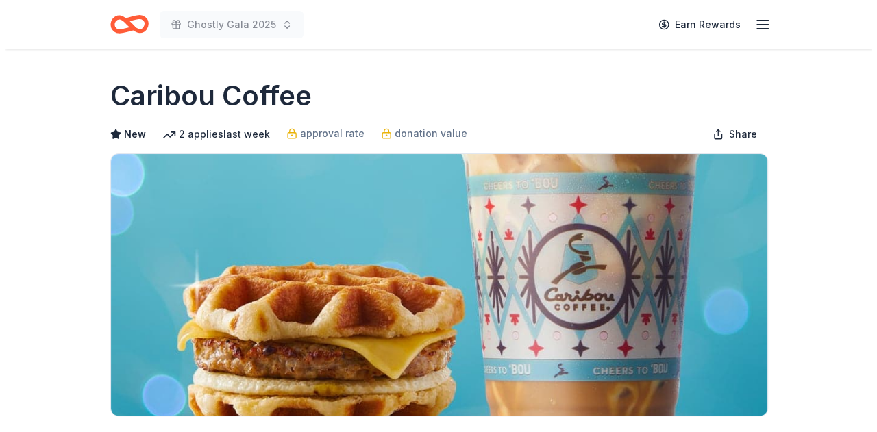
scroll to position [274, 0]
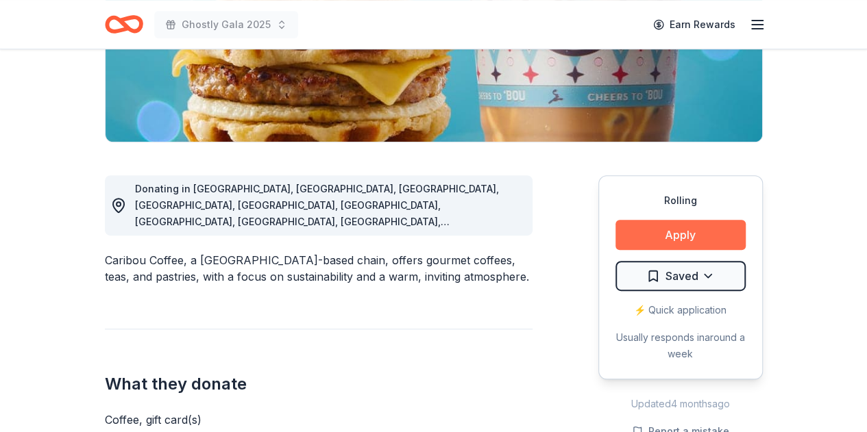
click at [675, 235] on button "Apply" at bounding box center [680, 235] width 130 height 30
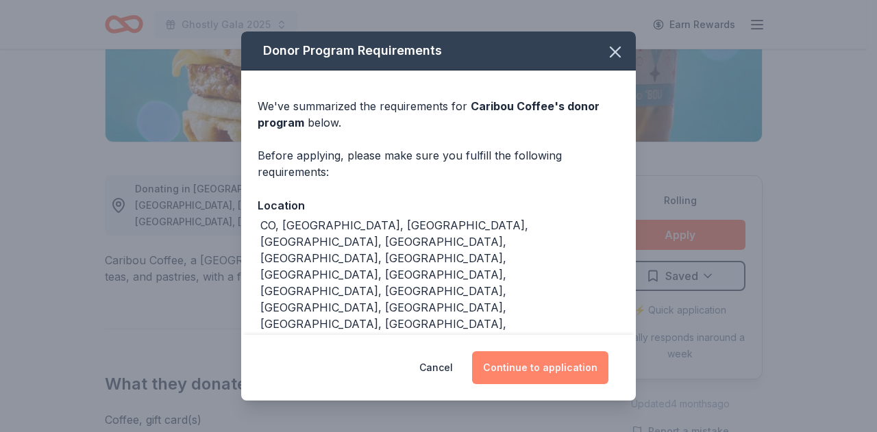
click at [521, 362] on button "Continue to application" at bounding box center [540, 367] width 136 height 33
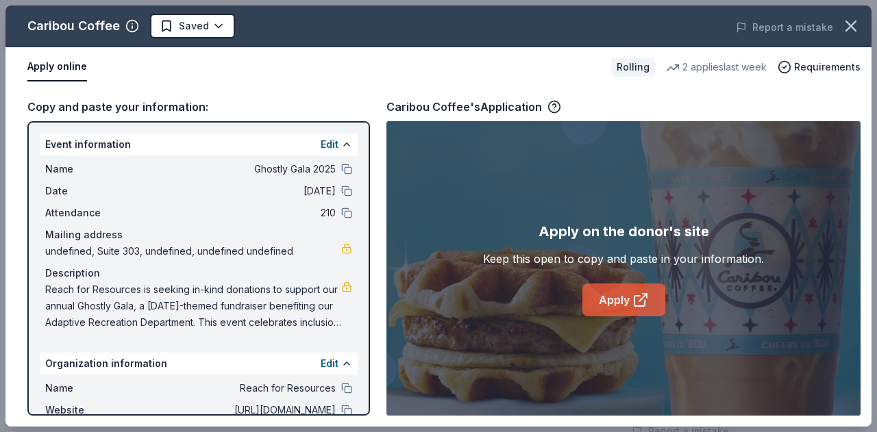
click at [617, 303] on link "Apply" at bounding box center [623, 300] width 83 height 33
